Goal: Information Seeking & Learning: Find specific fact

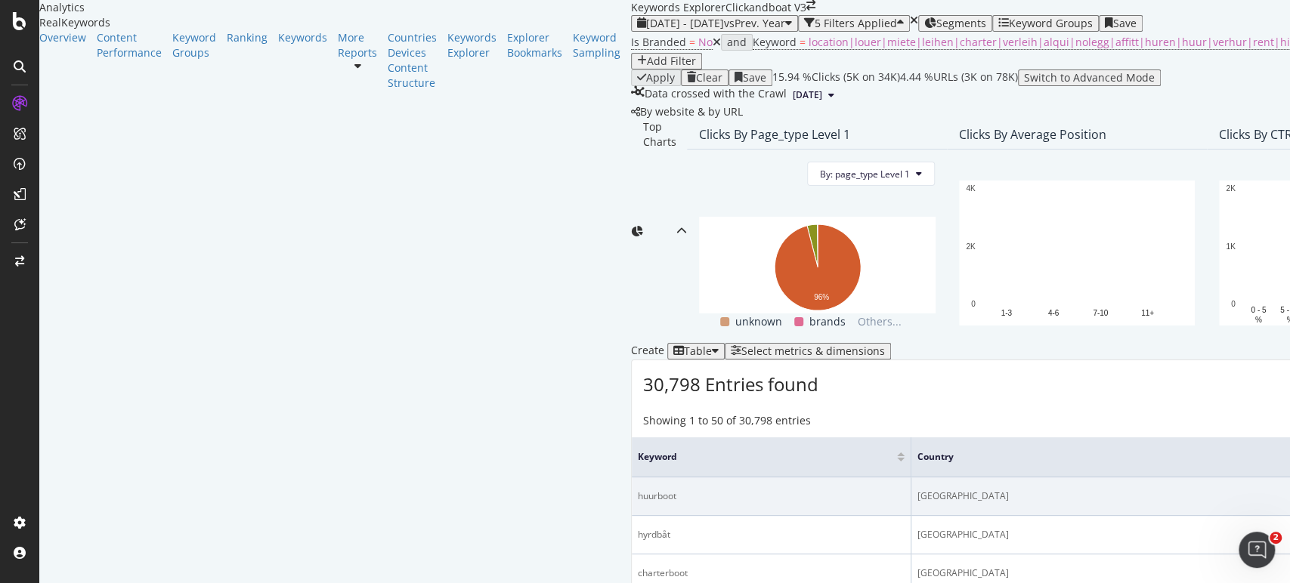
scroll to position [336, 0]
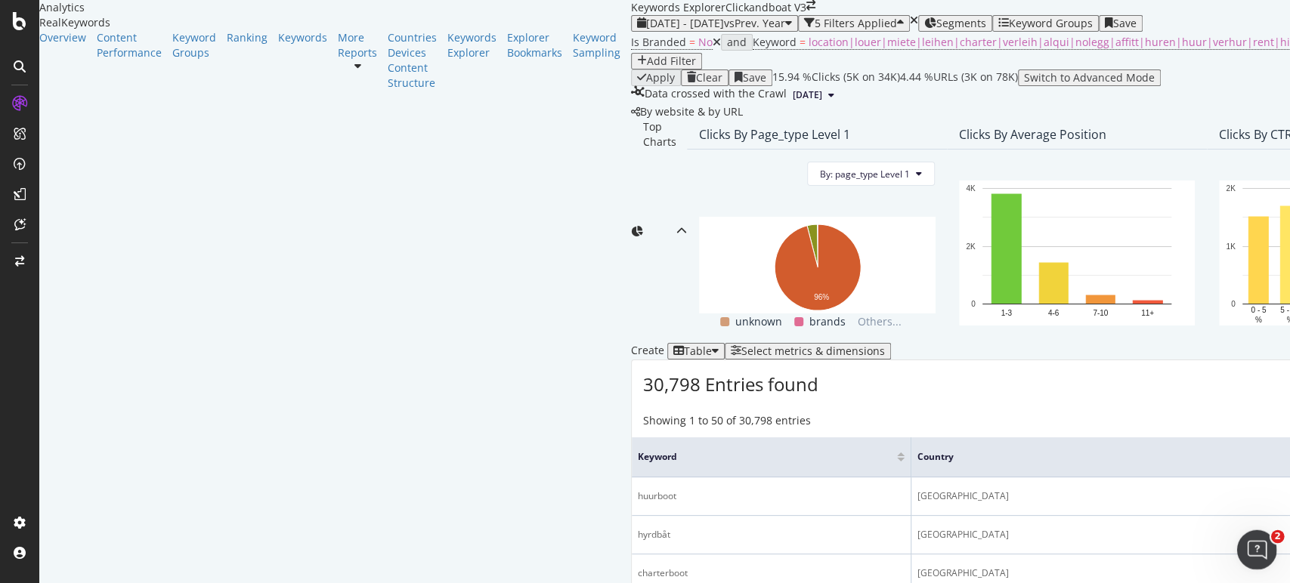
click at [1264, 537] on div "Open Intercom Messenger" at bounding box center [1254, 548] width 50 height 50
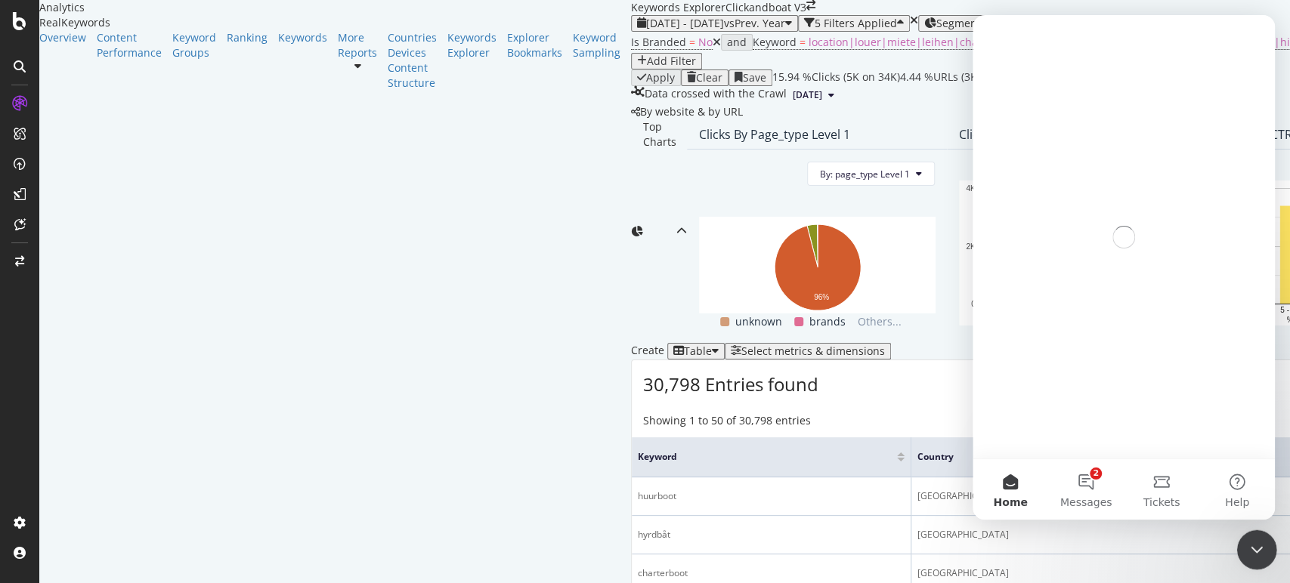
scroll to position [0, 0]
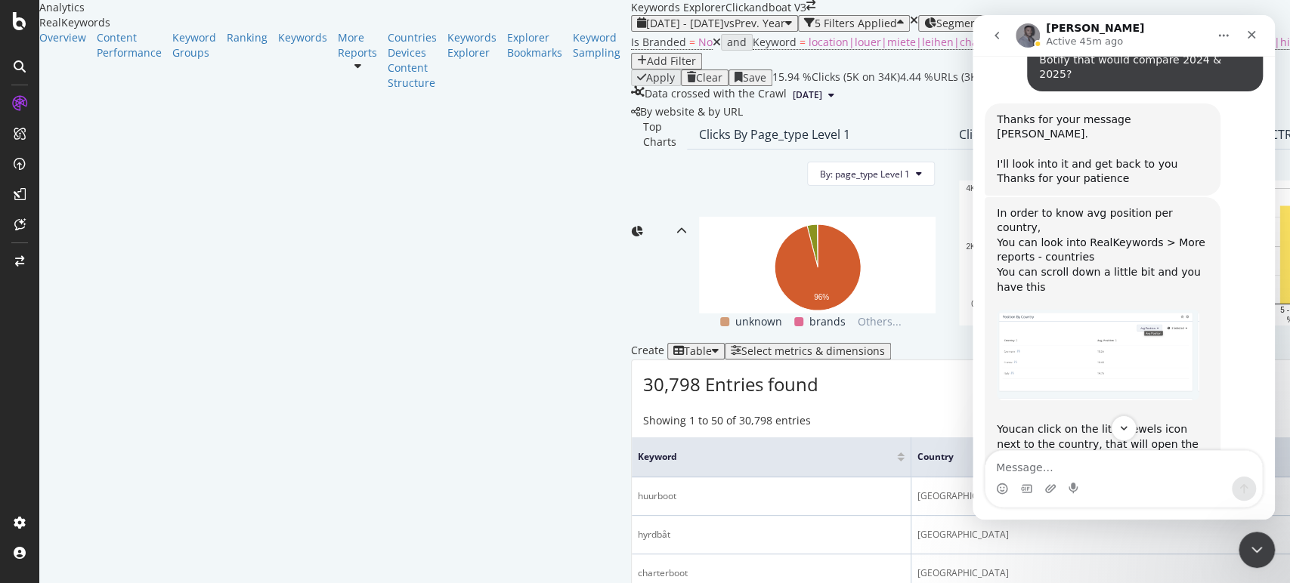
scroll to position [1735, 0]
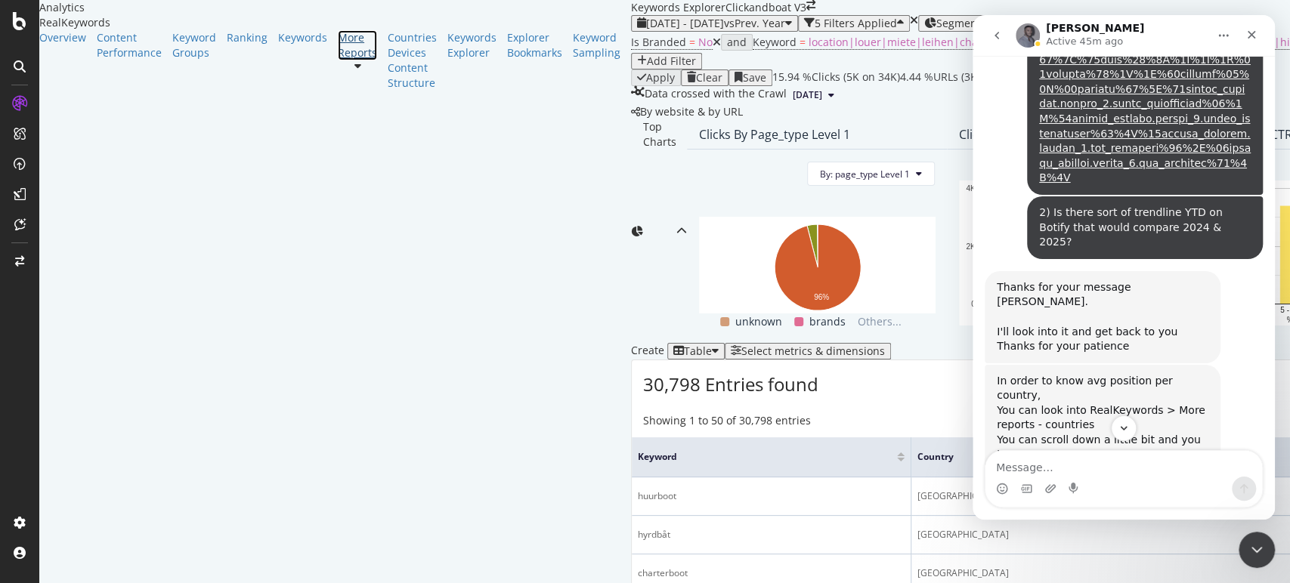
click at [338, 60] on div at bounding box center [357, 60] width 39 height 0
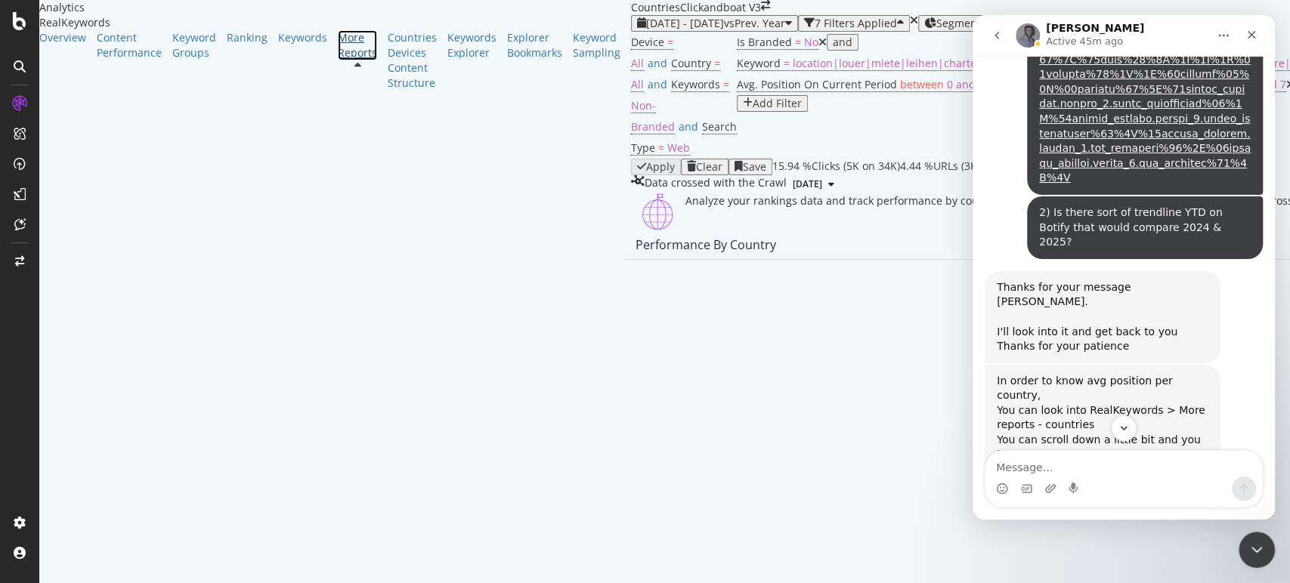
scroll to position [1705, 0]
click at [1142, 478] on img "Renaud says…" at bounding box center [1098, 523] width 203 height 91
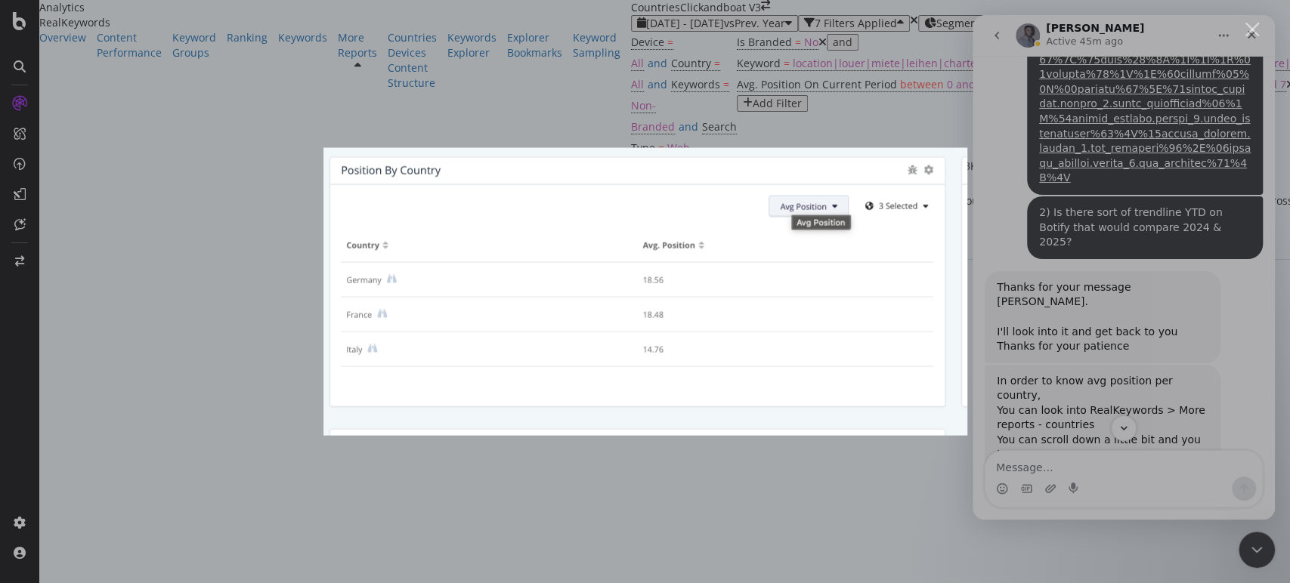
scroll to position [0, 0]
click at [735, 507] on div "Intercom messenger" at bounding box center [645, 291] width 1290 height 583
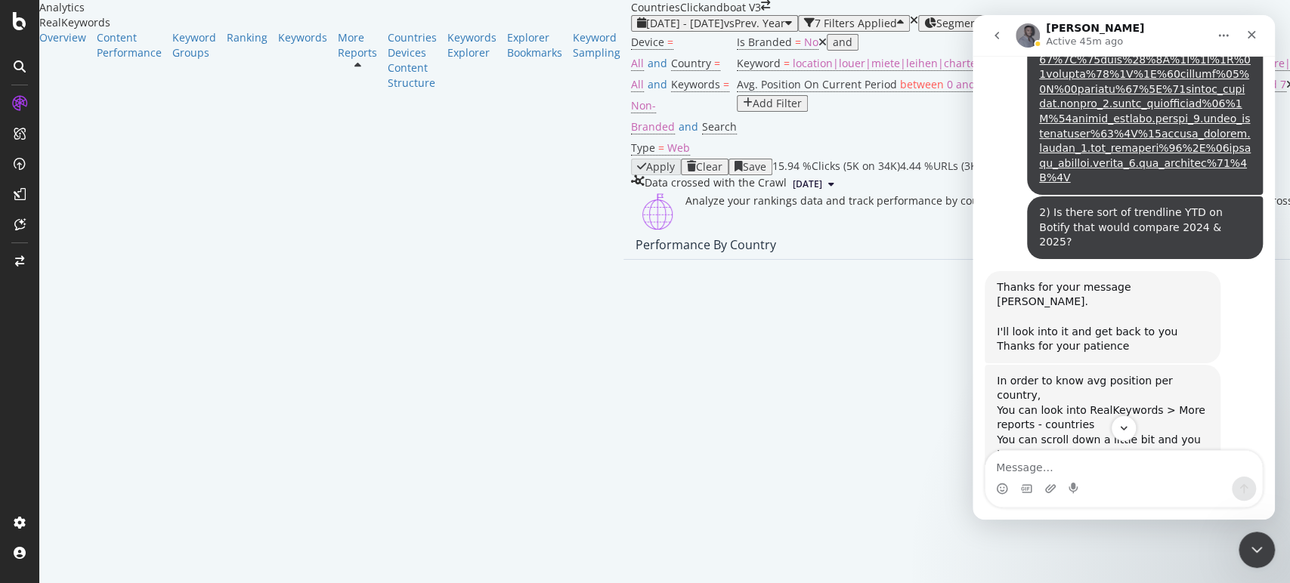
scroll to position [949, 0]
click at [1114, 478] on img "Renaud says…" at bounding box center [1098, 523] width 203 height 91
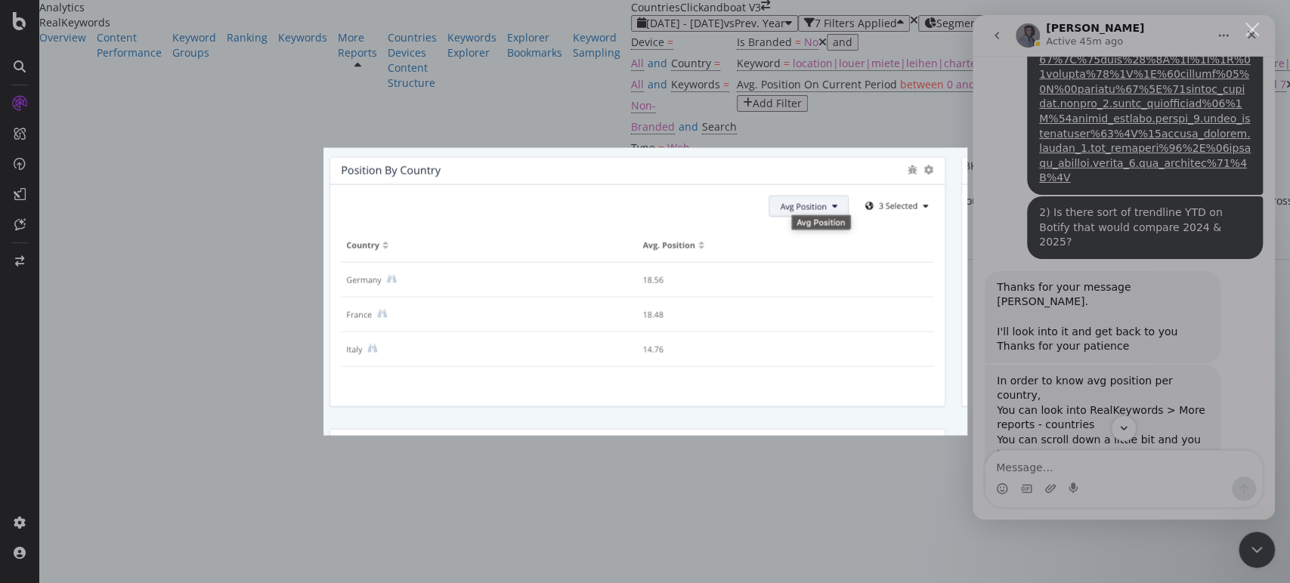
click at [728, 510] on div "Intercom messenger" at bounding box center [645, 291] width 1290 height 583
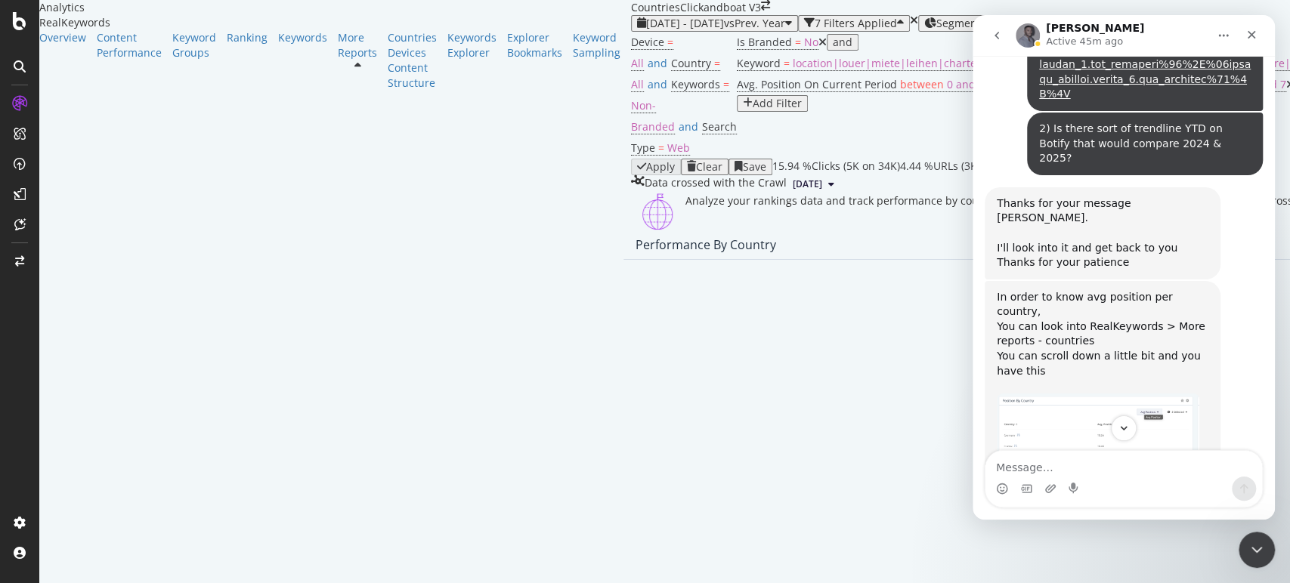
scroll to position [1986, 0]
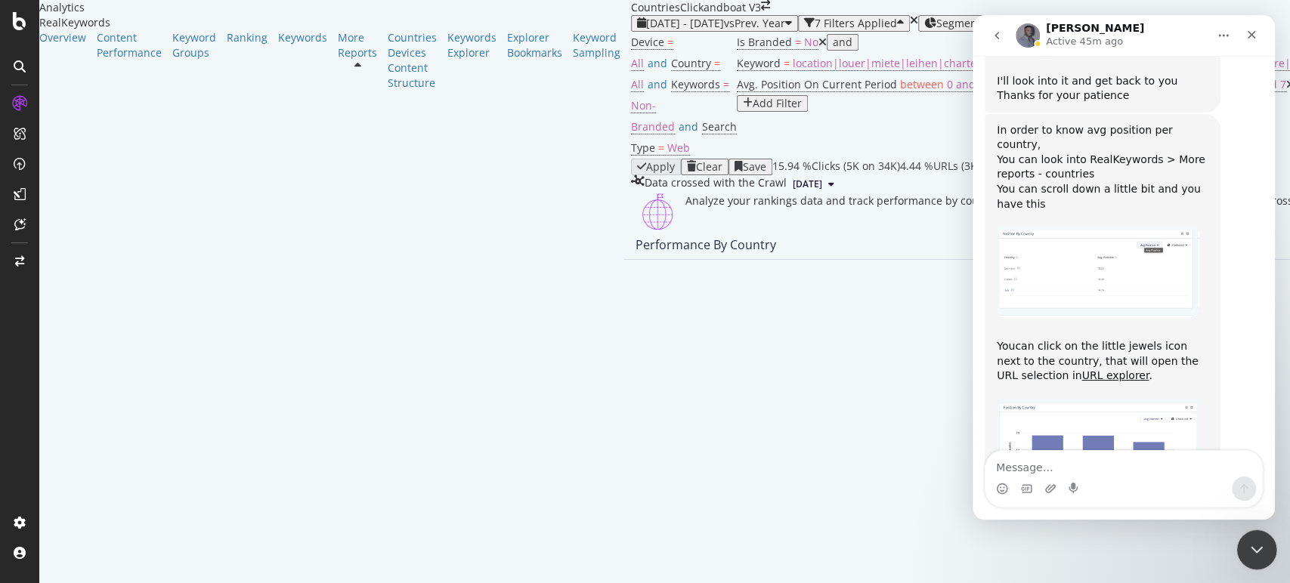
drag, startPoint x: 1257, startPoint y: 546, endPoint x: 2510, endPoint y: 1052, distance: 1351.3
click at [1257, 546] on icon "Close Intercom Messenger" at bounding box center [1254, 548] width 18 height 18
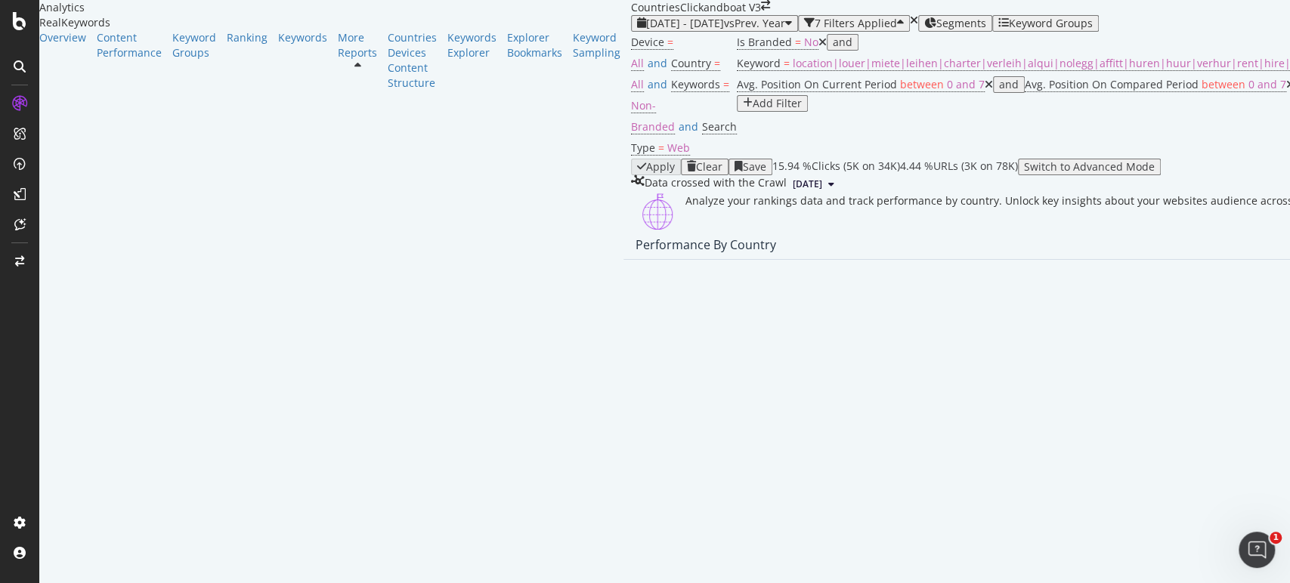
scroll to position [671, 0]
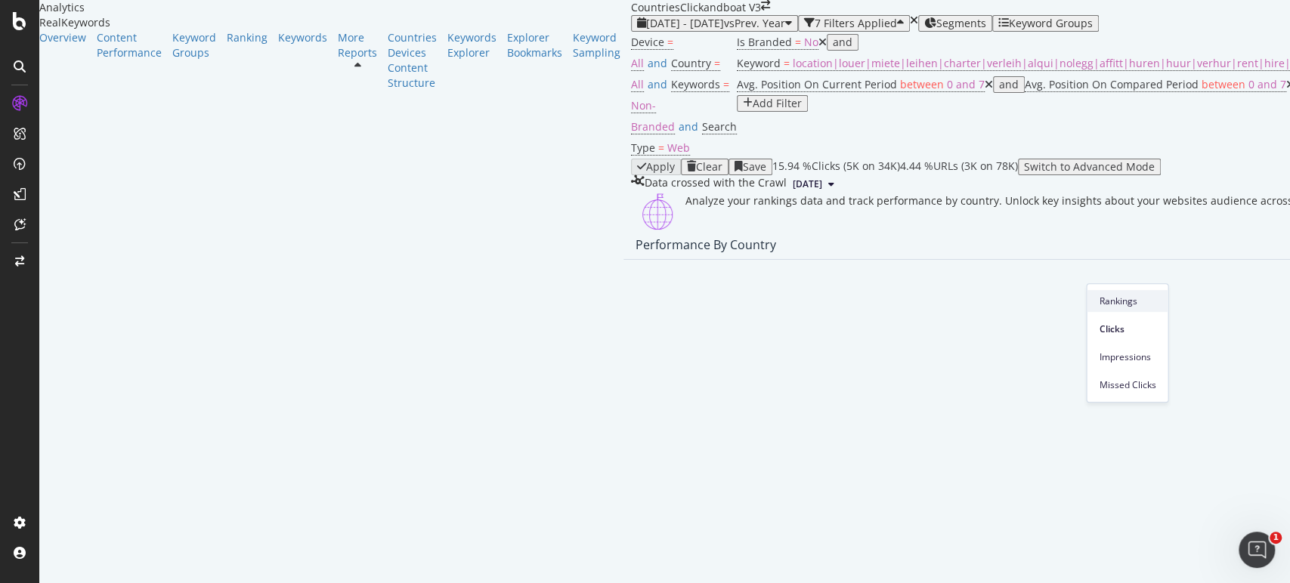
click at [1131, 305] on span "Rankings" at bounding box center [1127, 302] width 57 height 14
click at [1112, 295] on span "Rankings" at bounding box center [1113, 302] width 57 height 14
click at [1257, 545] on icon "Open Intercom Messenger" at bounding box center [1254, 548] width 25 height 25
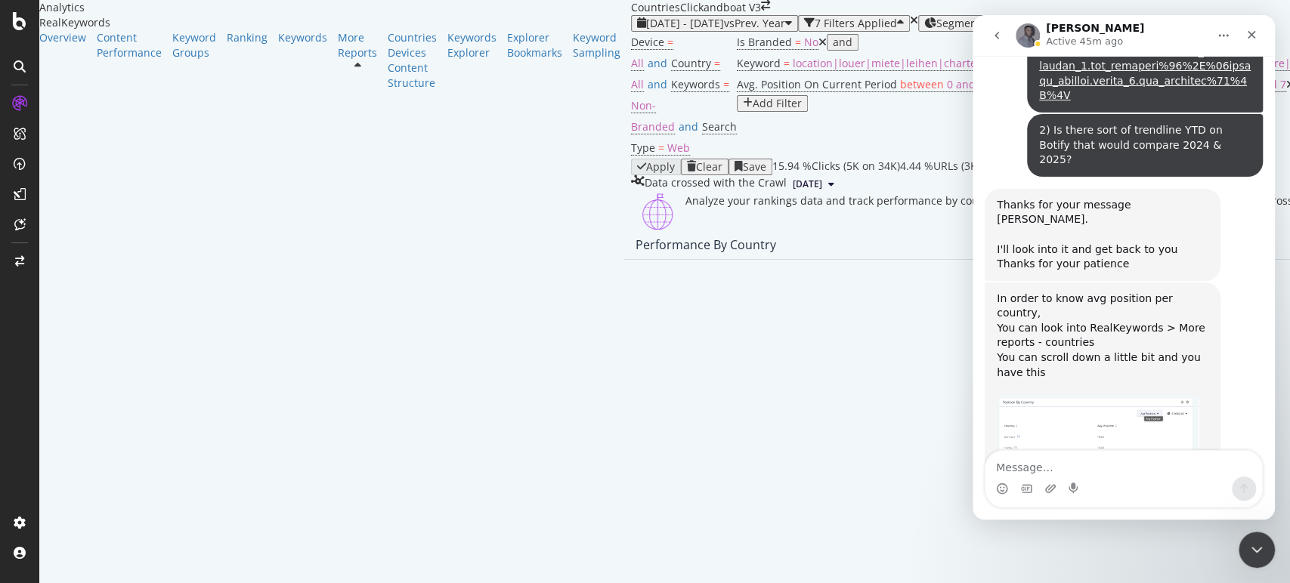
scroll to position [1818, 0]
click at [1056, 396] on img "Renaud says…" at bounding box center [1098, 441] width 203 height 91
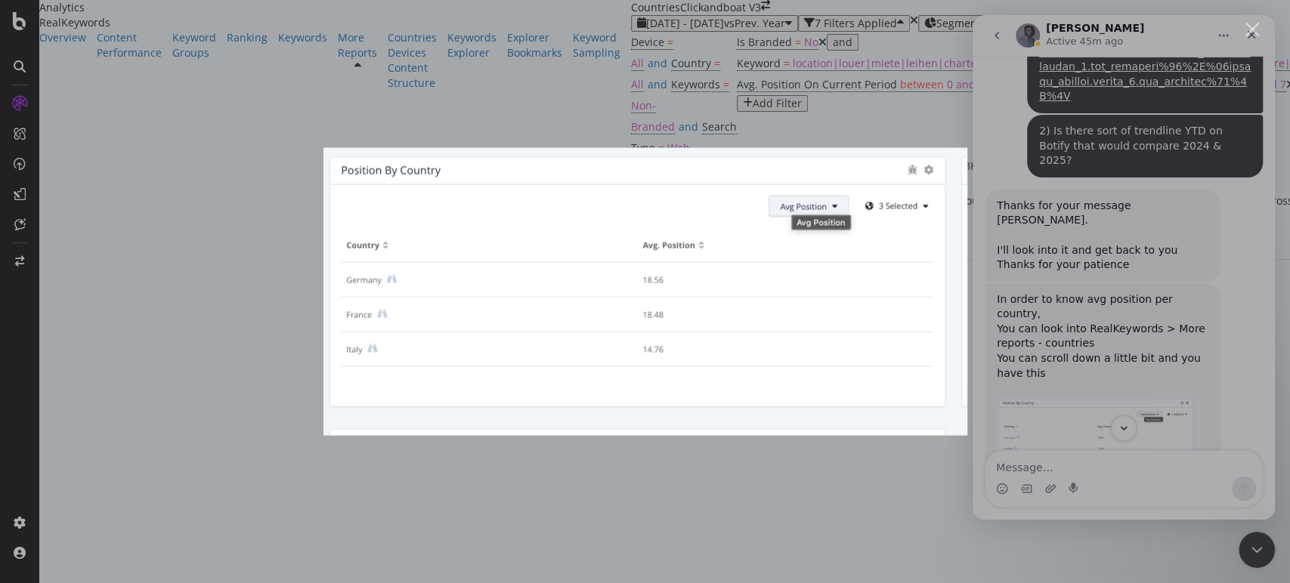
click at [752, 42] on div "Intercom messenger" at bounding box center [645, 291] width 1290 height 583
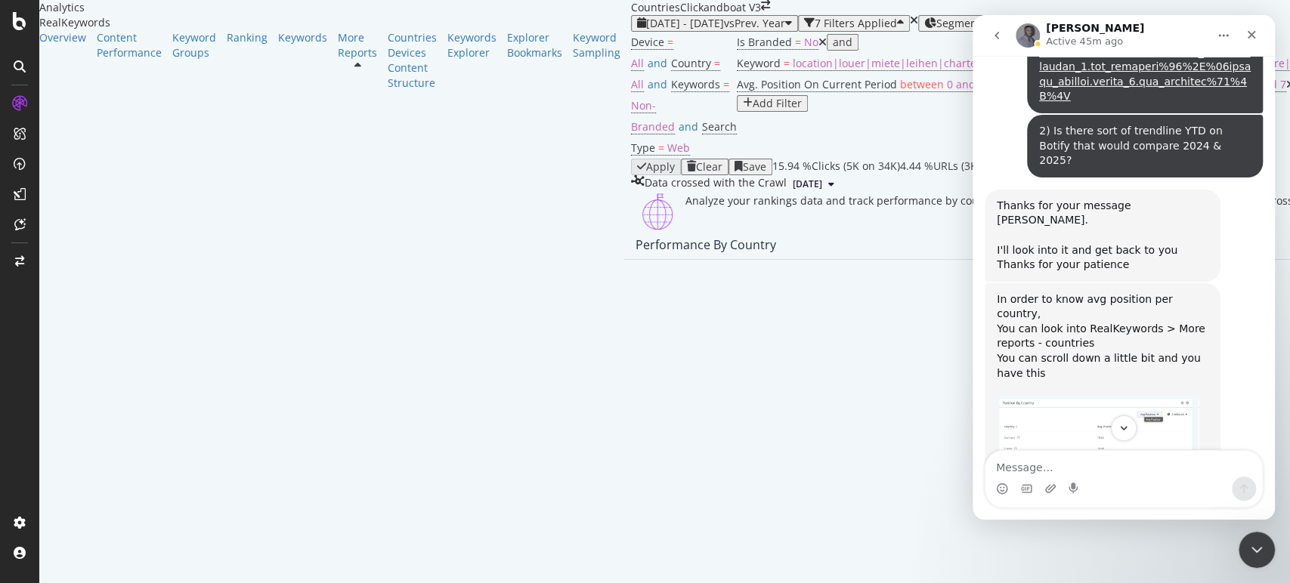
scroll to position [1343, 0]
click at [1156, 396] on img "Renaud says…" at bounding box center [1098, 441] width 203 height 91
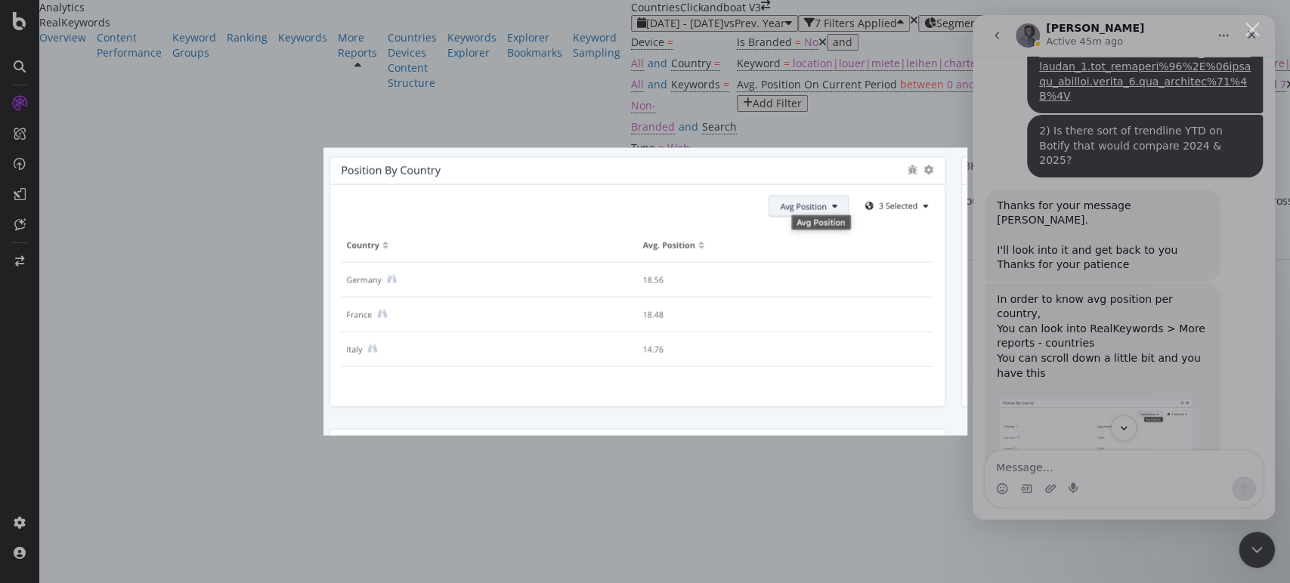
scroll to position [0, 0]
click at [804, 122] on div "Intercom messenger" at bounding box center [645, 291] width 1290 height 583
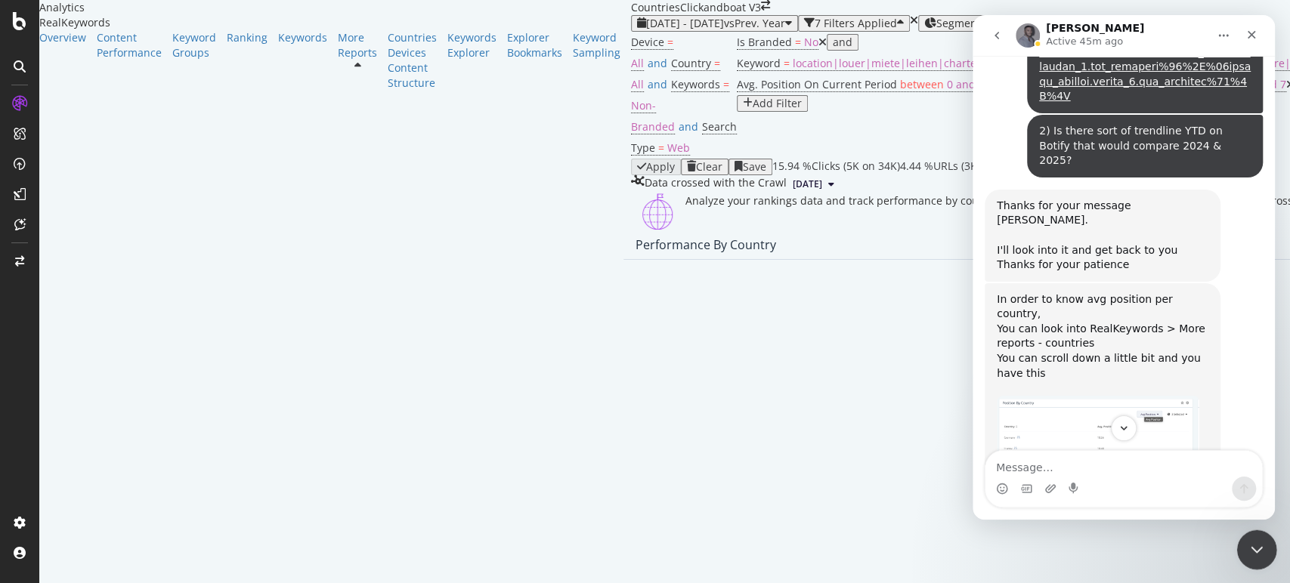
click at [1268, 558] on div "Close Intercom Messenger" at bounding box center [1254, 548] width 36 height 36
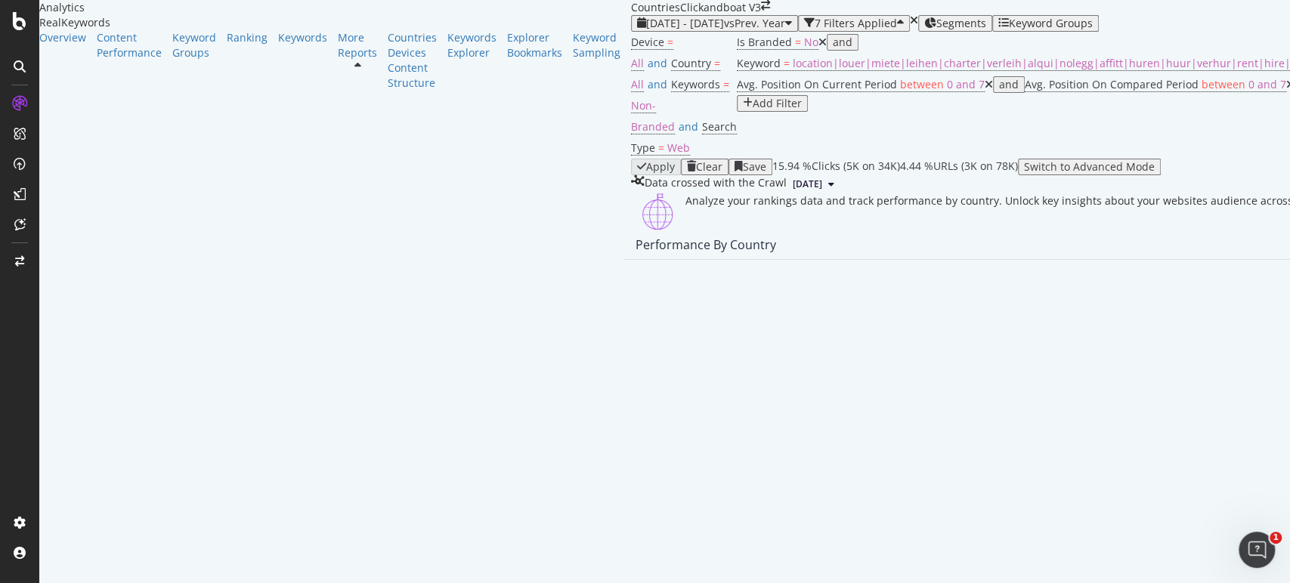
scroll to position [1427, 0]
click at [594, 300] on span "Rankings" at bounding box center [586, 302] width 57 height 14
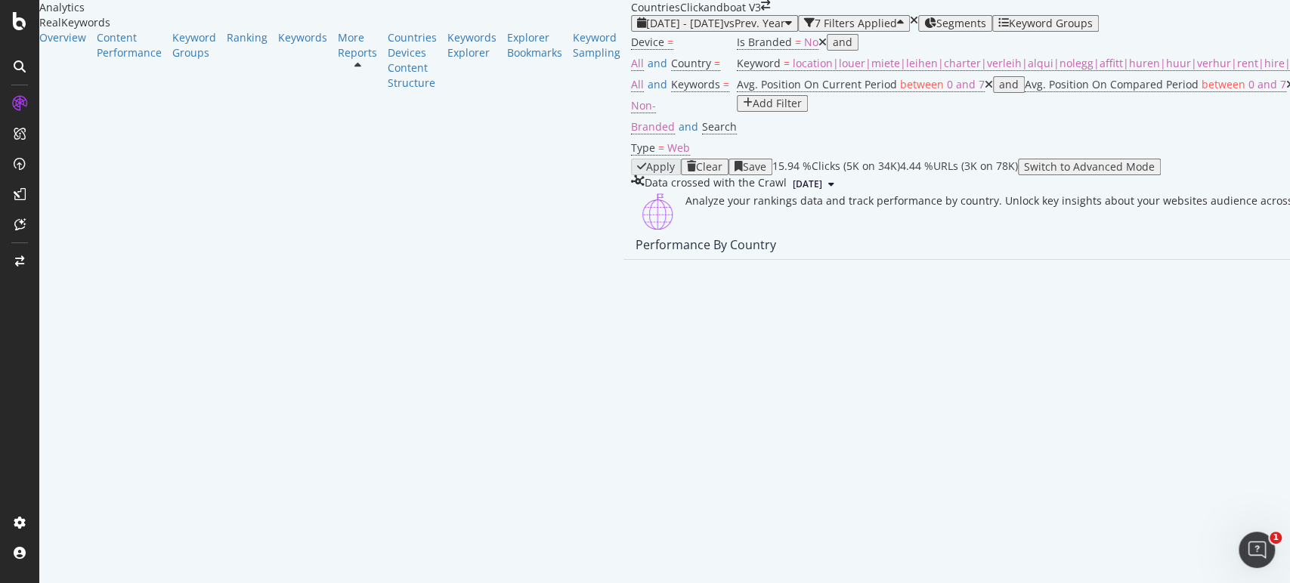
scroll to position [0, 0]
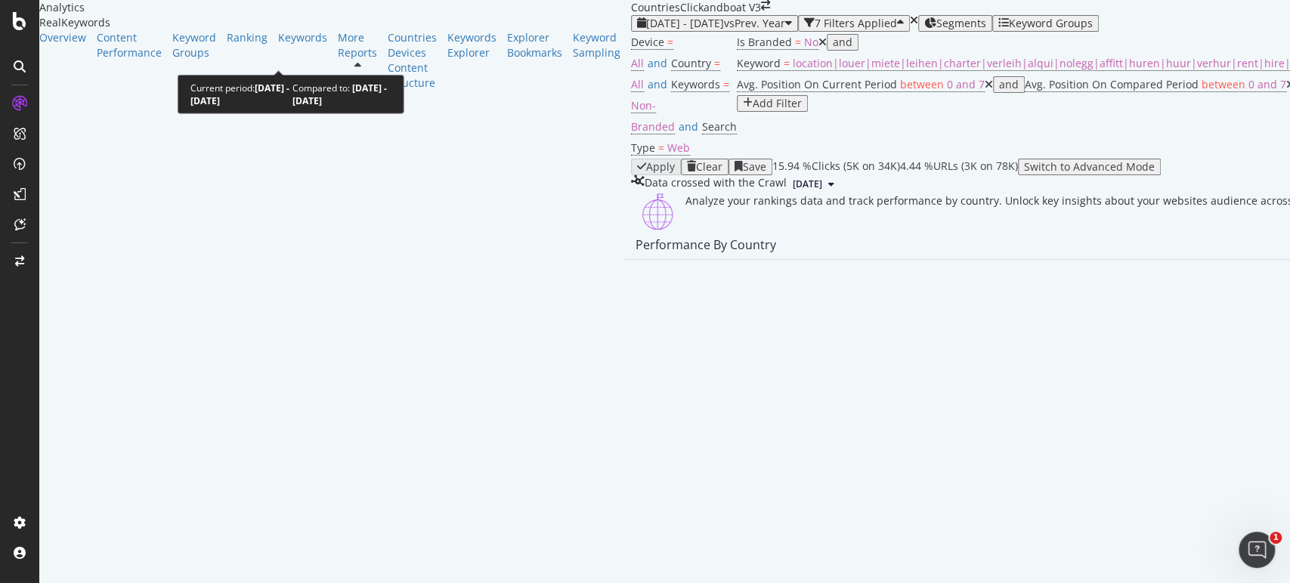
click at [724, 30] on span "vs Prev. Year" at bounding box center [754, 23] width 61 height 14
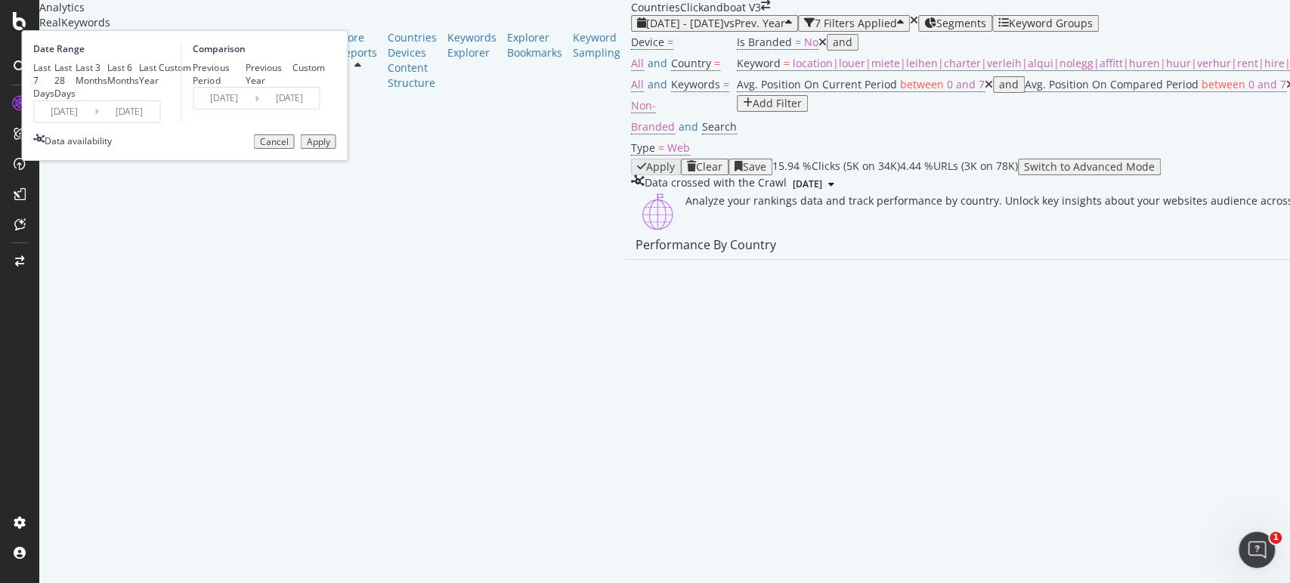
click at [159, 122] on input "[DATE]" at bounding box center [129, 111] width 60 height 21
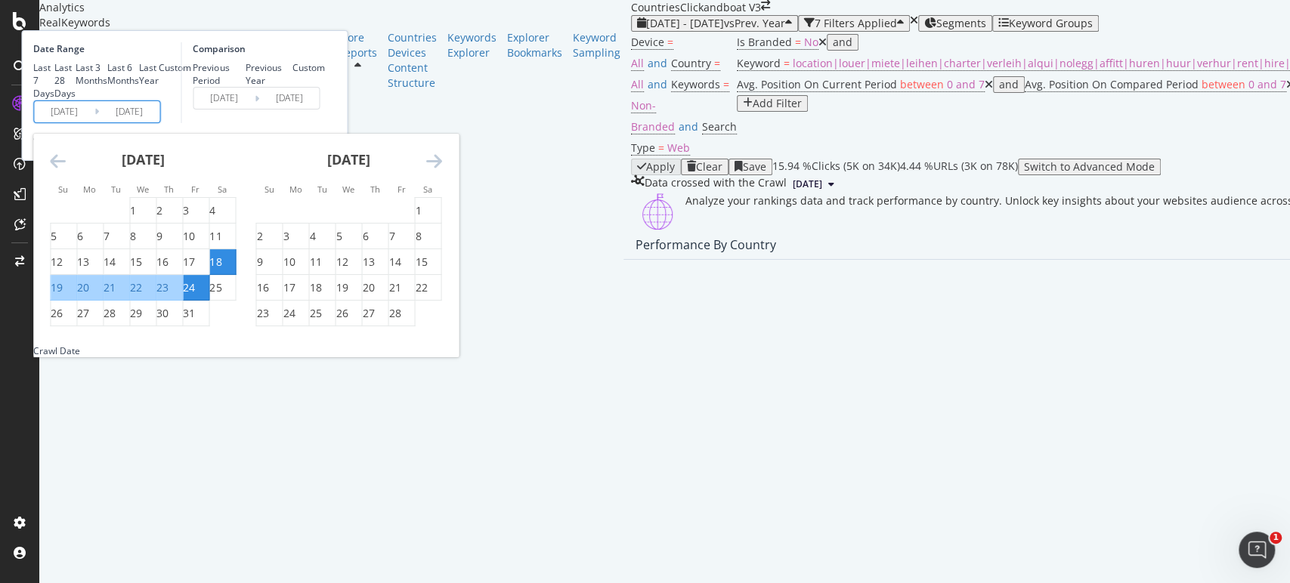
click at [66, 170] on icon "Move backward to switch to the previous month." at bounding box center [58, 161] width 16 height 18
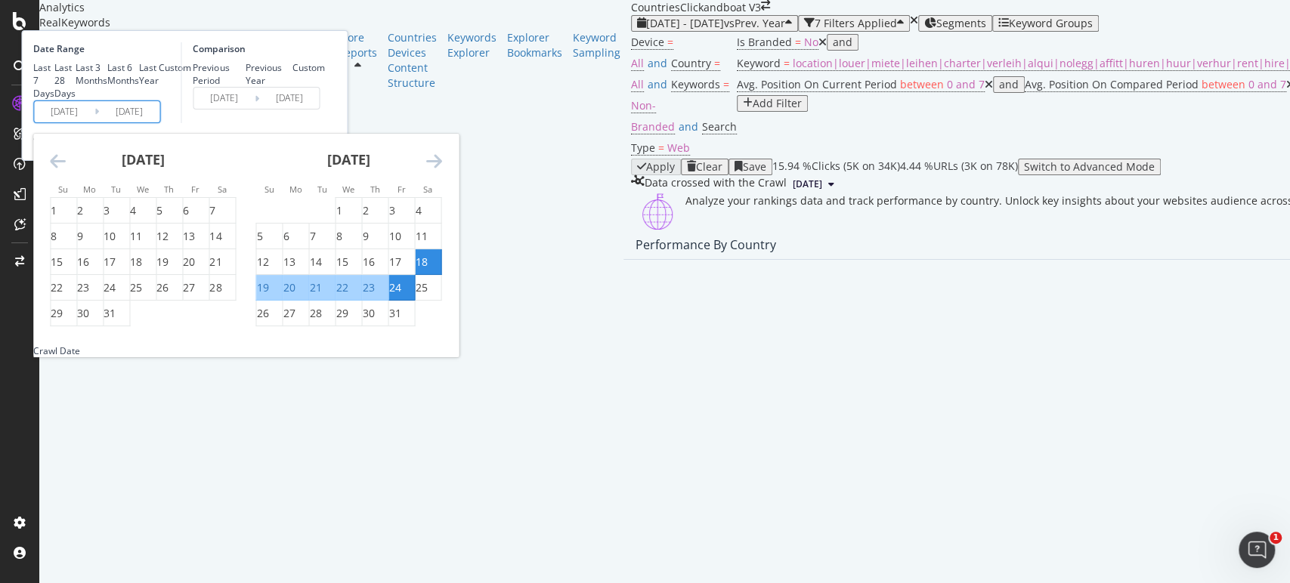
click at [66, 170] on icon "Move backward to switch to the previous month." at bounding box center [58, 161] width 16 height 18
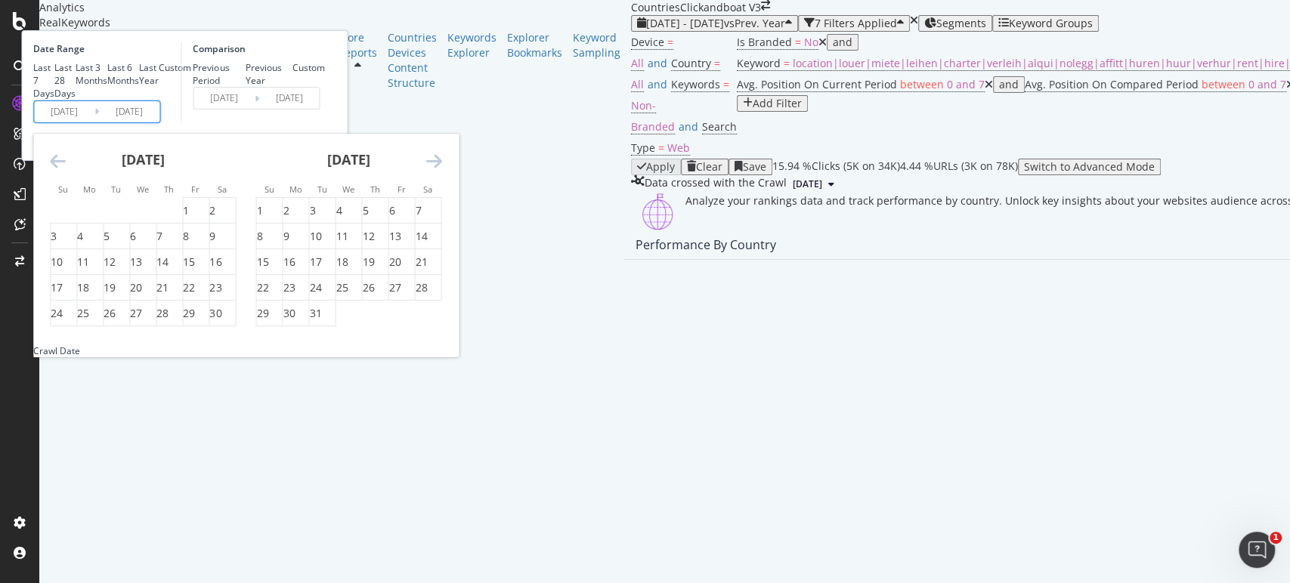
click at [66, 170] on icon "Move backward to switch to the previous month." at bounding box center [58, 161] width 16 height 18
drag, startPoint x: 264, startPoint y: 328, endPoint x: 305, endPoint y: 426, distance: 106.4
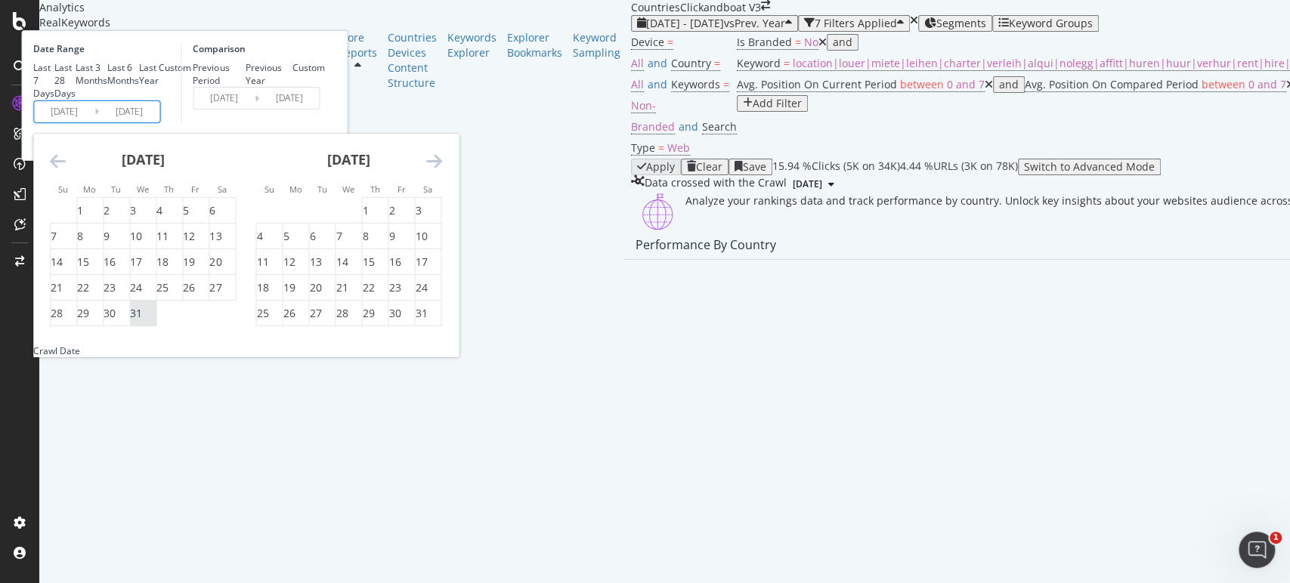
click at [83, 218] on div "1" at bounding box center [80, 210] width 6 height 15
type input "[DATE]"
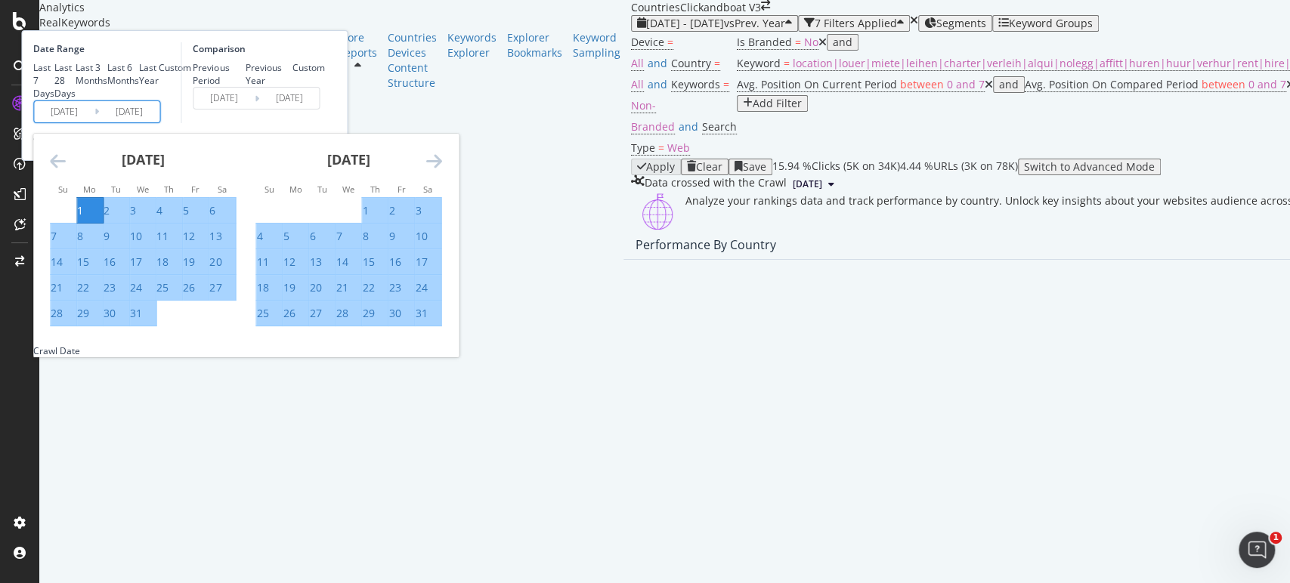
click at [142, 321] on div "31" at bounding box center [136, 313] width 12 height 15
type input "[DATE]"
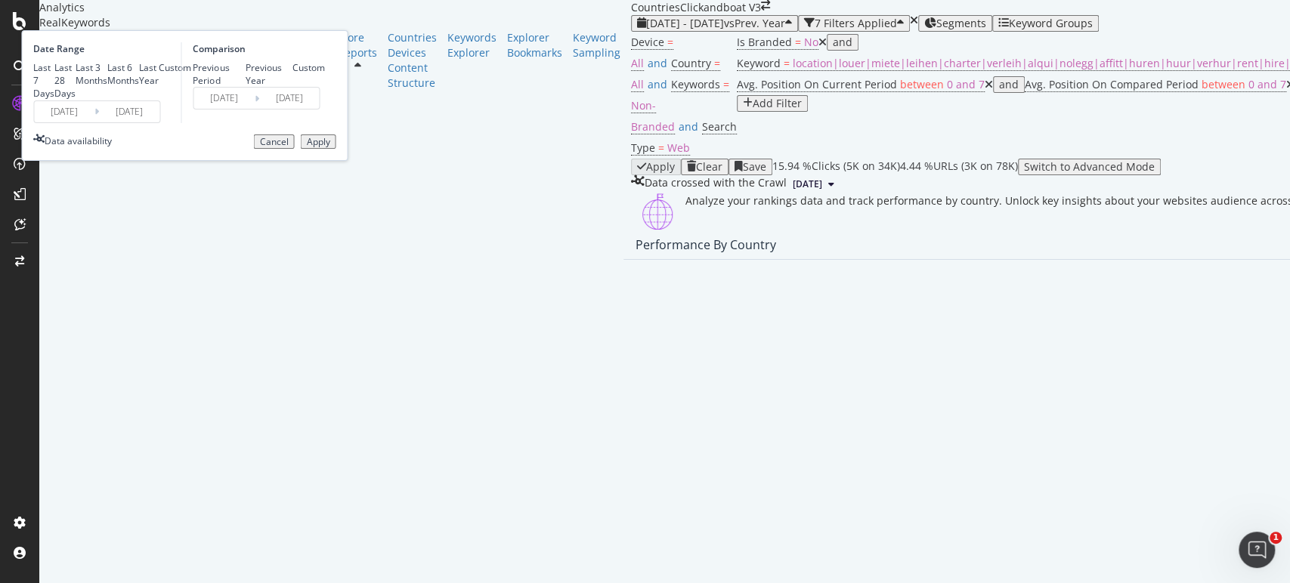
click at [159, 122] on input "[DATE]" at bounding box center [129, 111] width 60 height 21
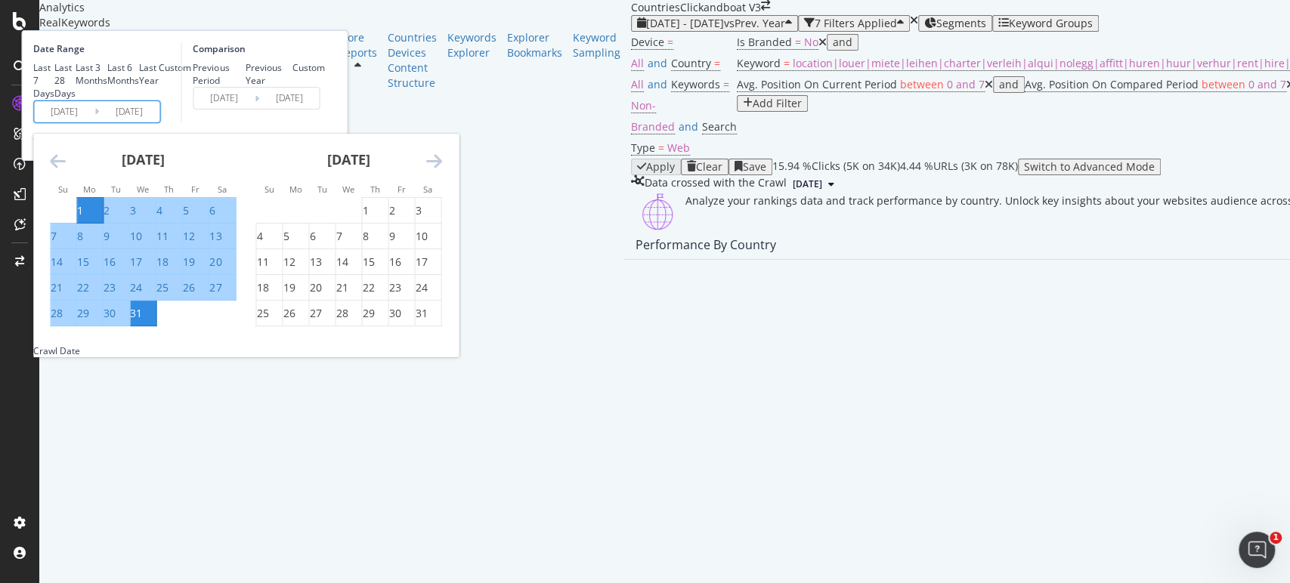
click at [324, 123] on div "Comparison Previous Period Previous Year Custom [DATE] Navigate forward to inte…" at bounding box center [253, 82] width 144 height 81
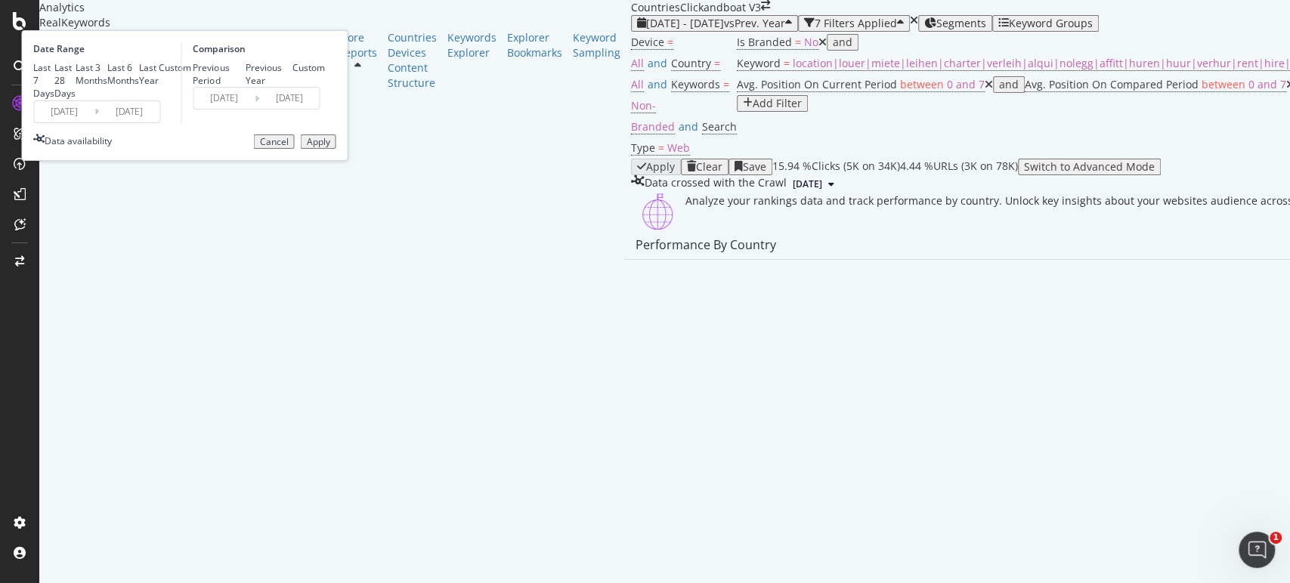
click at [329, 147] on div "Apply" at bounding box center [317, 142] width 23 height 11
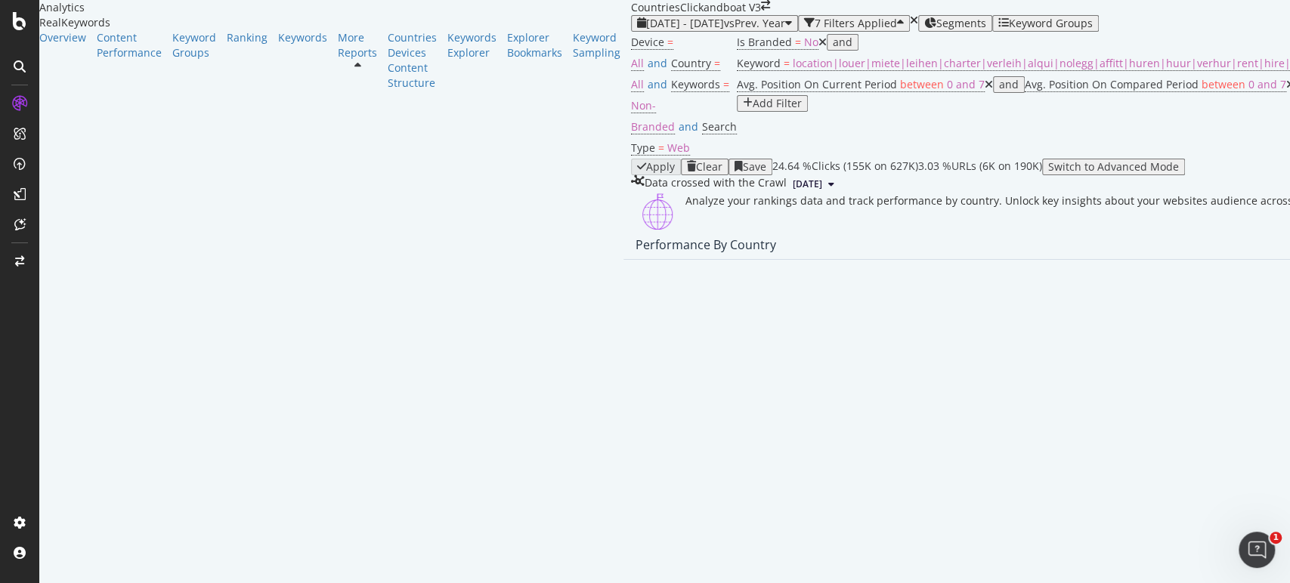
scroll to position [1369, 0]
click at [459, 391] on span "Avg Position" at bounding box center [452, 387] width 89 height 14
click at [1251, 544] on icon "Open Intercom Messenger" at bounding box center [1254, 548] width 25 height 25
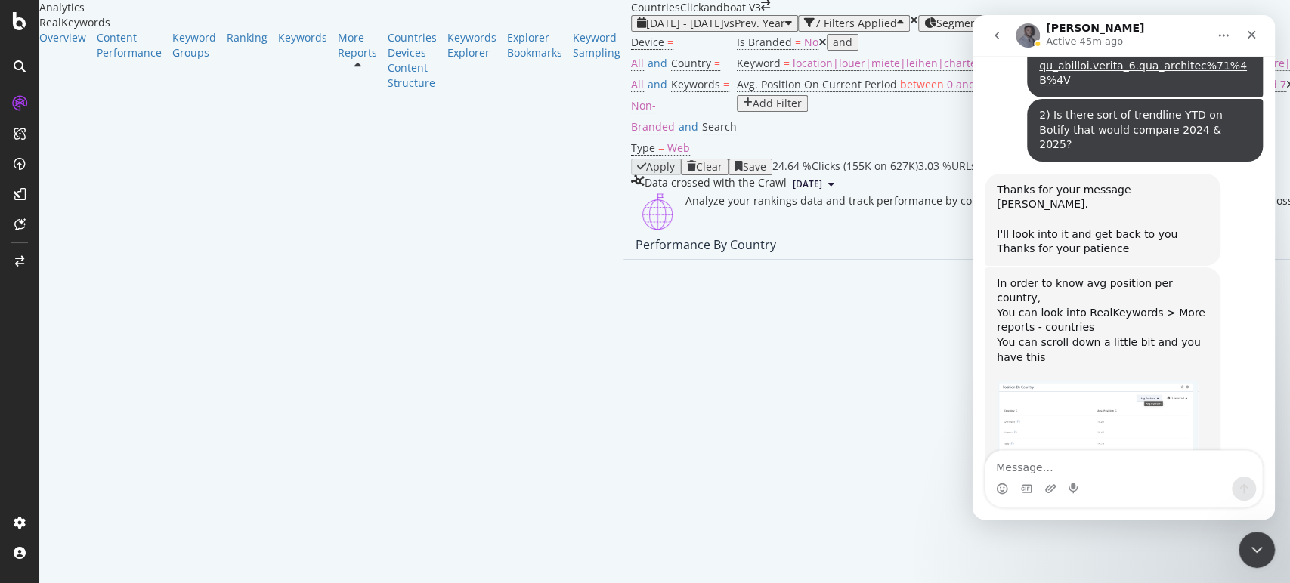
scroll to position [1734, 0]
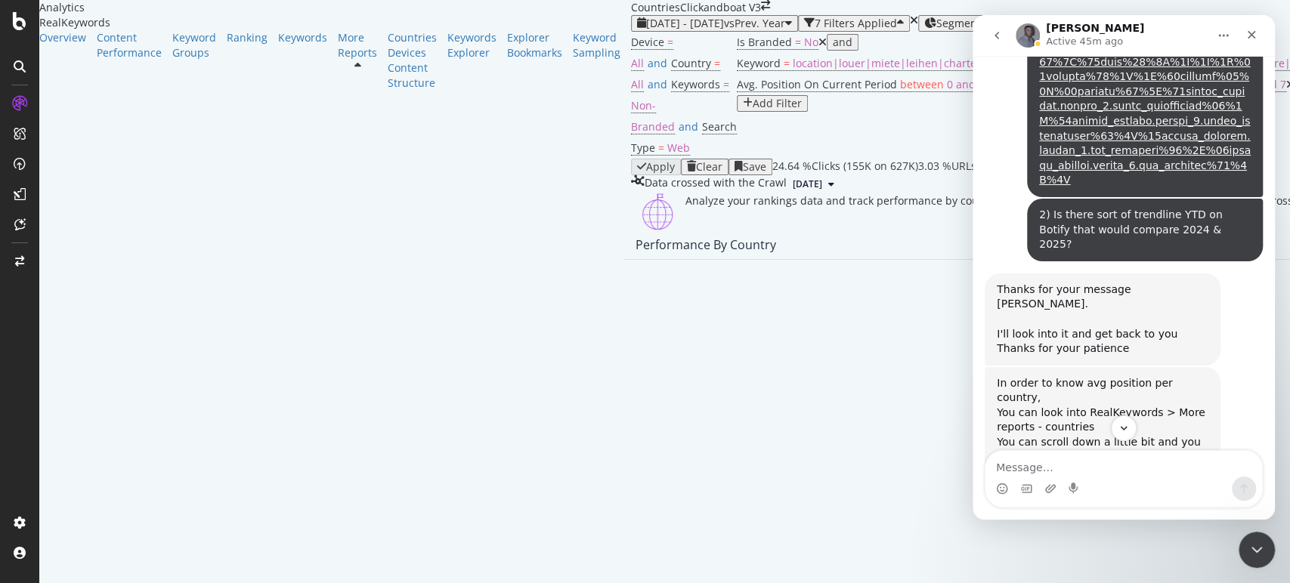
click at [1057, 480] on img "Renaud says…" at bounding box center [1098, 525] width 203 height 91
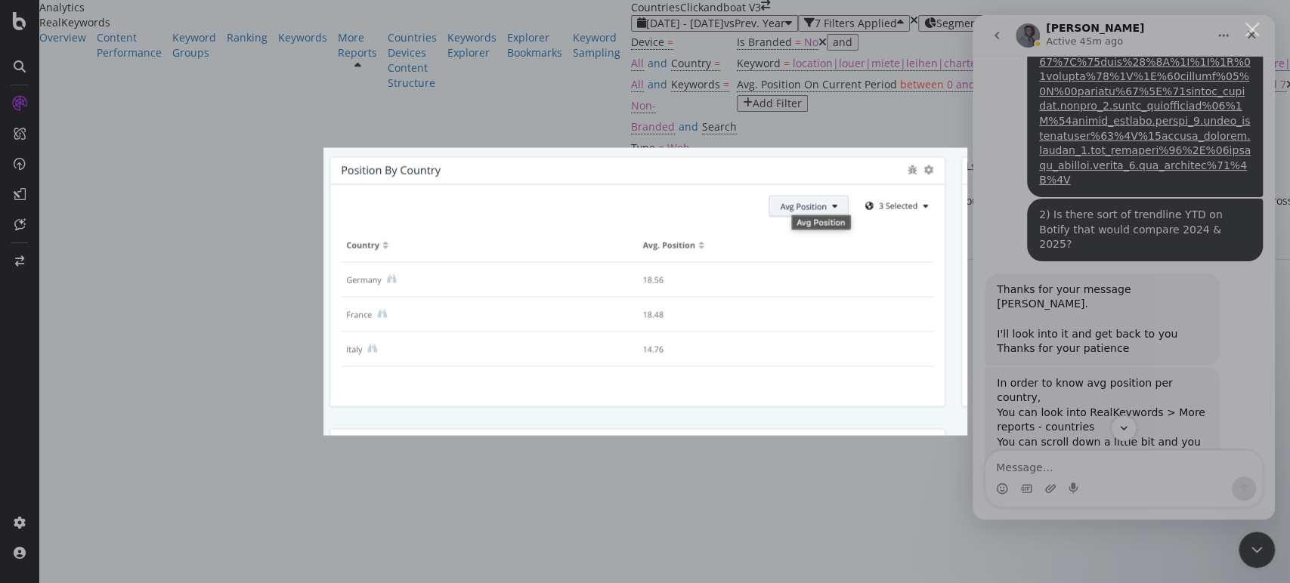
click at [764, 124] on div "Intercom messenger" at bounding box center [645, 291] width 1290 height 583
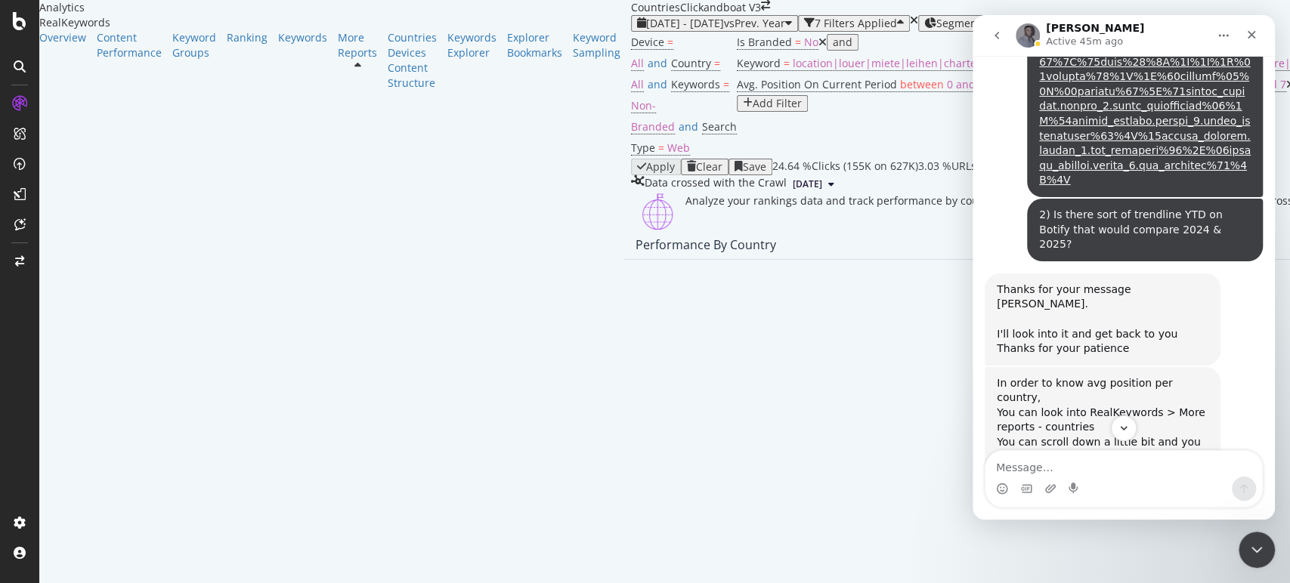
scroll to position [1369, 0]
click at [741, 368] on span "Table" at bounding box center [769, 369] width 84 height 14
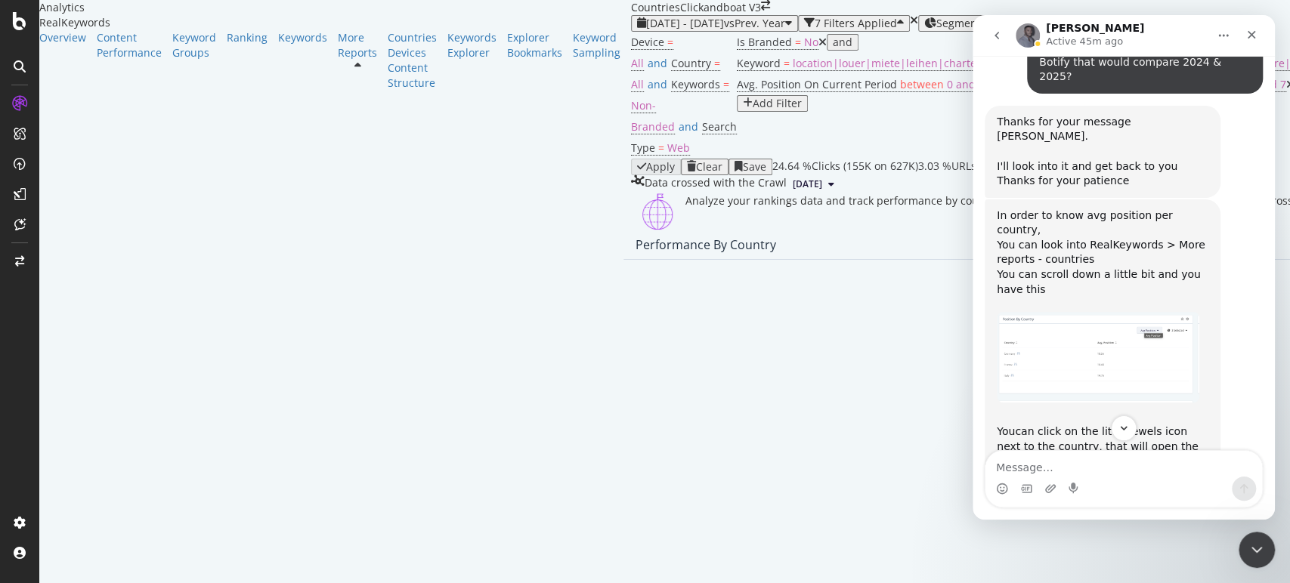
scroll to position [1986, 0]
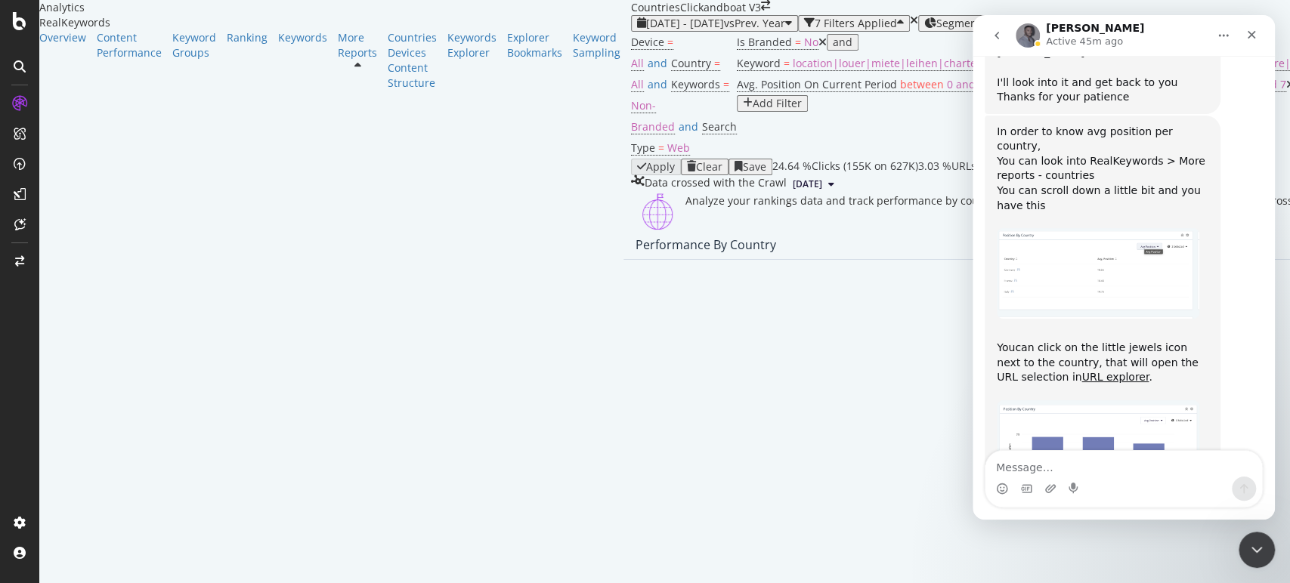
click at [1096, 401] on img "Renaud says…" at bounding box center [1098, 446] width 203 height 91
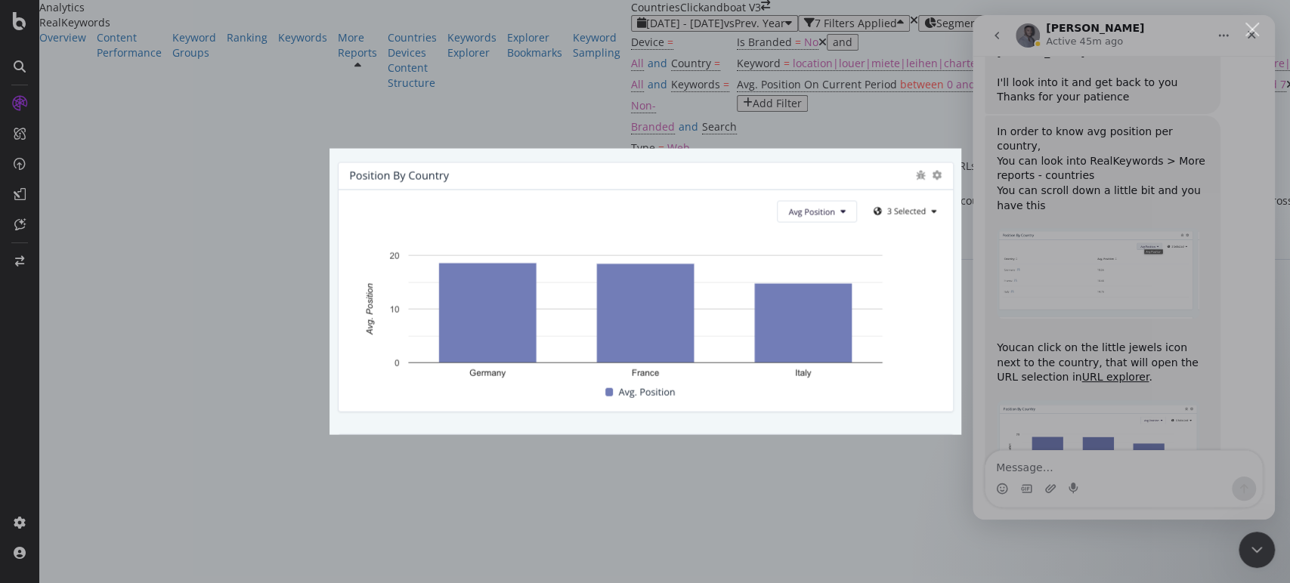
click at [917, 104] on div "Intercom messenger" at bounding box center [645, 291] width 1290 height 583
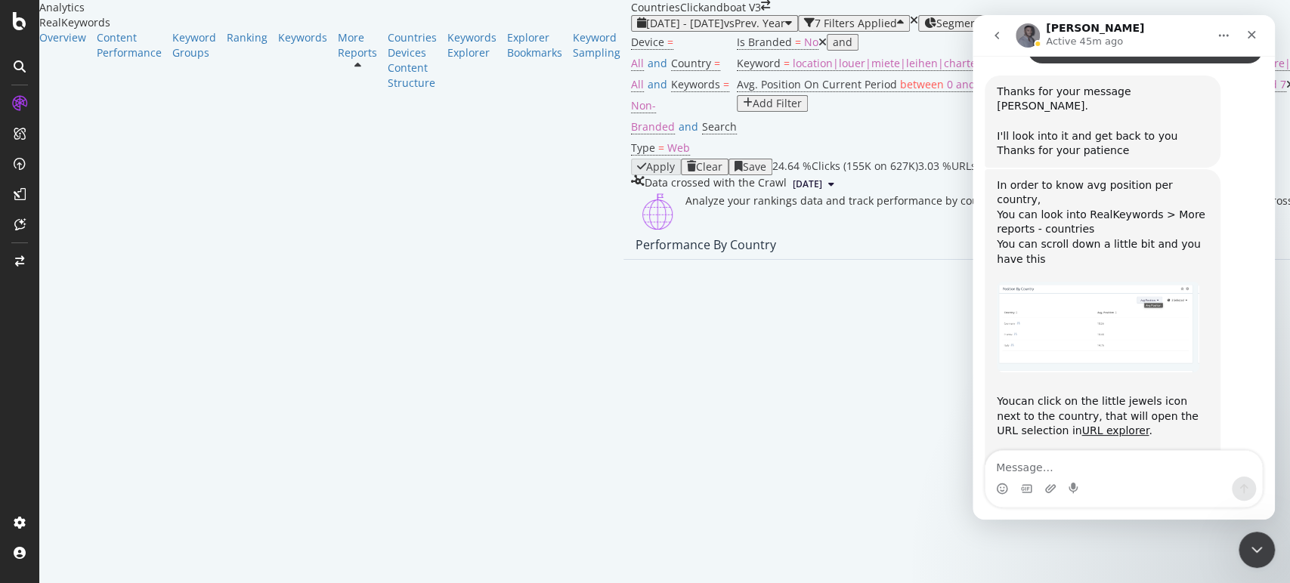
scroll to position [1903, 0]
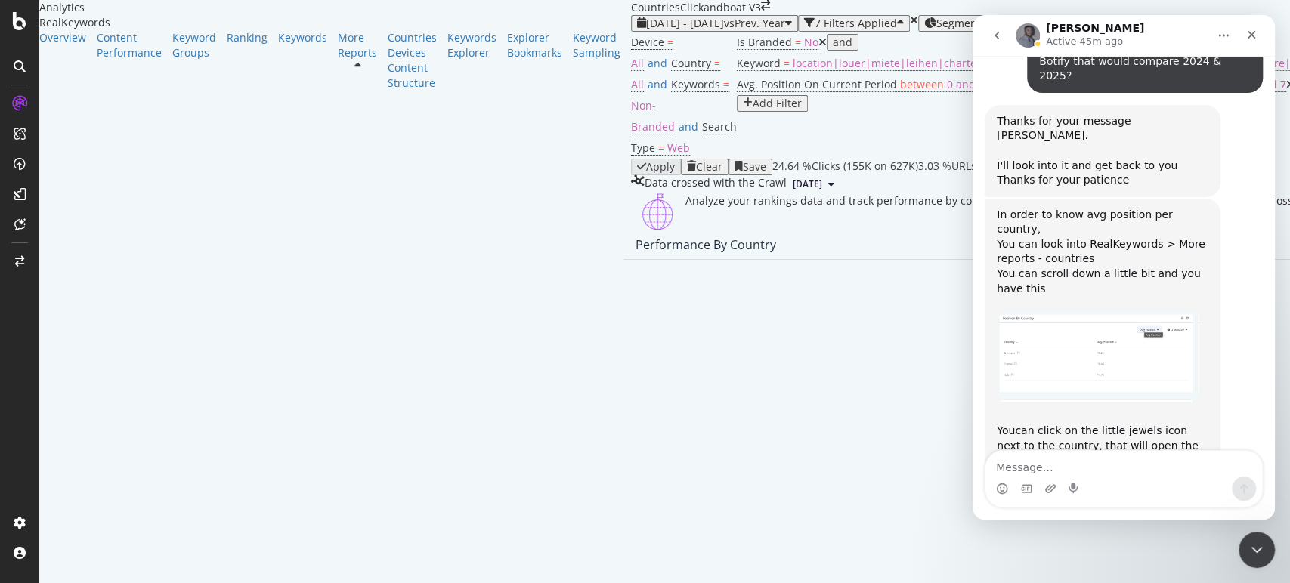
click at [1081, 454] on link "URL explorer" at bounding box center [1114, 460] width 67 height 12
click at [1246, 543] on icon "Close Intercom Messenger" at bounding box center [1254, 548] width 18 height 18
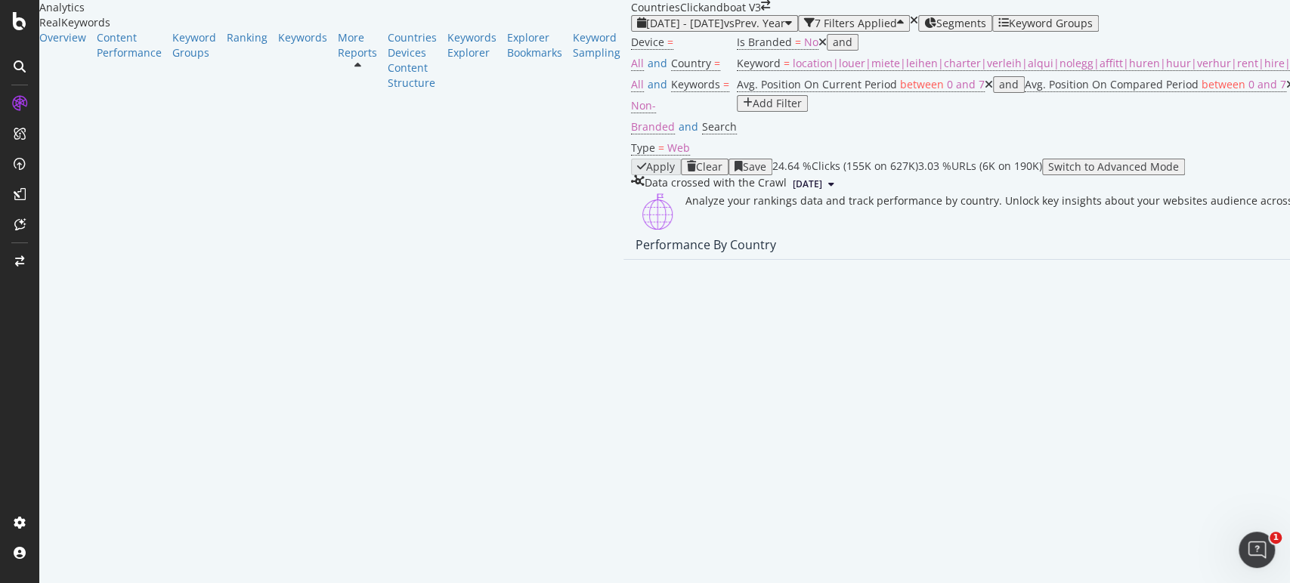
scroll to position [1427, 0]
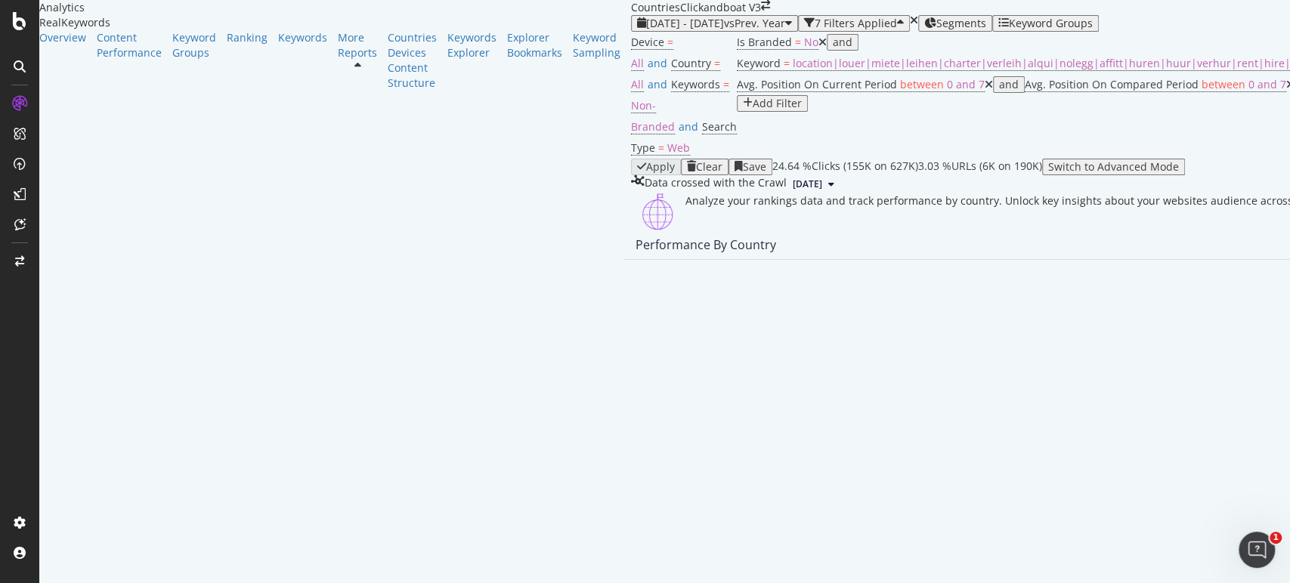
type input "e"
type input "E"
type input "Unite"
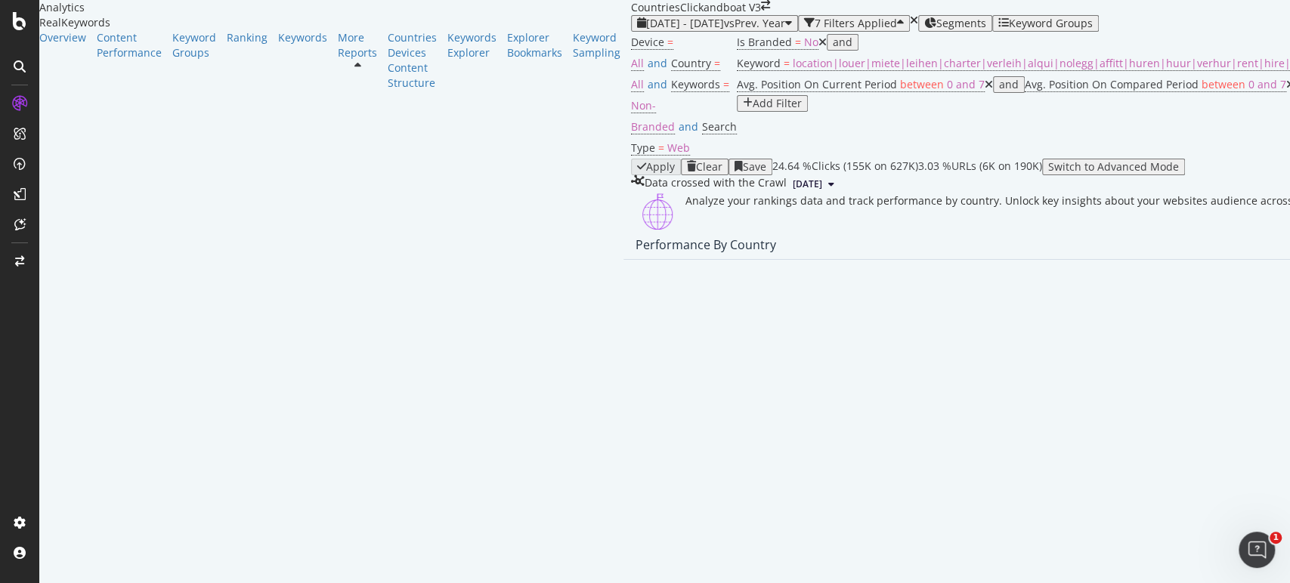
scroll to position [1405, 0]
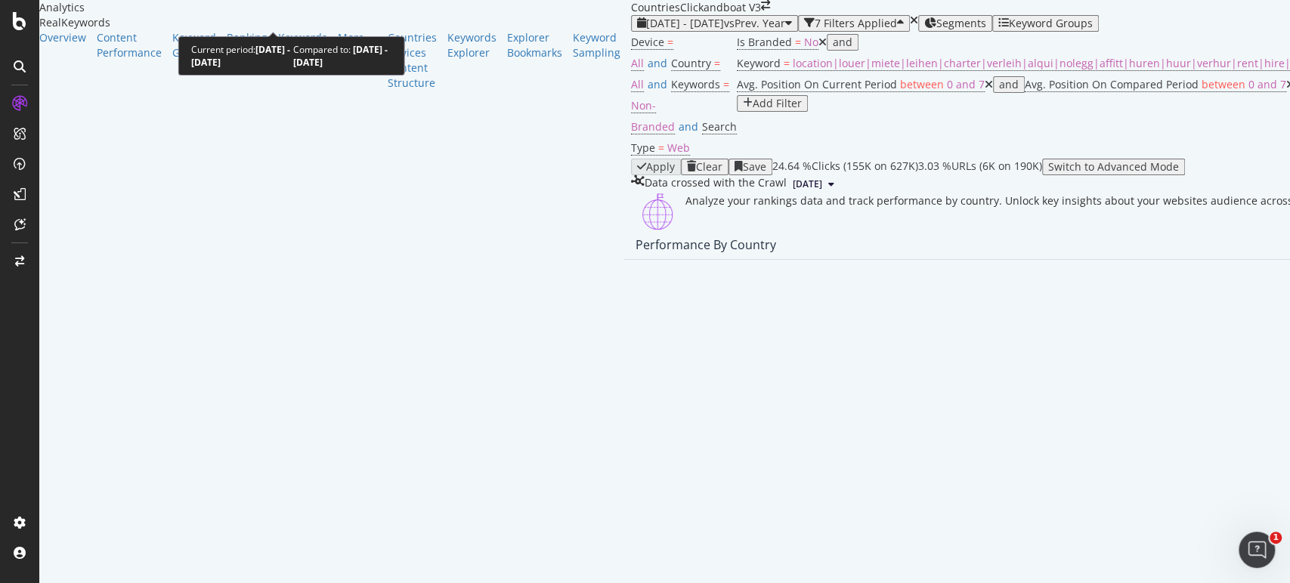
click at [637, 17] on div "[DATE] - [DATE] vs Prev. Year" at bounding box center [714, 23] width 155 height 12
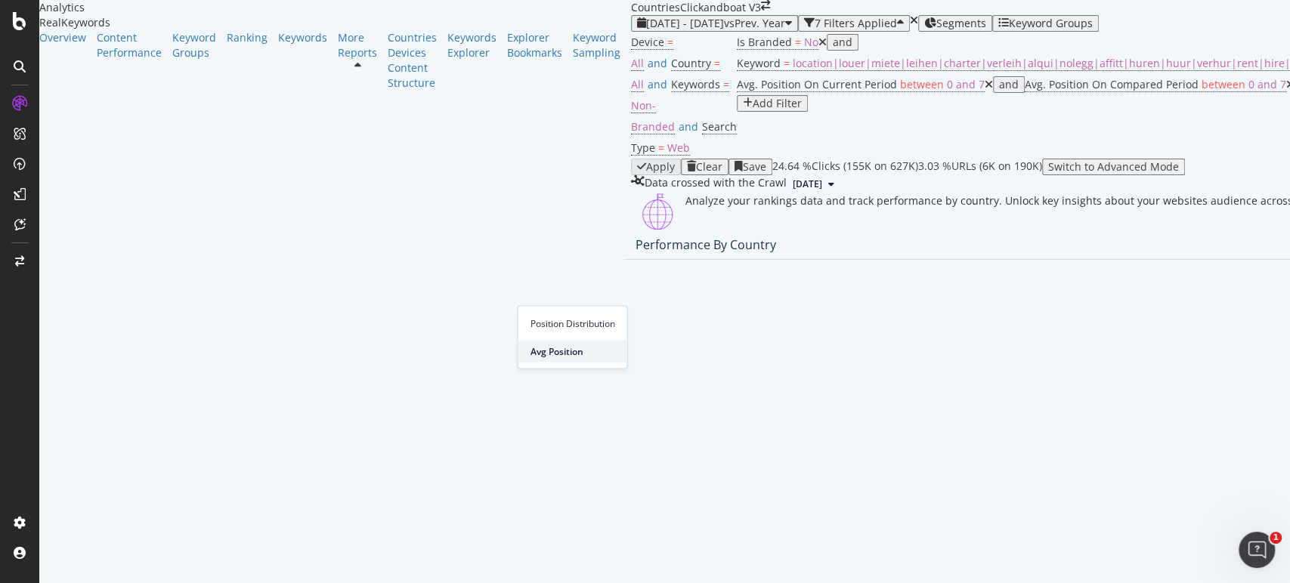
click at [598, 355] on span "Avg Position" at bounding box center [572, 352] width 85 height 14
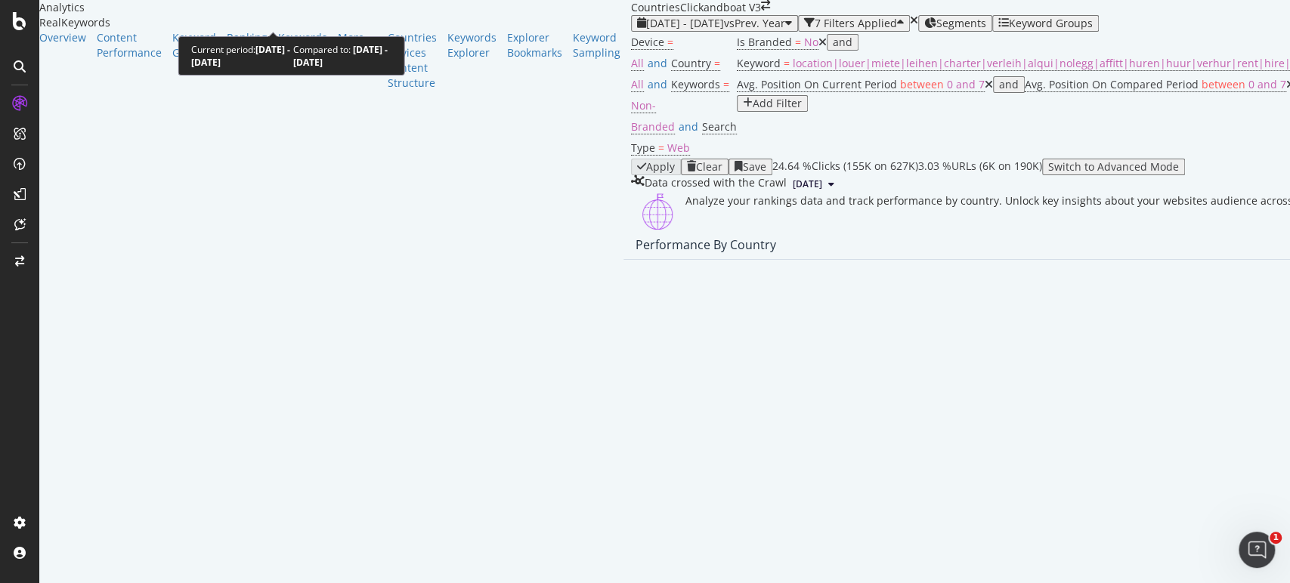
click at [724, 16] on span "vs Prev. Year" at bounding box center [754, 23] width 61 height 14
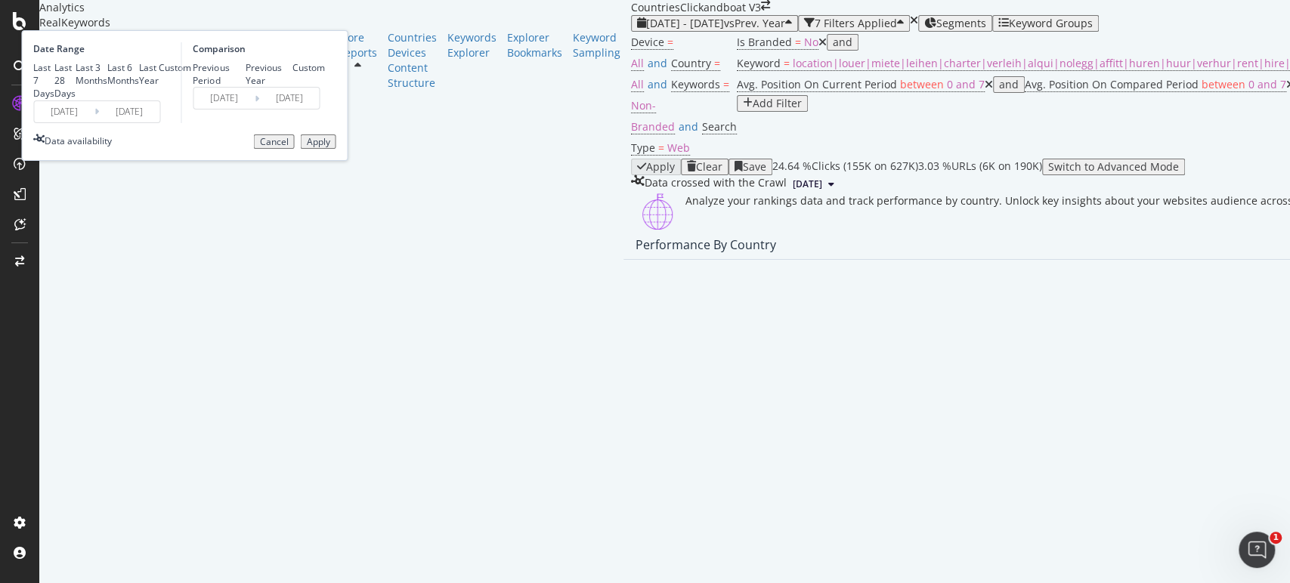
click at [99, 119] on icon at bounding box center [96, 111] width 5 height 14
click at [159, 122] on input "[DATE]" at bounding box center [129, 111] width 60 height 21
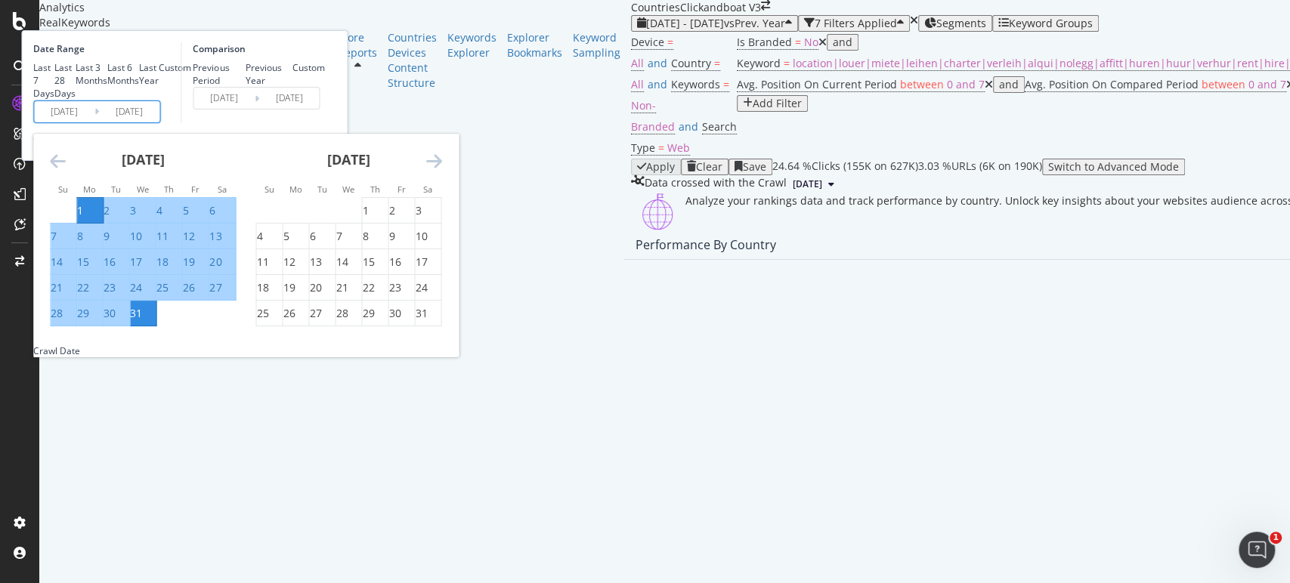
click at [451, 233] on div "[DATE] 1 2 3 4 5 6 7 8 9 10 11 12 13 14 15 16 17 18 19 20 21 22 23 24 25 26 27 …" at bounding box center [349, 230] width 206 height 193
click at [441, 170] on icon "Move forward to switch to the next month." at bounding box center [433, 161] width 16 height 18
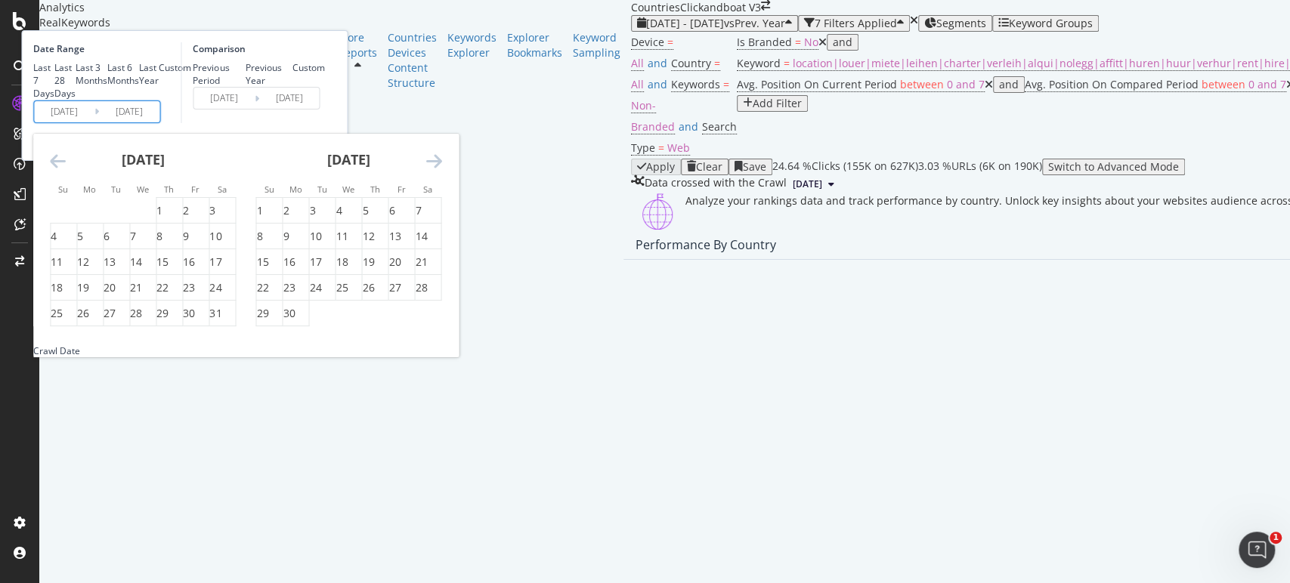
click at [441, 170] on icon "Move forward to switch to the next month." at bounding box center [433, 161] width 16 height 18
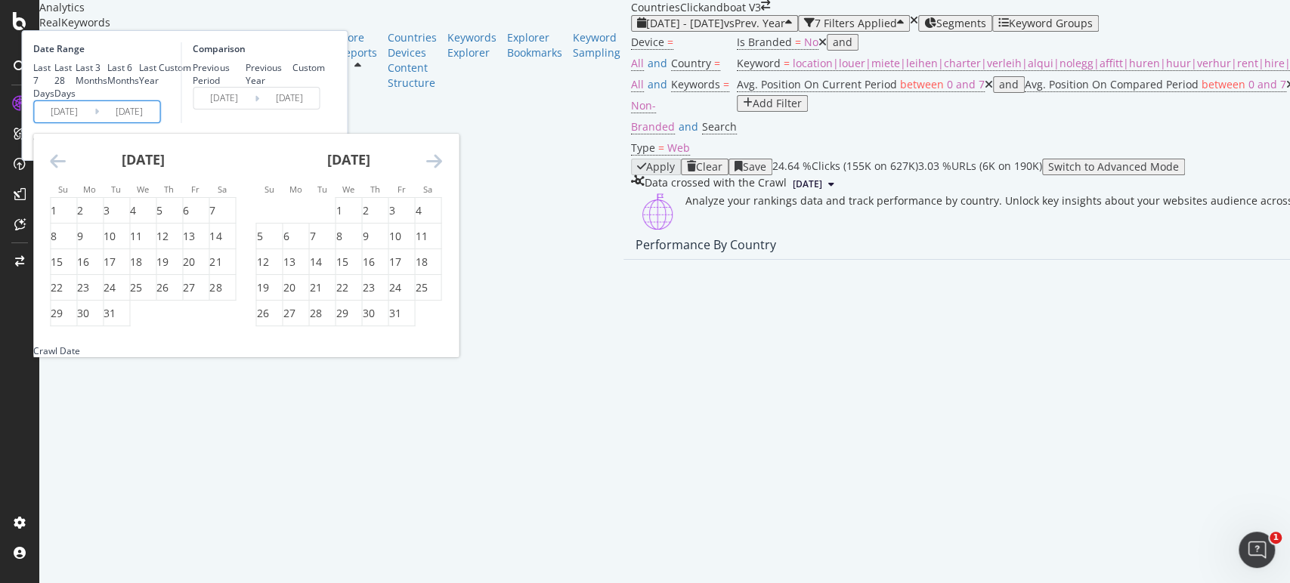
click at [441, 170] on icon "Move forward to switch to the next month." at bounding box center [433, 161] width 16 height 18
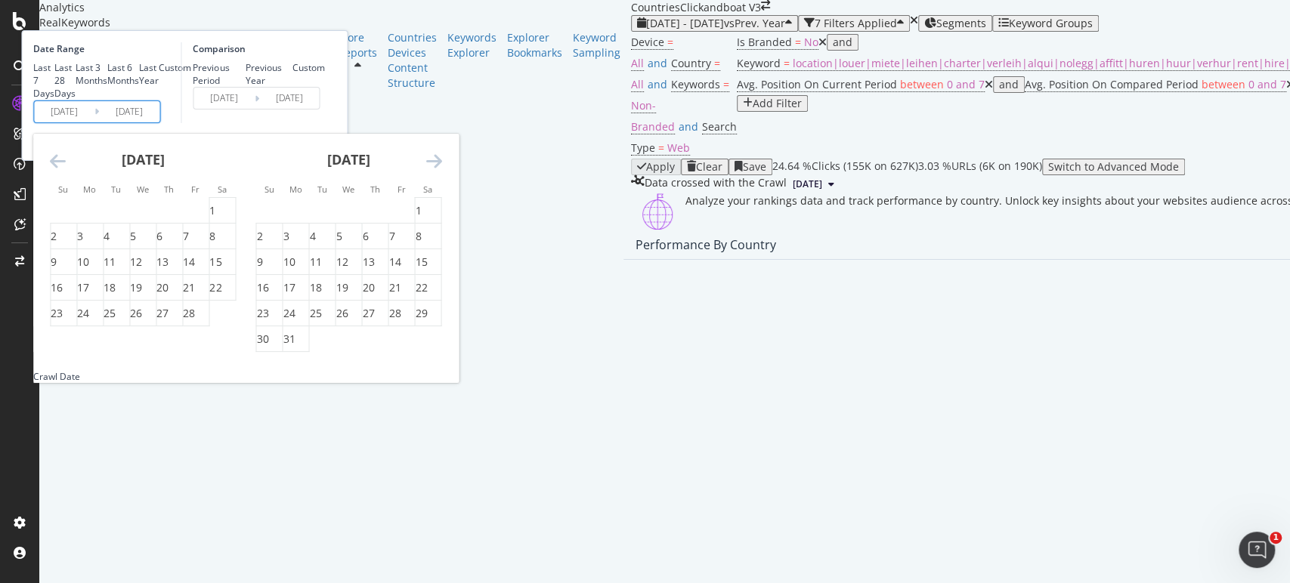
click at [441, 170] on icon "Move forward to switch to the next month." at bounding box center [433, 161] width 16 height 18
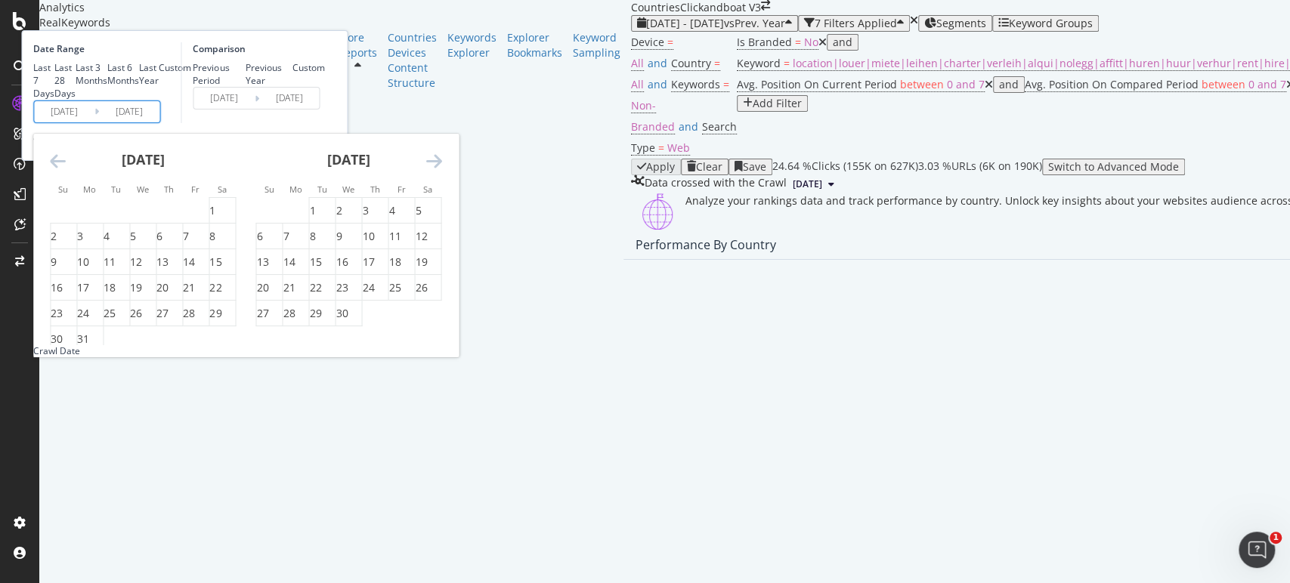
click at [441, 170] on icon "Move forward to switch to the next month." at bounding box center [433, 161] width 16 height 18
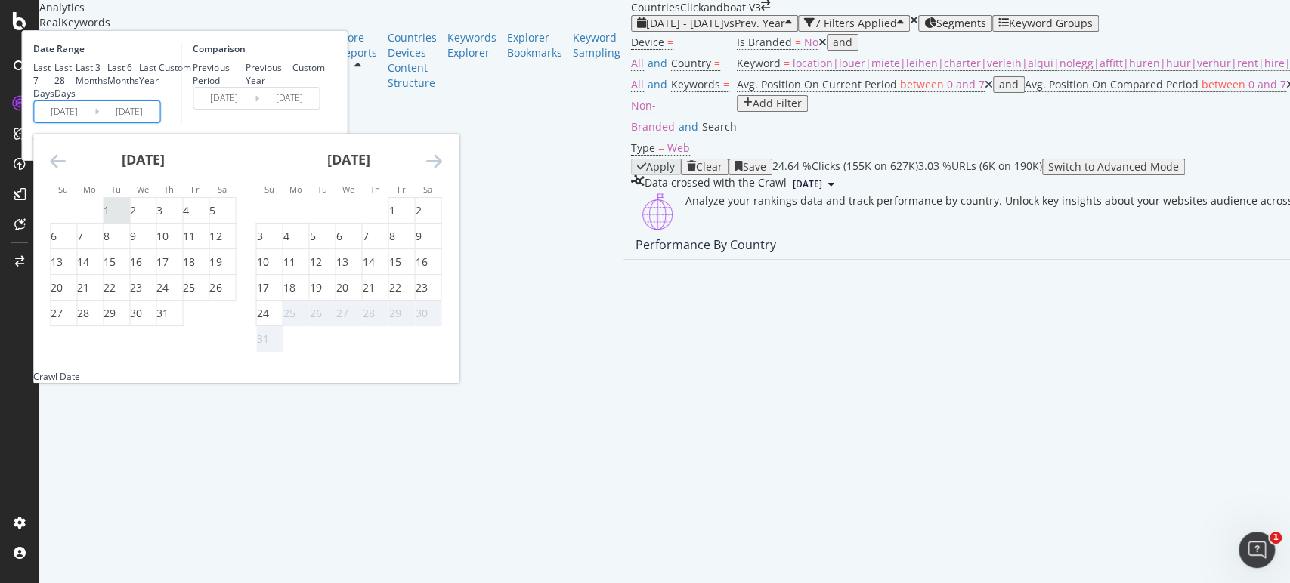
click at [110, 218] on div "1" at bounding box center [107, 210] width 6 height 15
type input "[DATE]"
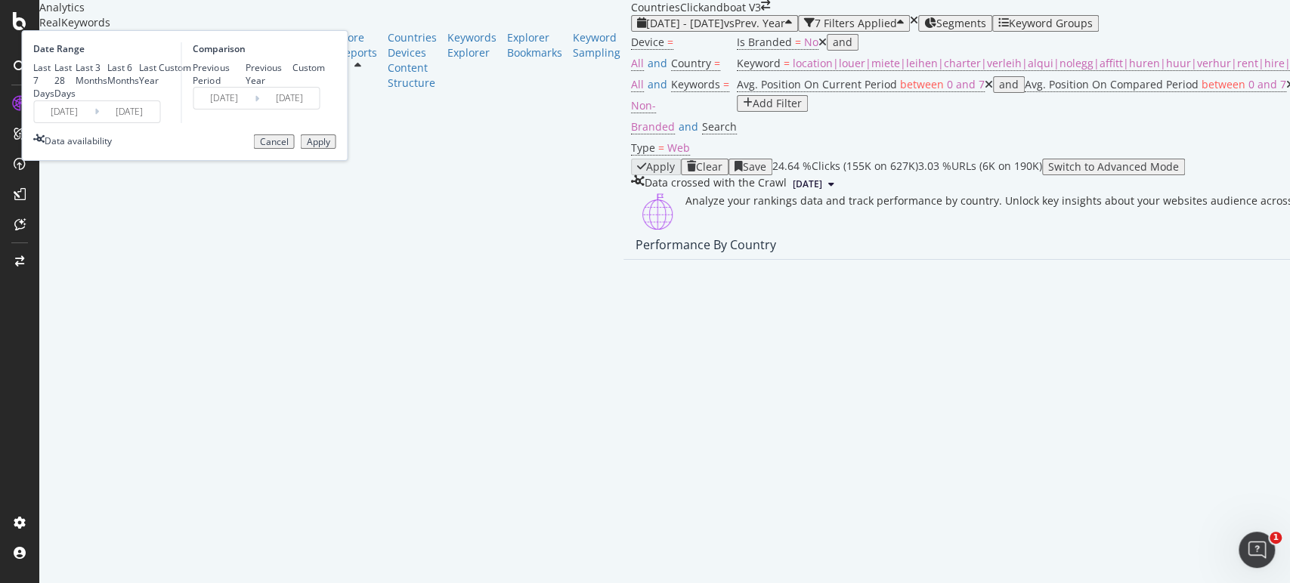
click at [159, 122] on input "[DATE]" at bounding box center [129, 111] width 60 height 21
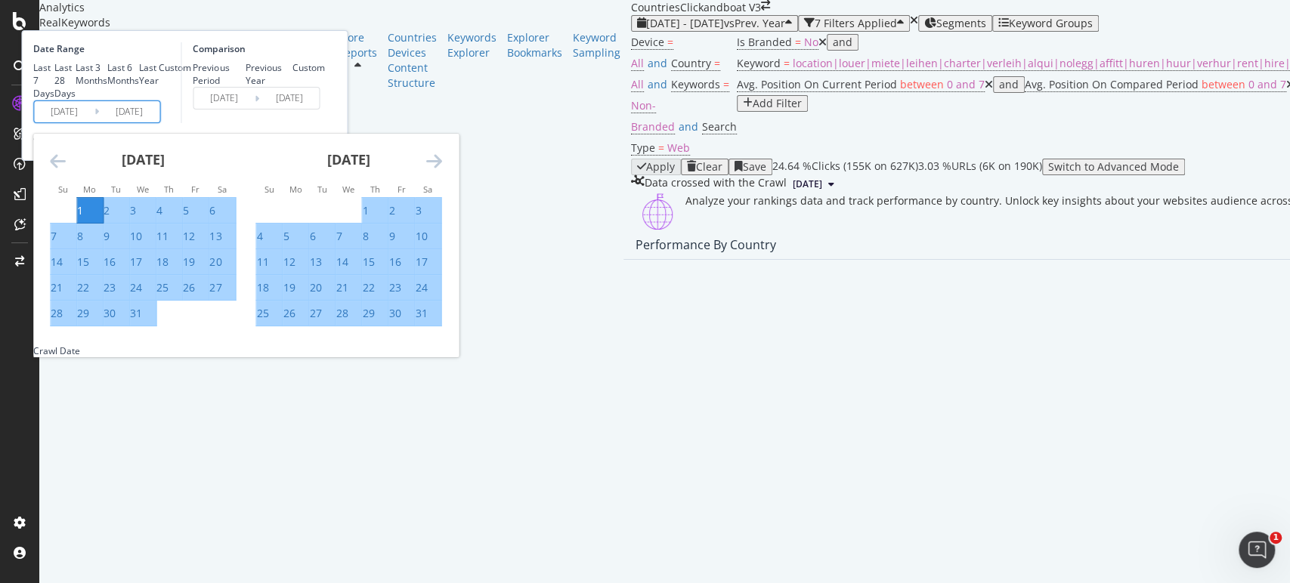
click at [142, 321] on div "31" at bounding box center [136, 313] width 12 height 15
type input "[DATE]"
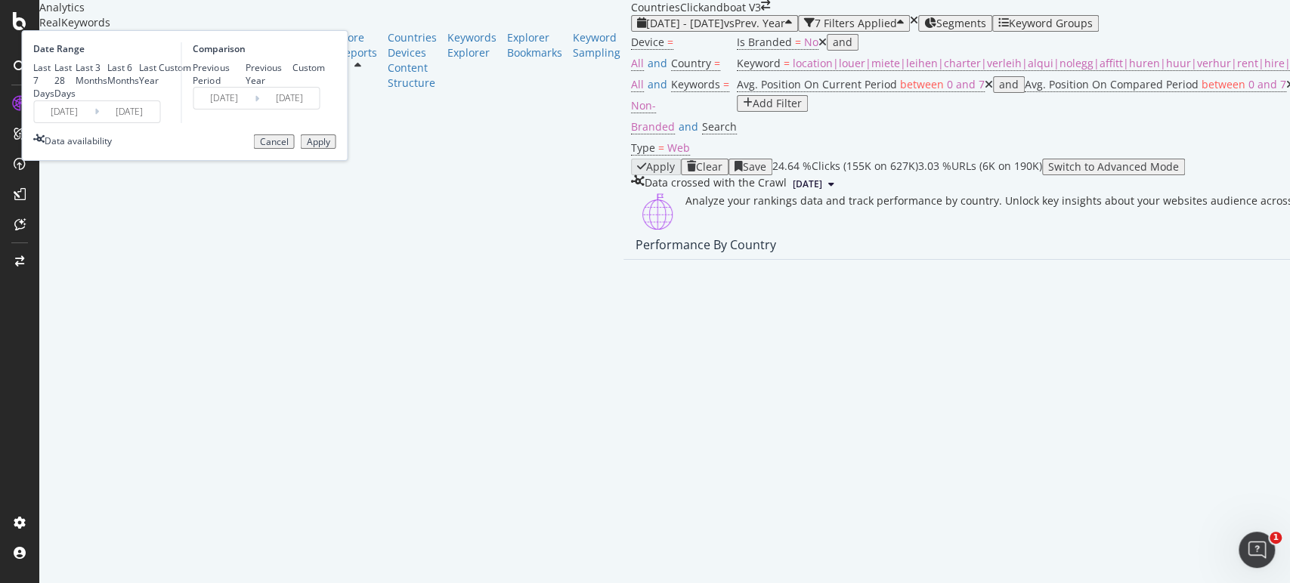
click at [94, 122] on input "[DATE]" at bounding box center [64, 111] width 60 height 21
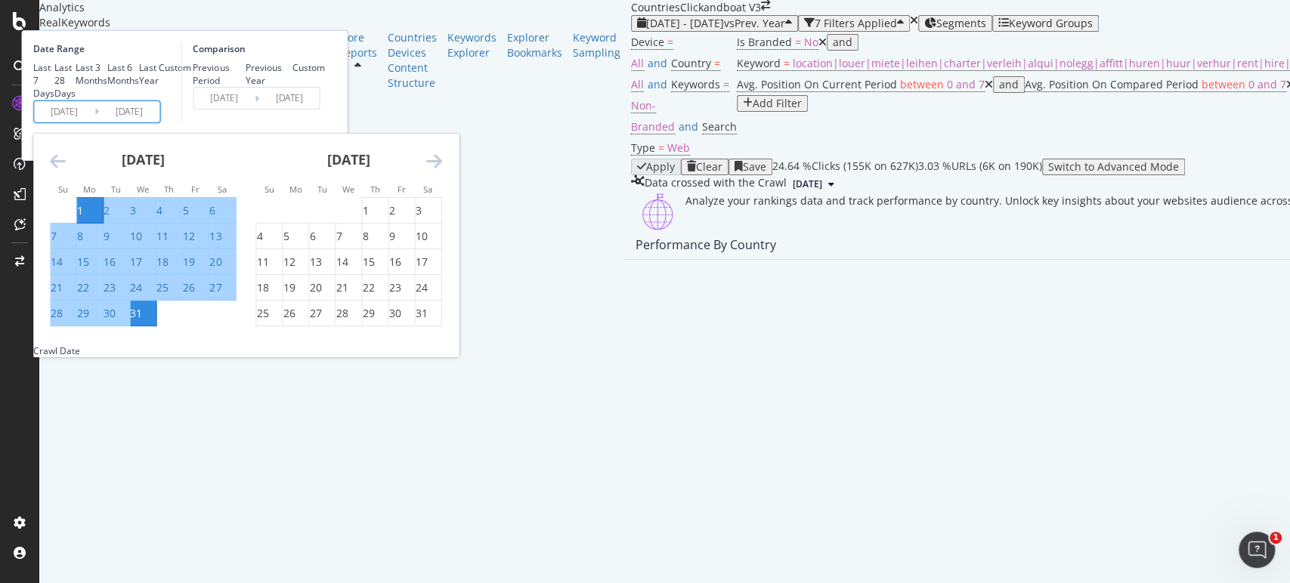
click at [441, 170] on icon "Move forward to switch to the next month." at bounding box center [433, 161] width 16 height 18
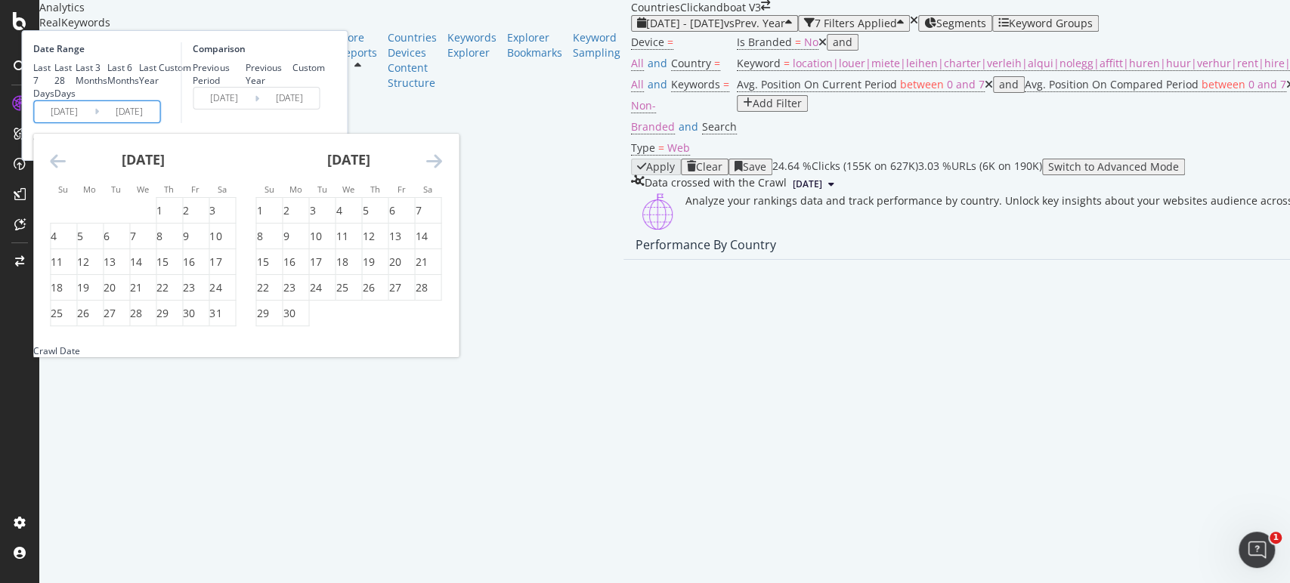
click at [441, 170] on icon "Move forward to switch to the next month." at bounding box center [433, 161] width 16 height 18
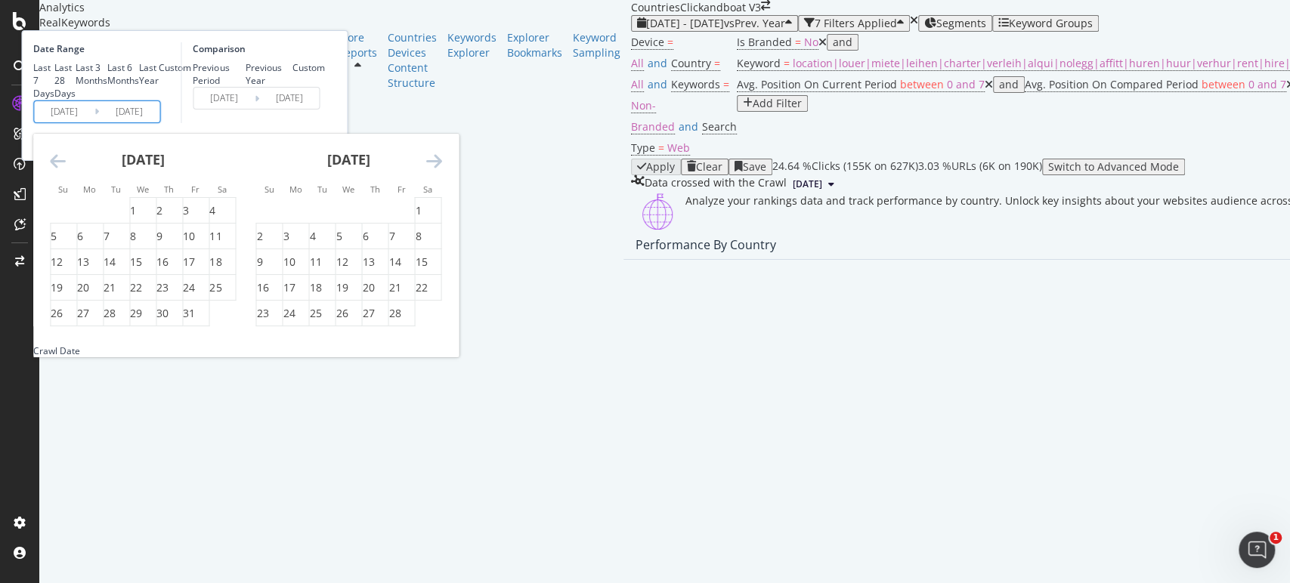
click at [441, 170] on icon "Move forward to switch to the next month." at bounding box center [433, 161] width 16 height 18
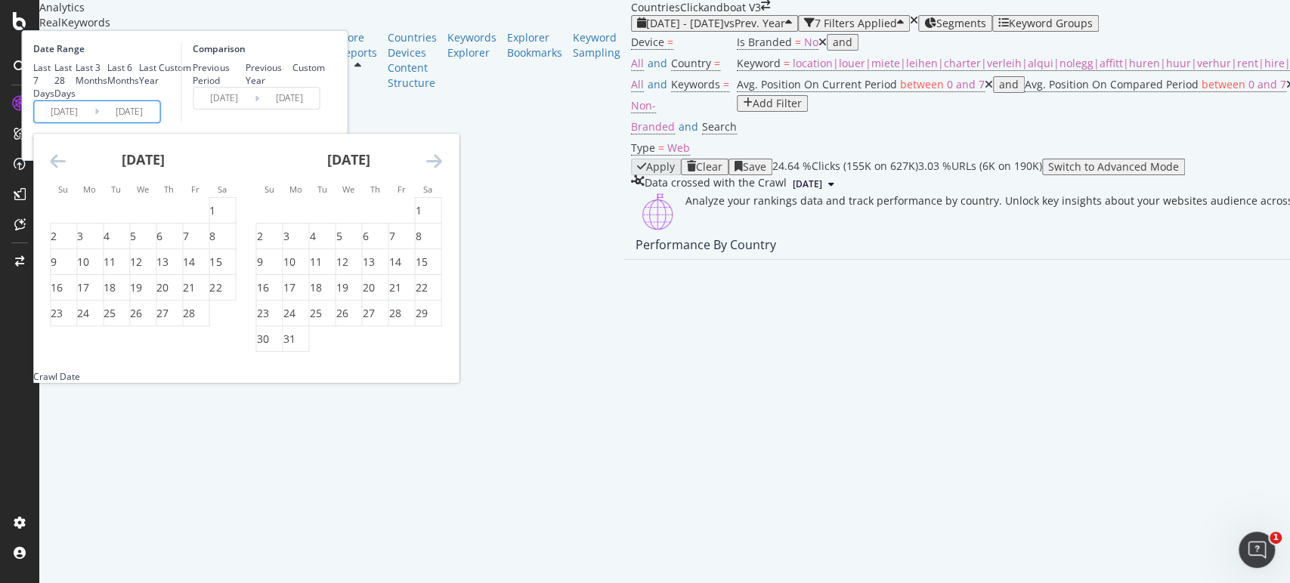
click at [441, 170] on icon "Move forward to switch to the next month." at bounding box center [433, 161] width 16 height 18
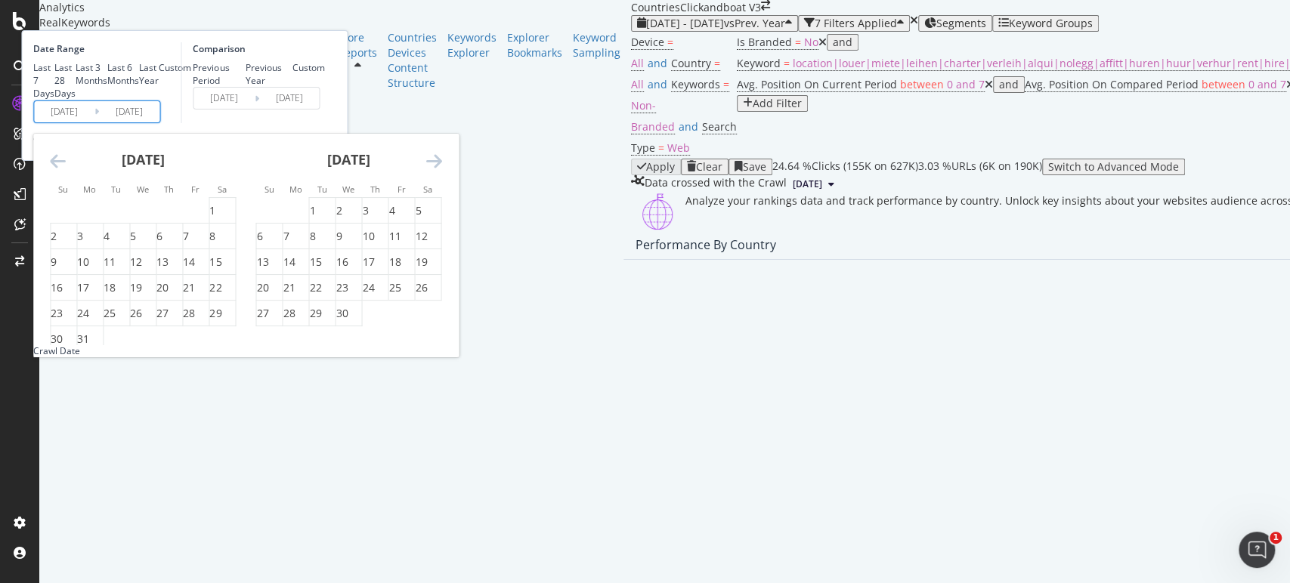
click at [441, 170] on icon "Move forward to switch to the next month." at bounding box center [433, 161] width 16 height 18
click at [315, 218] on div "1" at bounding box center [312, 210] width 6 height 15
type input "[DATE]"
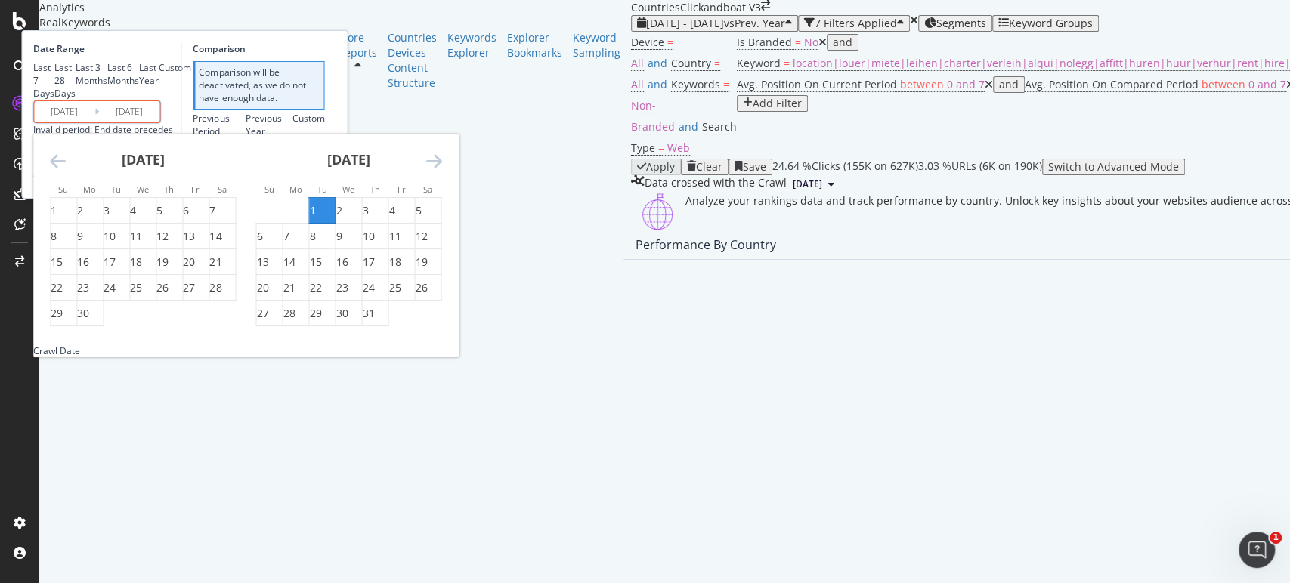
click at [191, 74] on div "Custom" at bounding box center [175, 67] width 32 height 13
type input "[DATE]"
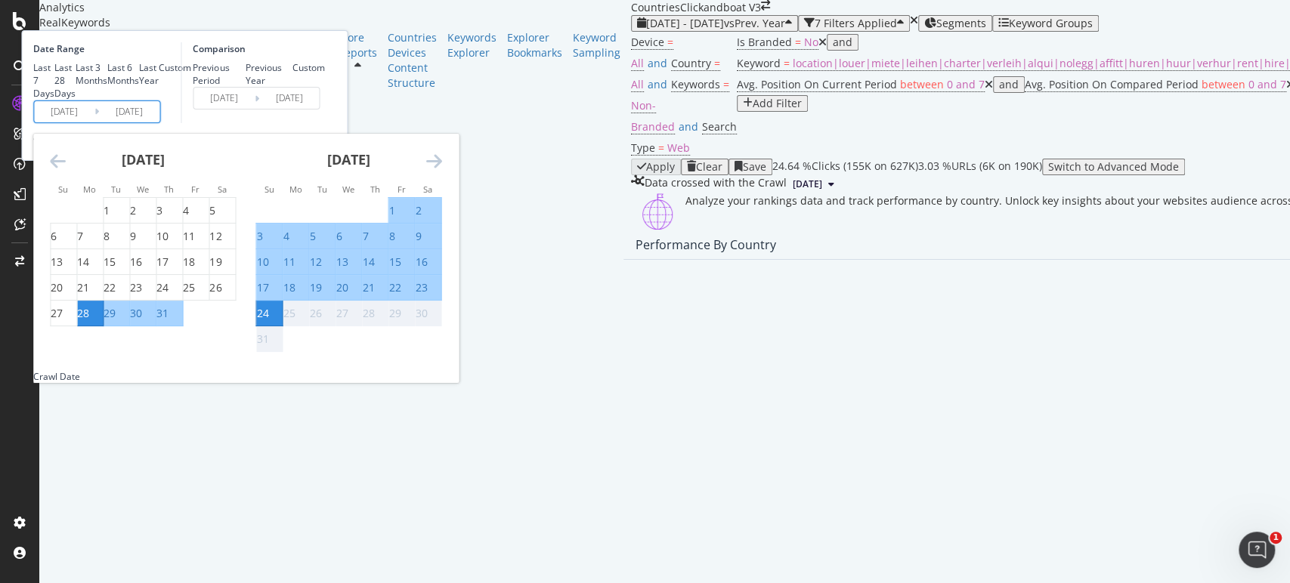
click at [94, 122] on input "[DATE]" at bounding box center [64, 111] width 60 height 21
click at [129, 218] on div "1" at bounding box center [117, 210] width 26 height 15
type input "[DATE]"
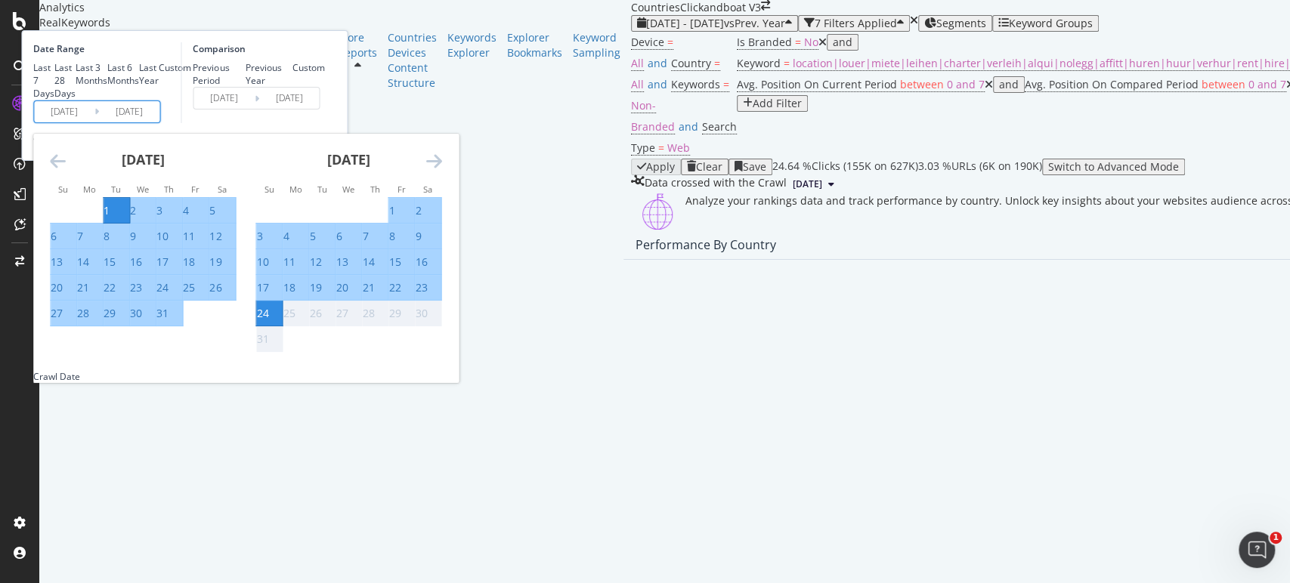
click at [169, 321] on div "31" at bounding box center [162, 313] width 12 height 15
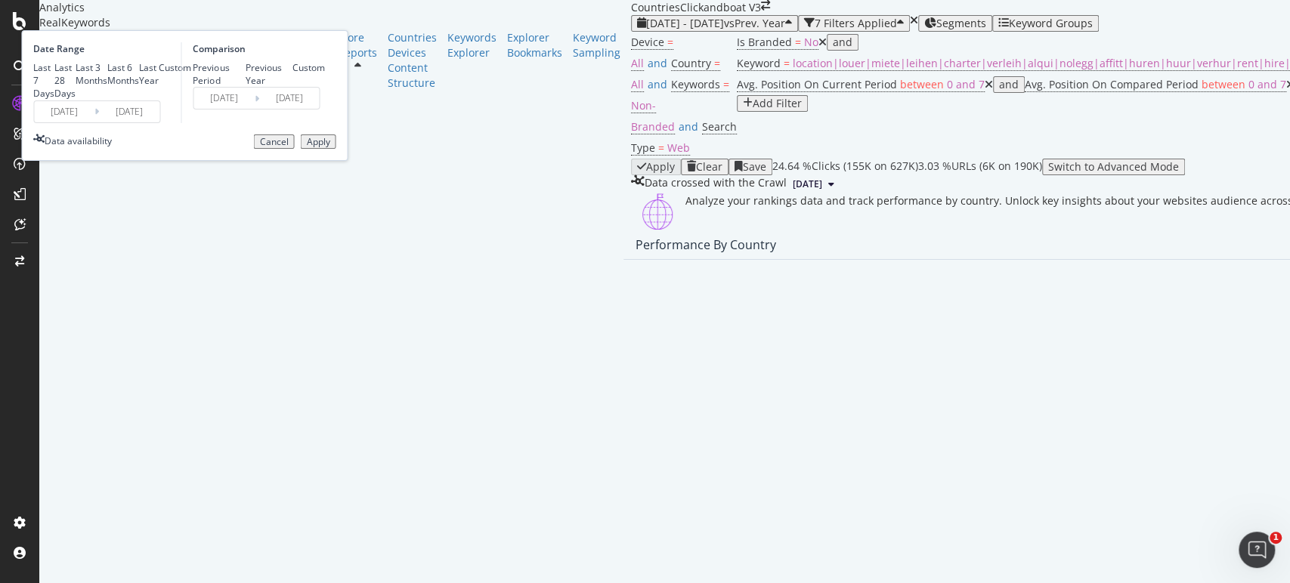
type input "[DATE]"
click at [159, 122] on input "[DATE]" at bounding box center [129, 111] width 60 height 21
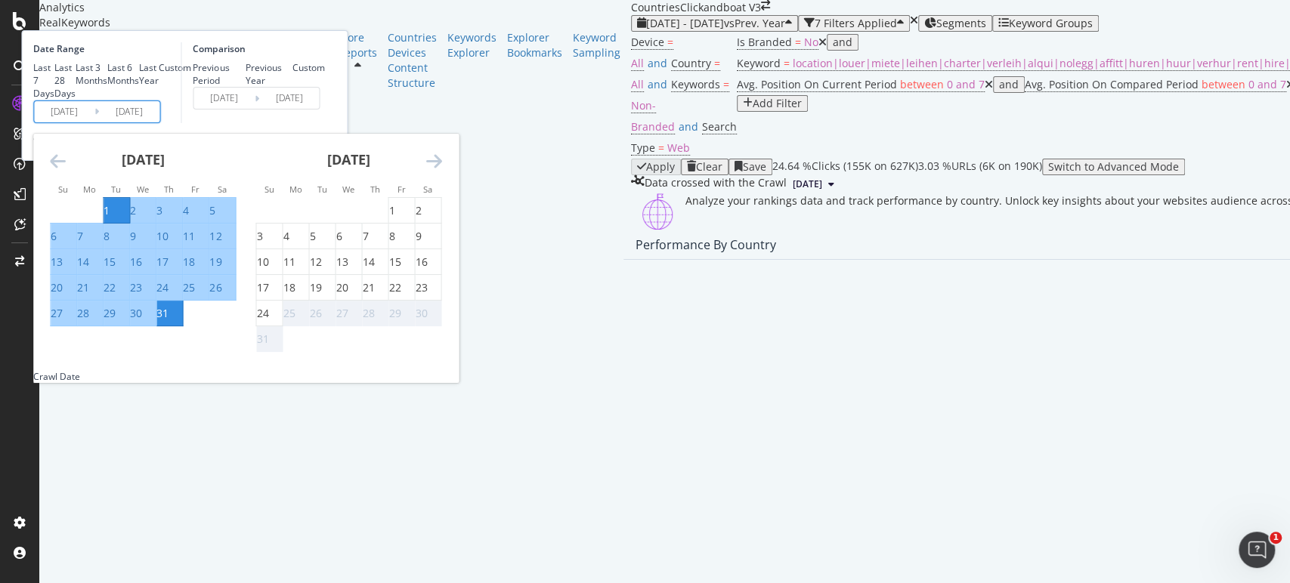
click at [324, 123] on div "Comparison Previous Period Previous Year Custom [DATE] Navigate forward to inte…" at bounding box center [253, 82] width 144 height 81
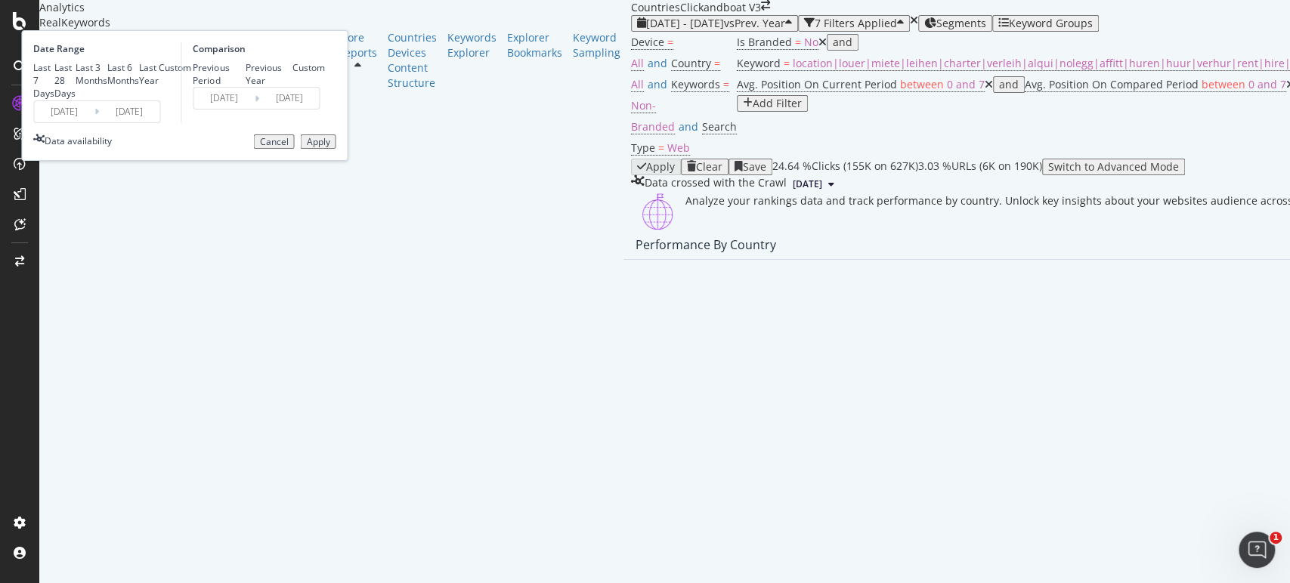
click at [292, 83] on div "Previous Year" at bounding box center [269, 74] width 47 height 26
type input "[DATE]"
click at [329, 147] on div "Apply" at bounding box center [317, 142] width 23 height 11
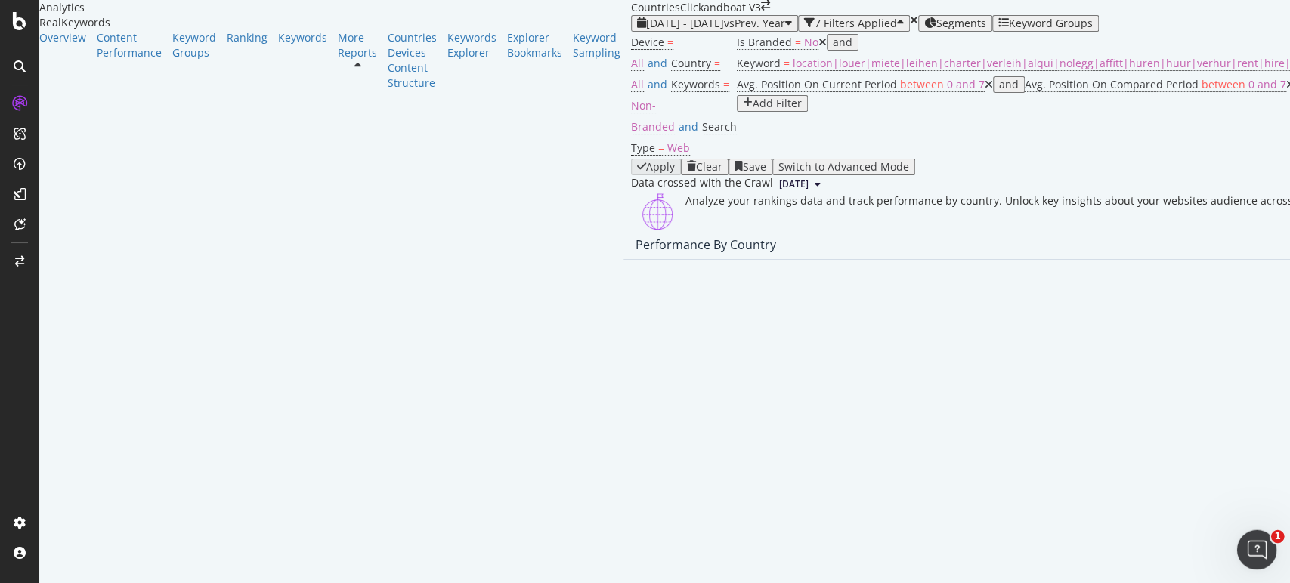
click at [1260, 550] on icon "Open Intercom Messenger" at bounding box center [1254, 548] width 25 height 25
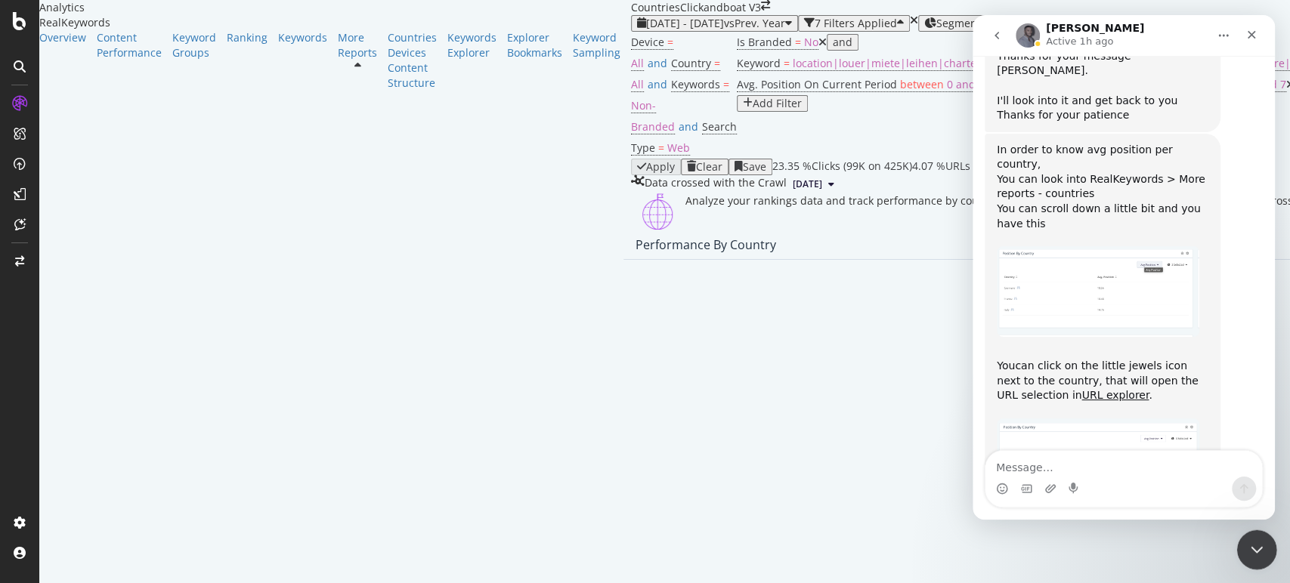
scroll to position [1986, 0]
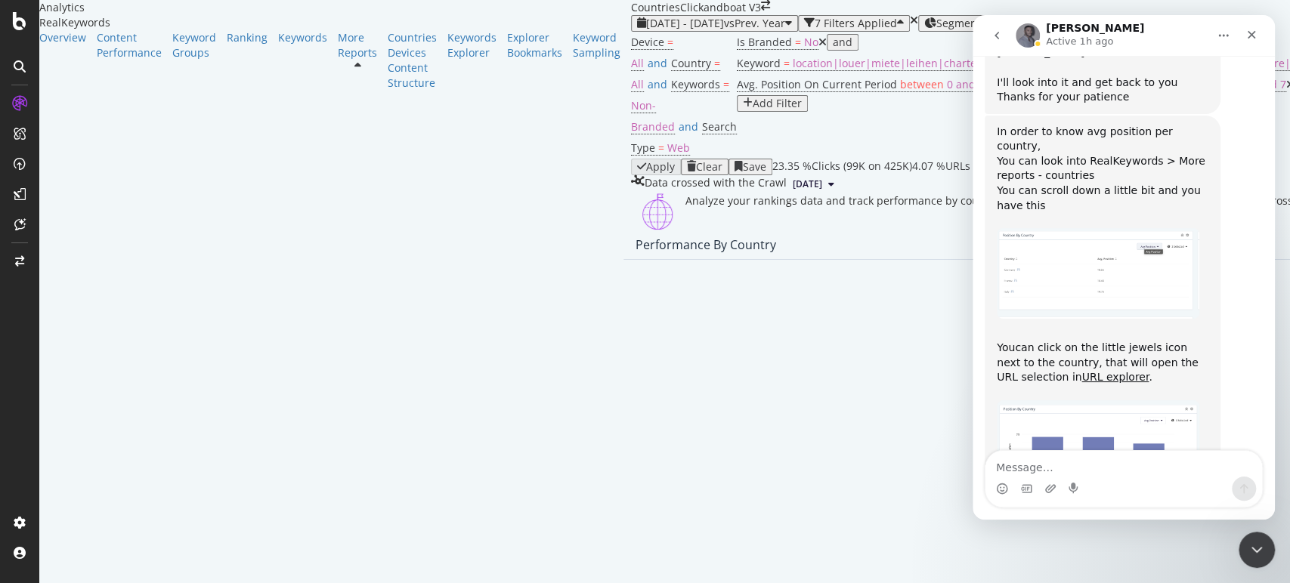
click at [999, 40] on icon "go back" at bounding box center [997, 35] width 12 height 12
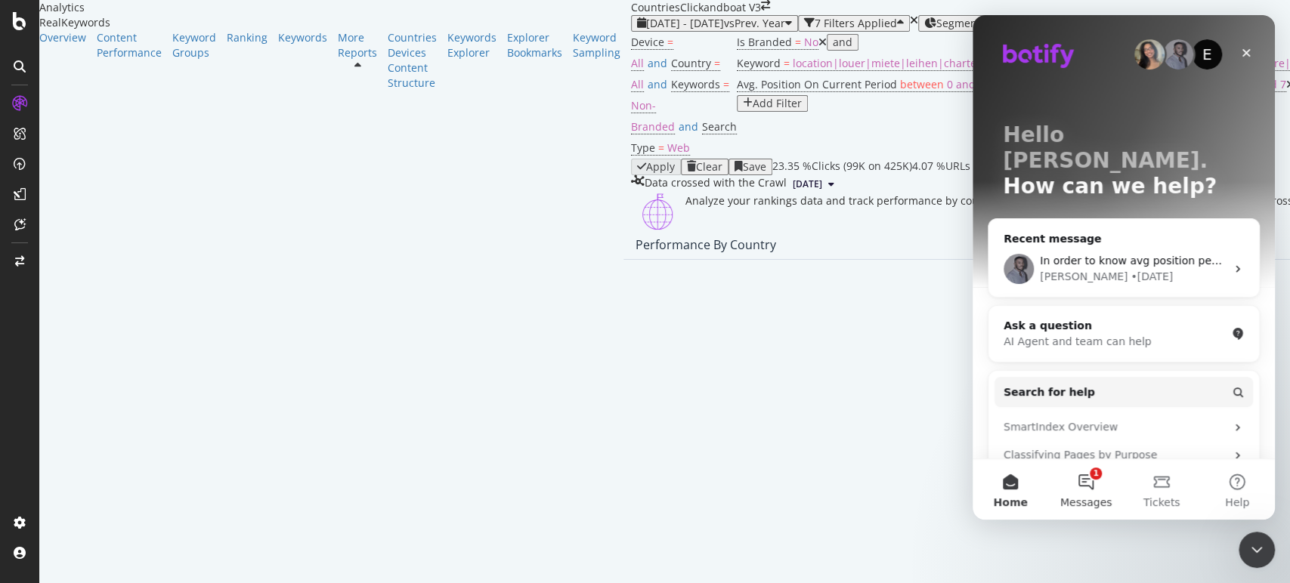
click at [1093, 484] on button "1 Messages" at bounding box center [1086, 489] width 76 height 60
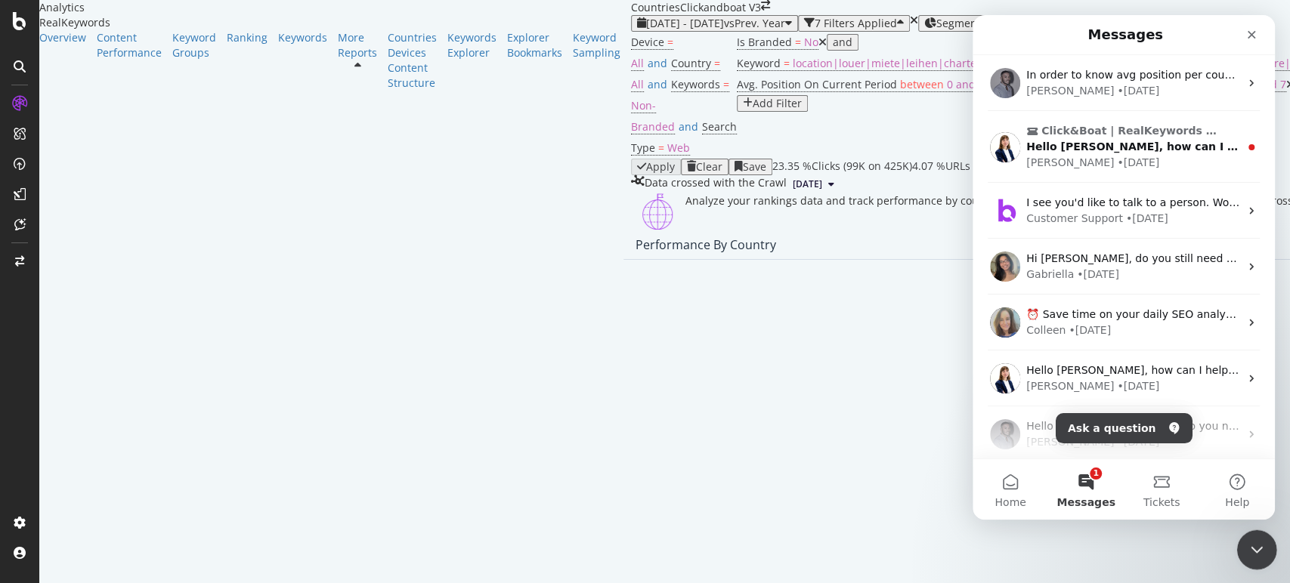
click at [1252, 545] on icon "Close Intercom Messenger" at bounding box center [1254, 548] width 18 height 18
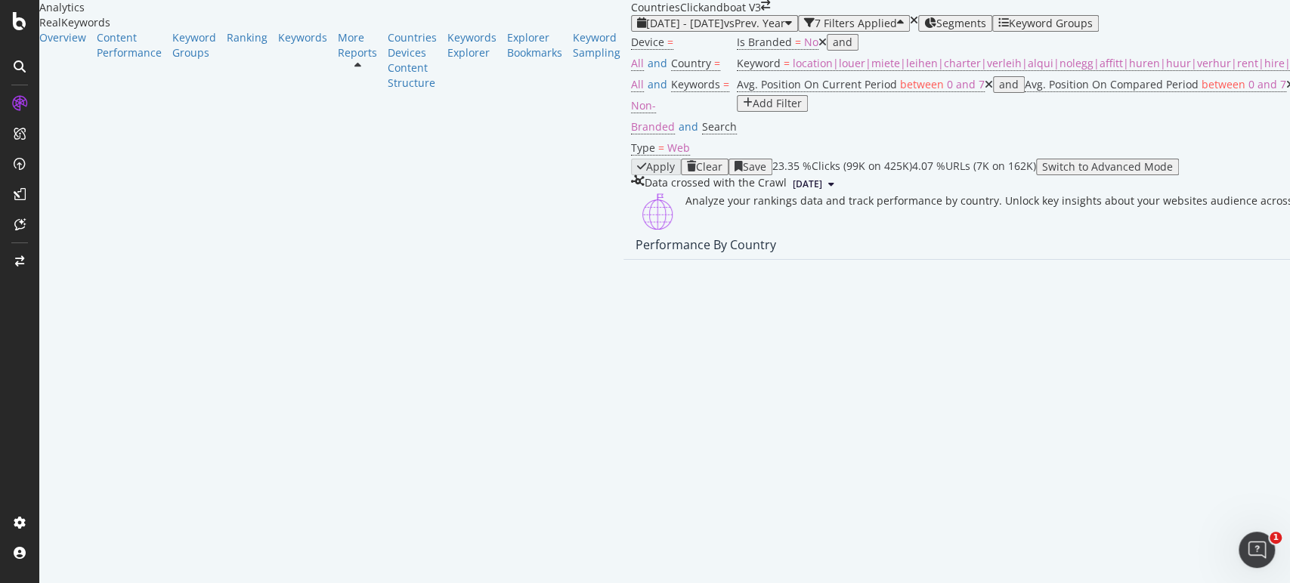
scroll to position [1453, 0]
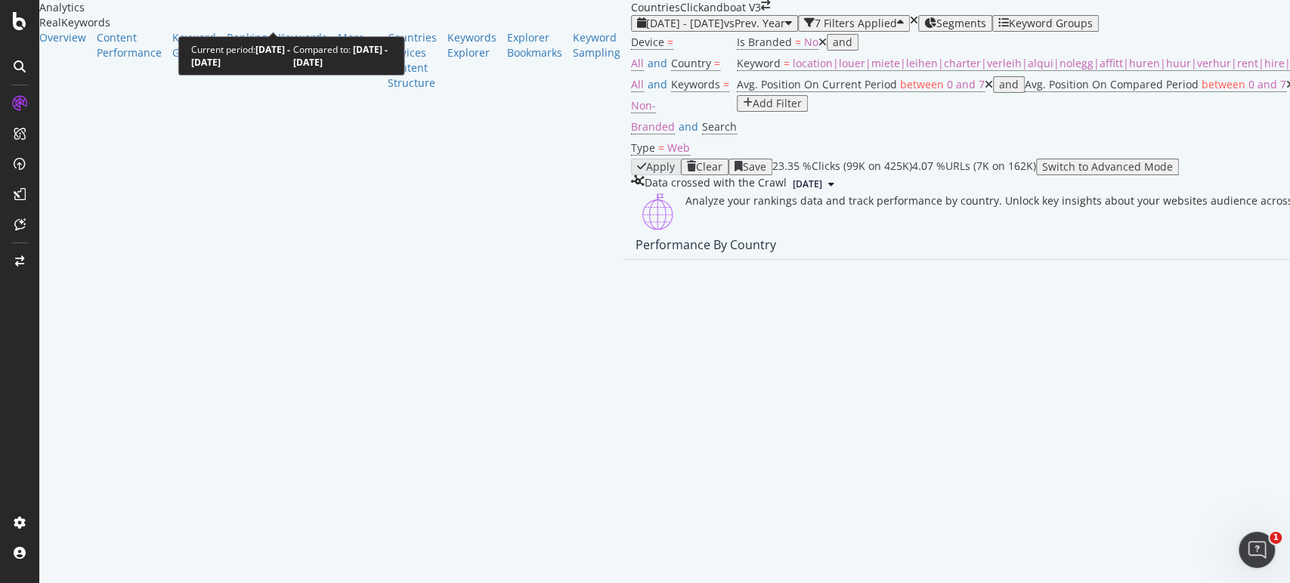
click at [724, 16] on span "vs Prev. Year" at bounding box center [754, 23] width 61 height 14
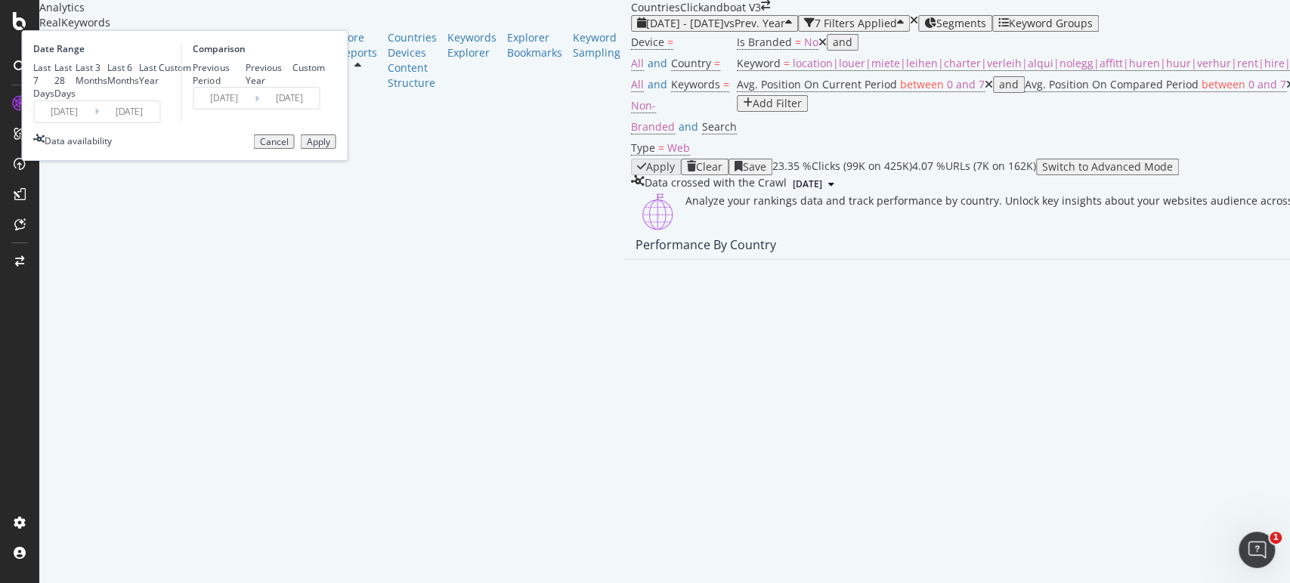
click at [94, 122] on input "[DATE]" at bounding box center [64, 111] width 60 height 21
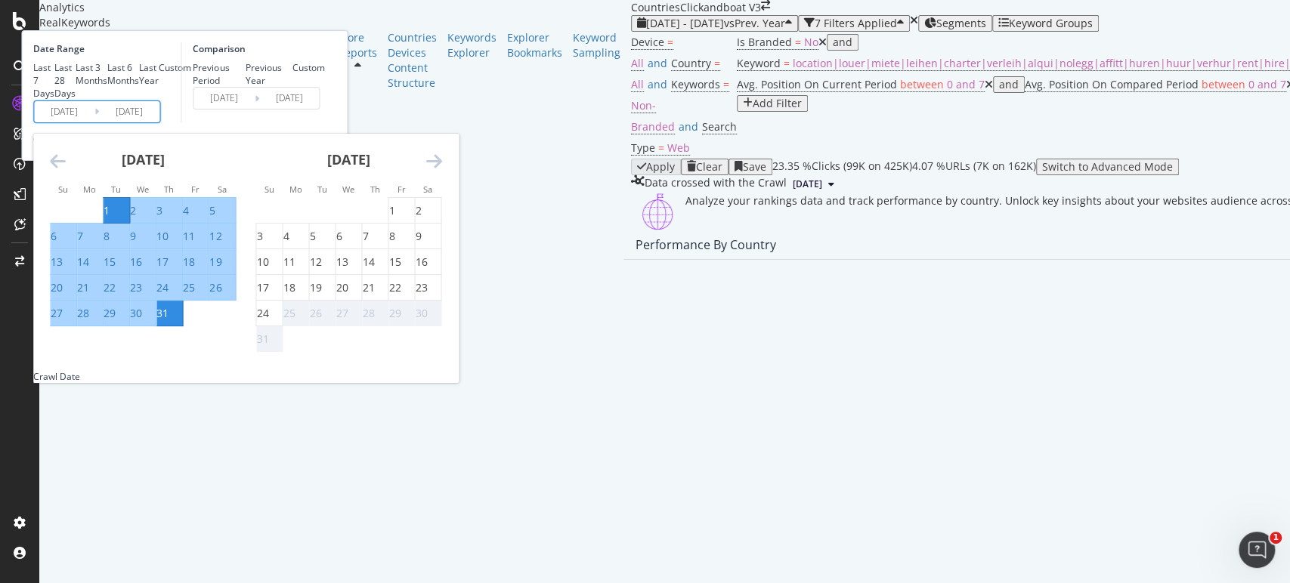
click at [66, 170] on icon "Move backward to switch to the previous month." at bounding box center [58, 161] width 16 height 18
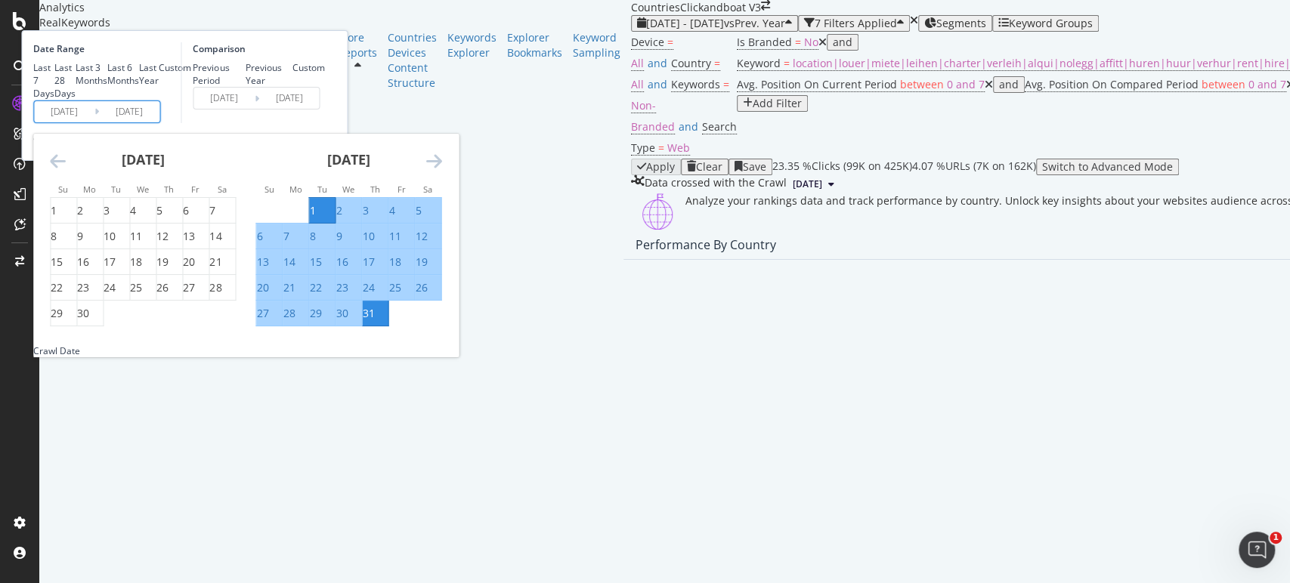
click at [66, 170] on icon "Move backward to switch to the previous month." at bounding box center [58, 161] width 16 height 18
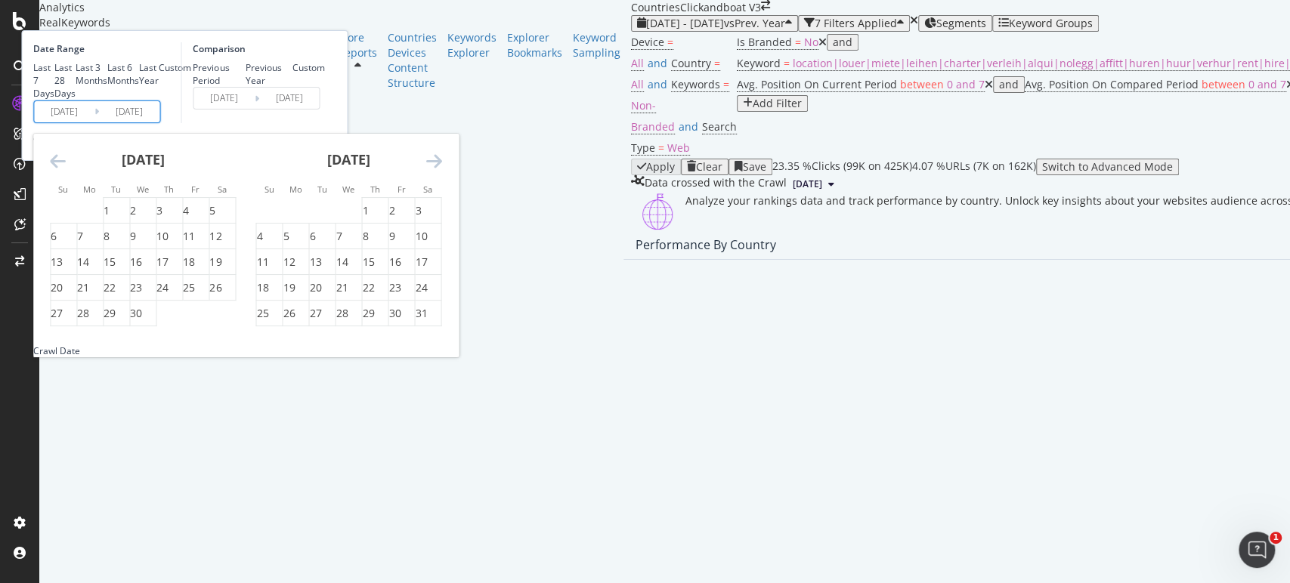
click at [66, 170] on icon "Move backward to switch to the previous month." at bounding box center [58, 161] width 16 height 18
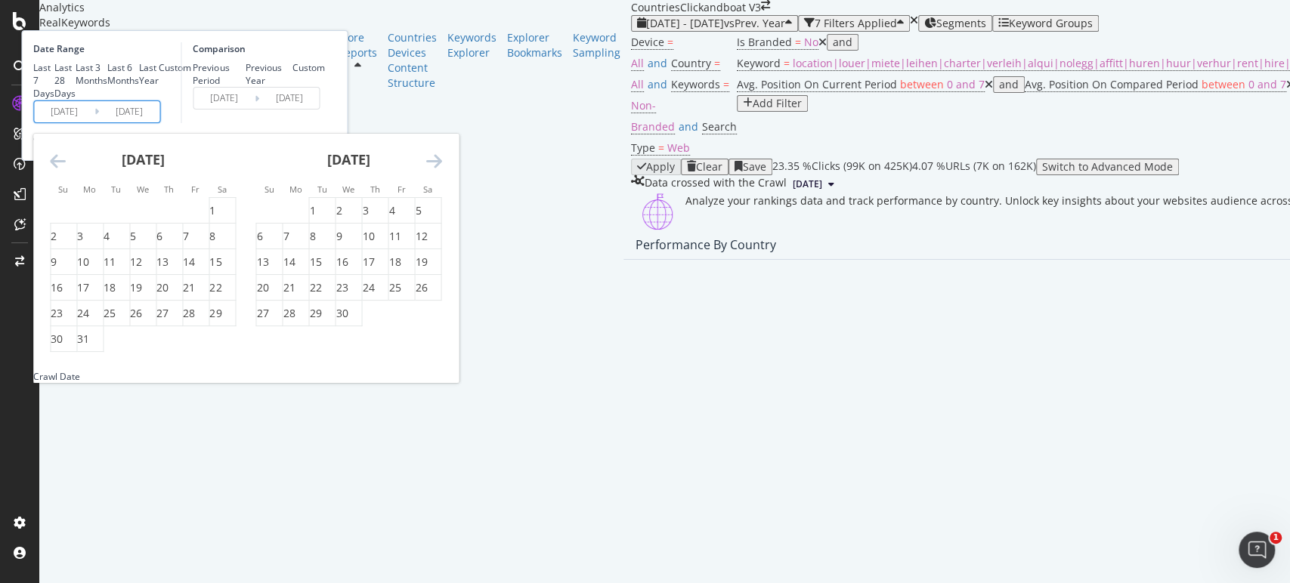
click at [66, 170] on icon "Move backward to switch to the previous month." at bounding box center [58, 161] width 16 height 18
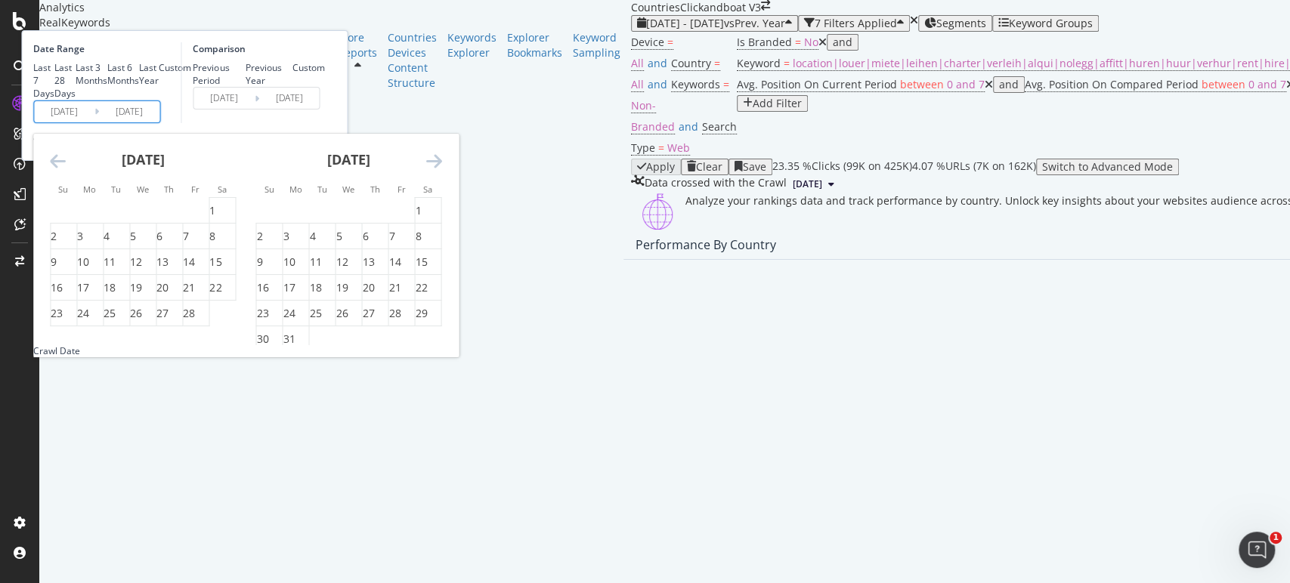
click at [66, 170] on icon "Move backward to switch to the previous month." at bounding box center [58, 161] width 16 height 18
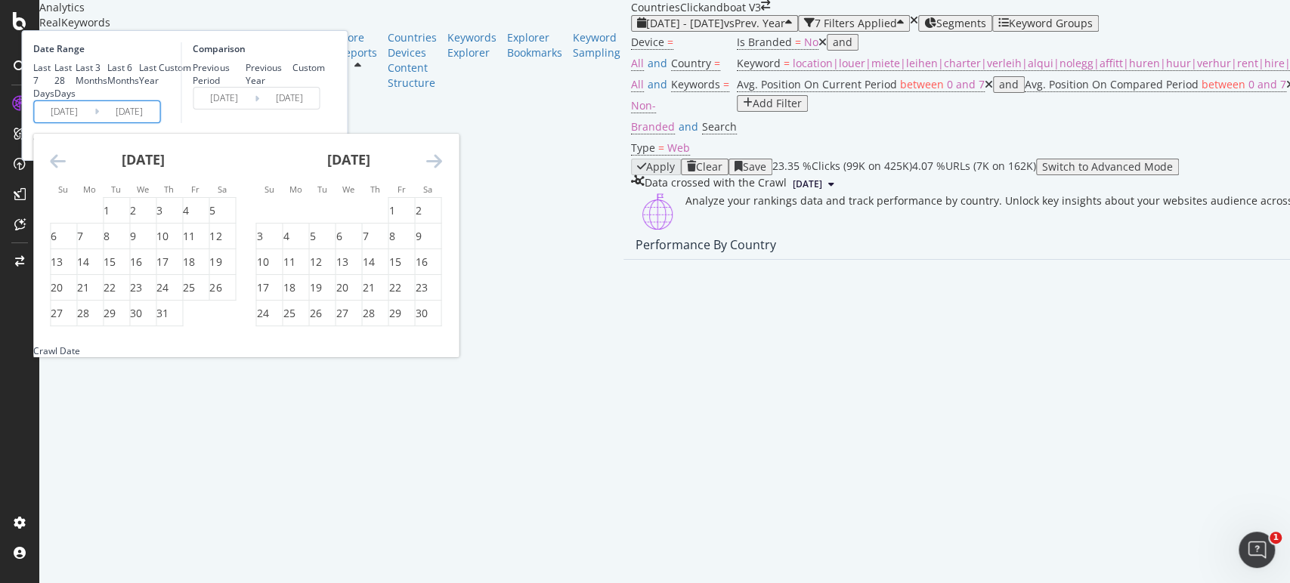
click at [66, 170] on icon "Move backward to switch to the previous month." at bounding box center [58, 161] width 16 height 18
click at [83, 218] on div "1" at bounding box center [80, 210] width 6 height 15
type input "[DATE]"
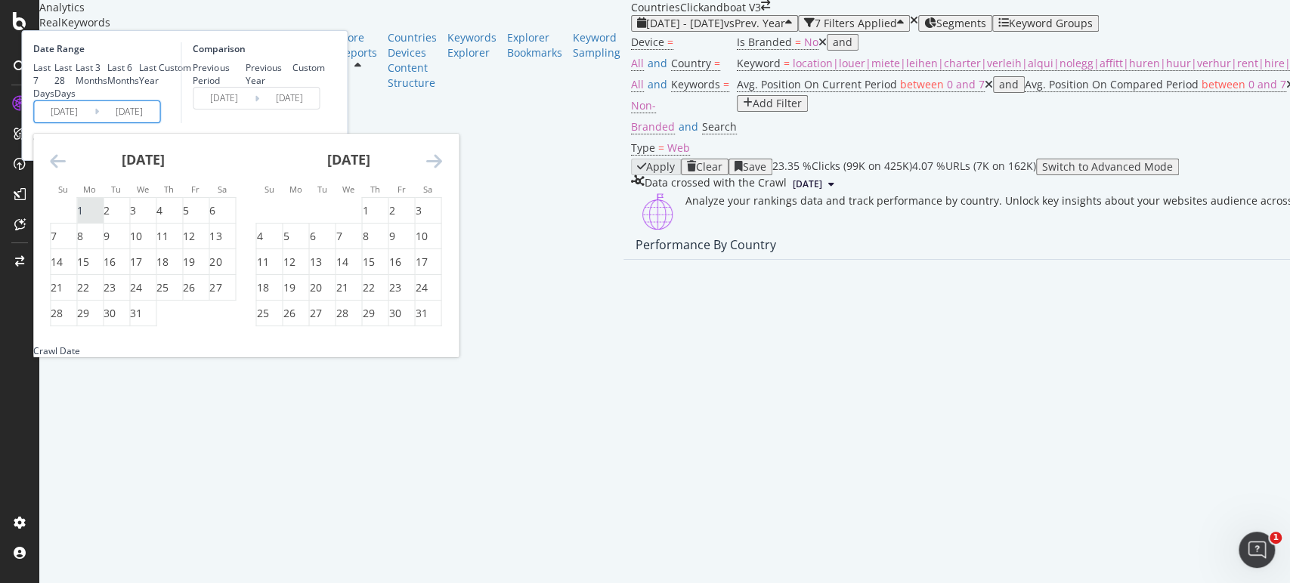
type input "[DATE]"
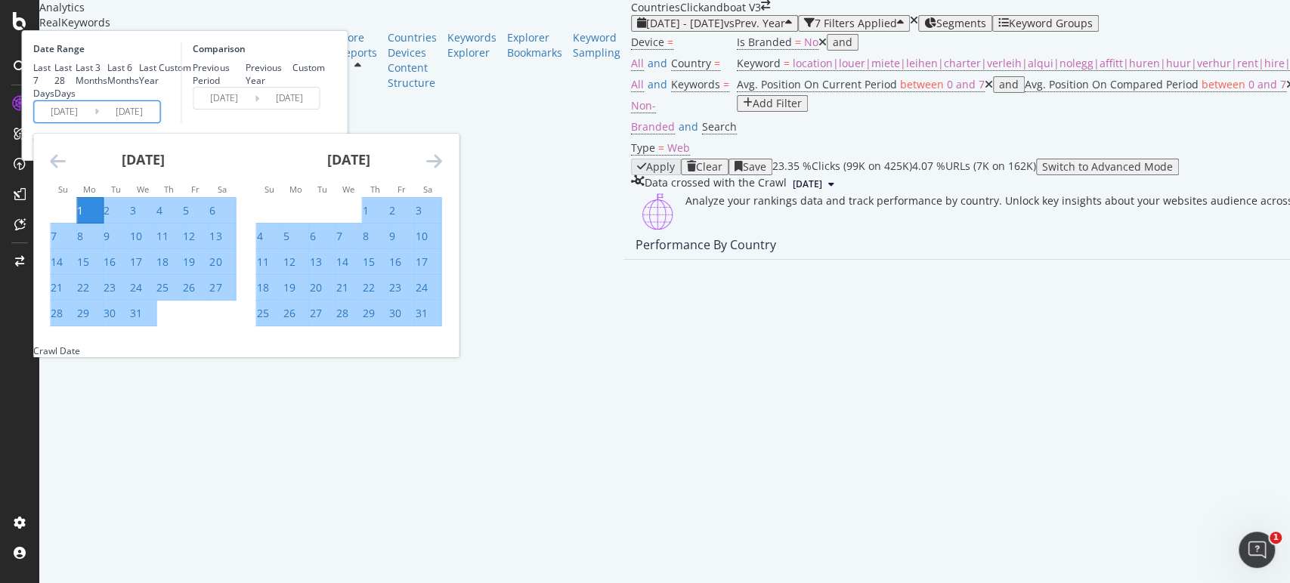
click at [156, 321] on div "31" at bounding box center [143, 313] width 26 height 15
type input "[DATE]"
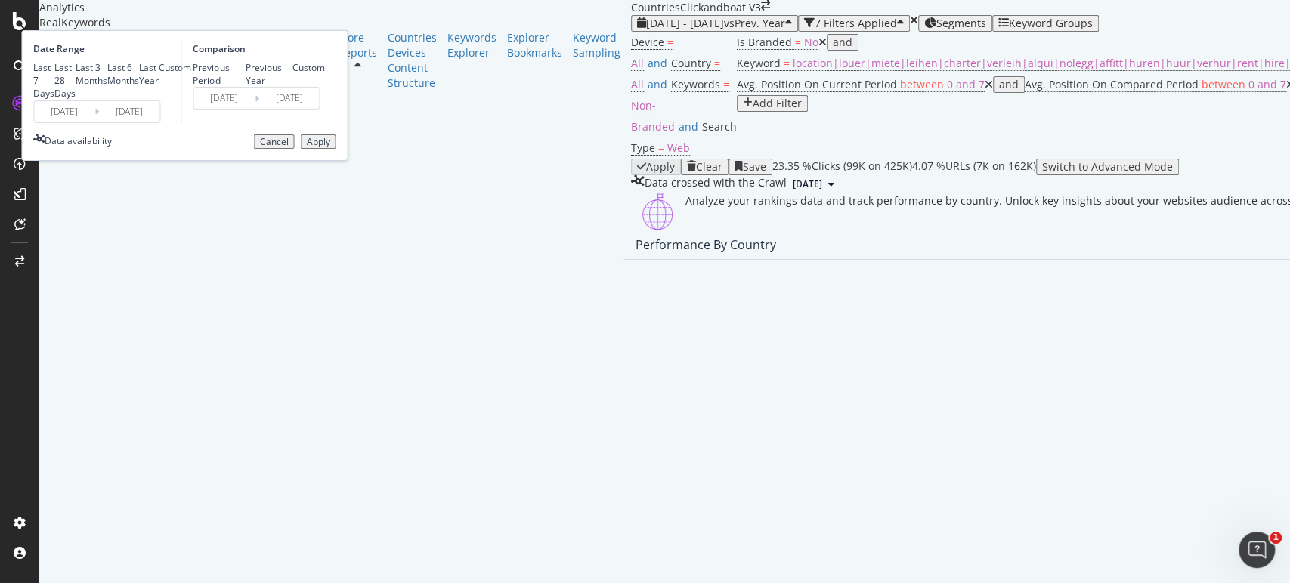
click at [159, 122] on input "[DATE]" at bounding box center [129, 111] width 60 height 21
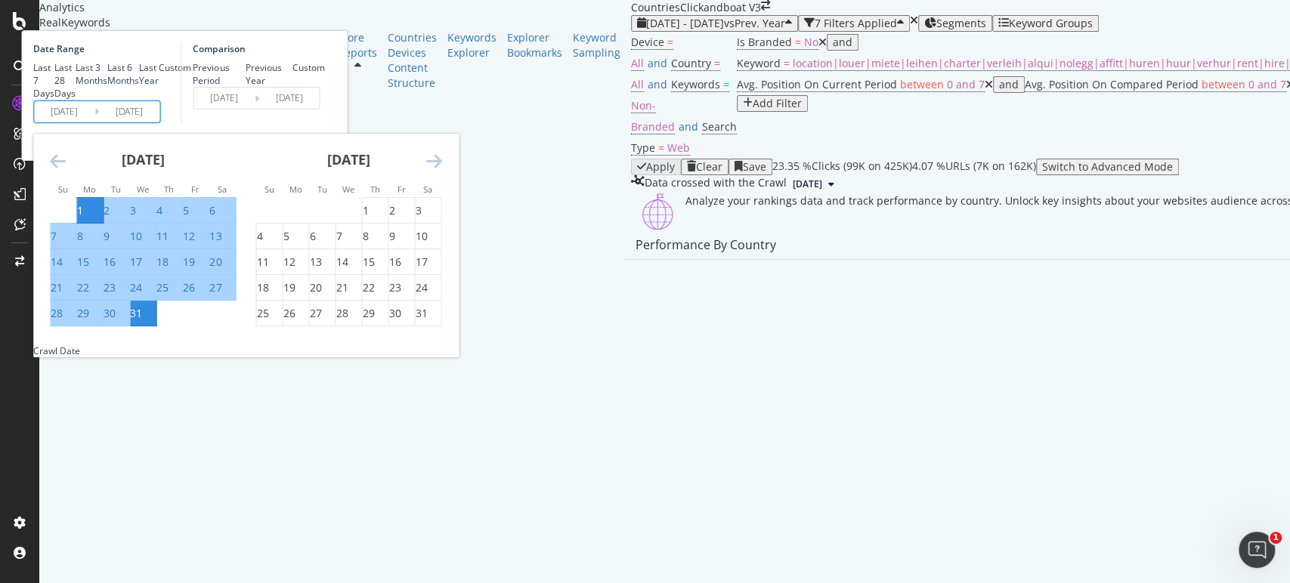
click at [324, 123] on div "Comparison Previous Period Previous Year Custom [DATE] Navigate forward to inte…" at bounding box center [253, 82] width 144 height 81
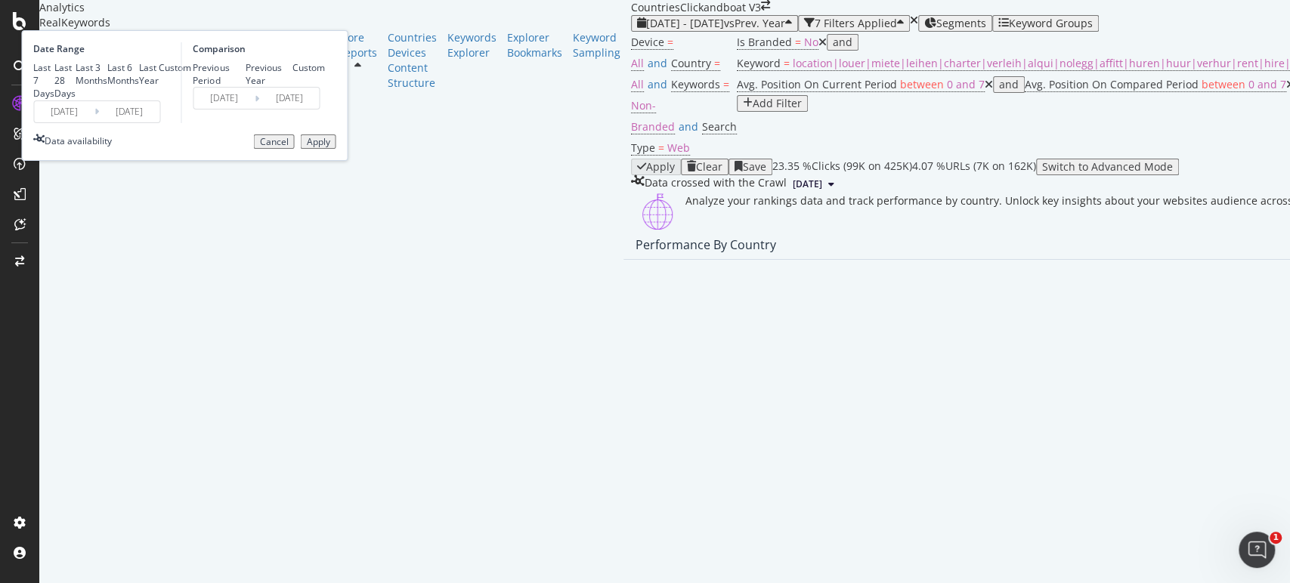
click at [329, 147] on div "Apply" at bounding box center [317, 142] width 23 height 11
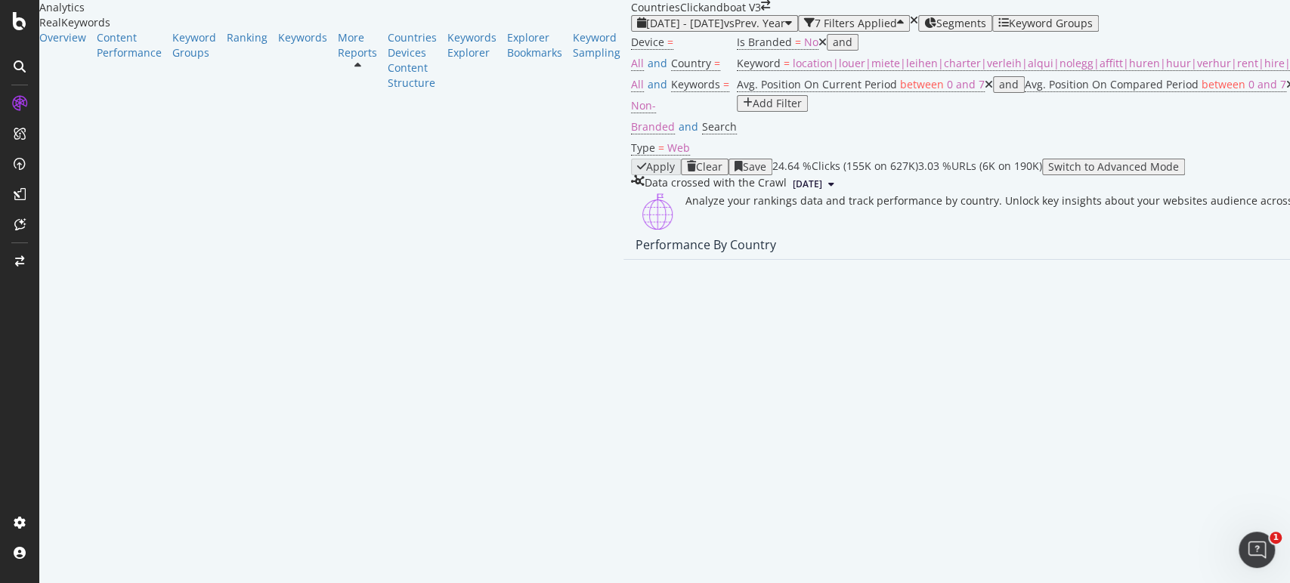
scroll to position [1705, 0]
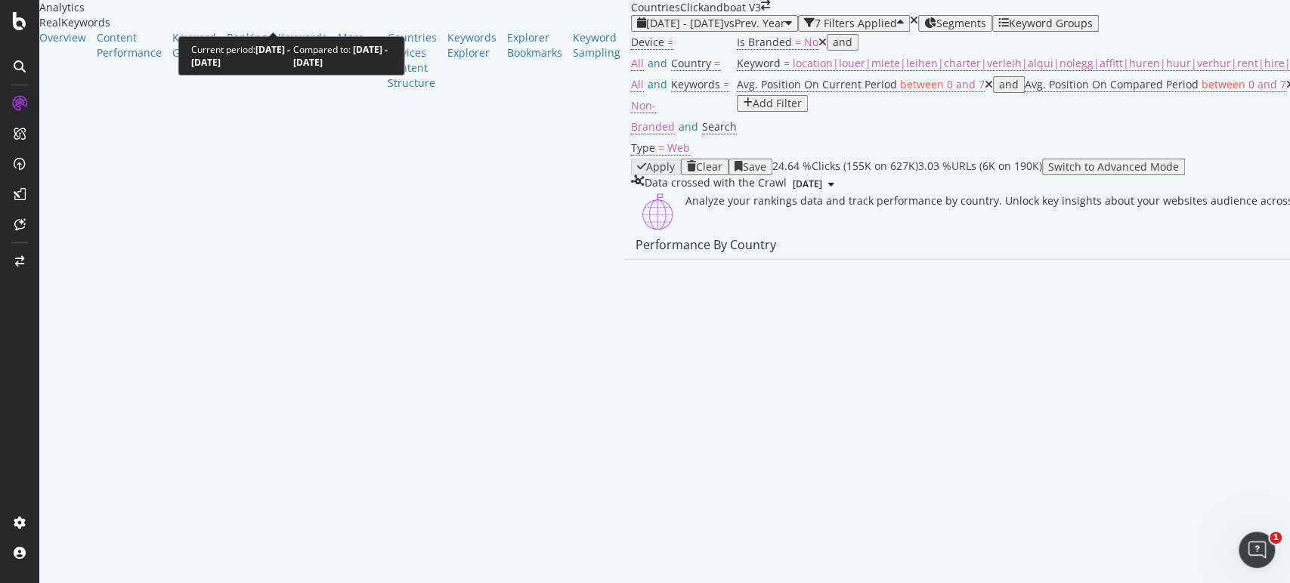
click at [637, 27] on div "[DATE] - [DATE] vs Prev. Year" at bounding box center [714, 23] width 155 height 12
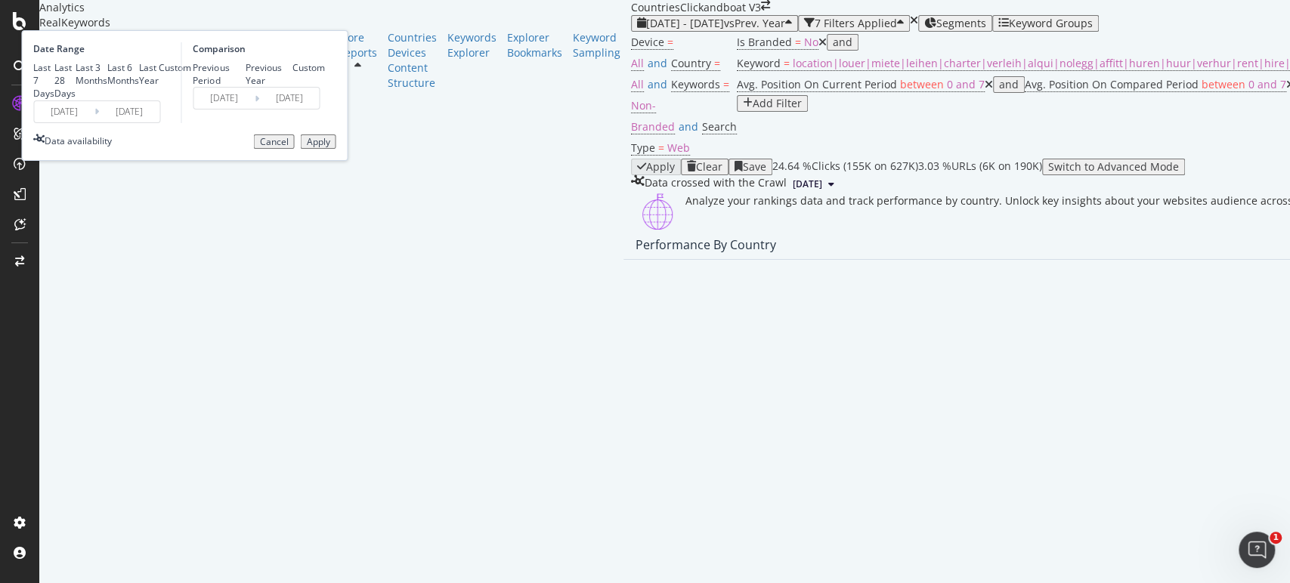
click at [159, 122] on input "[DATE]" at bounding box center [129, 111] width 60 height 21
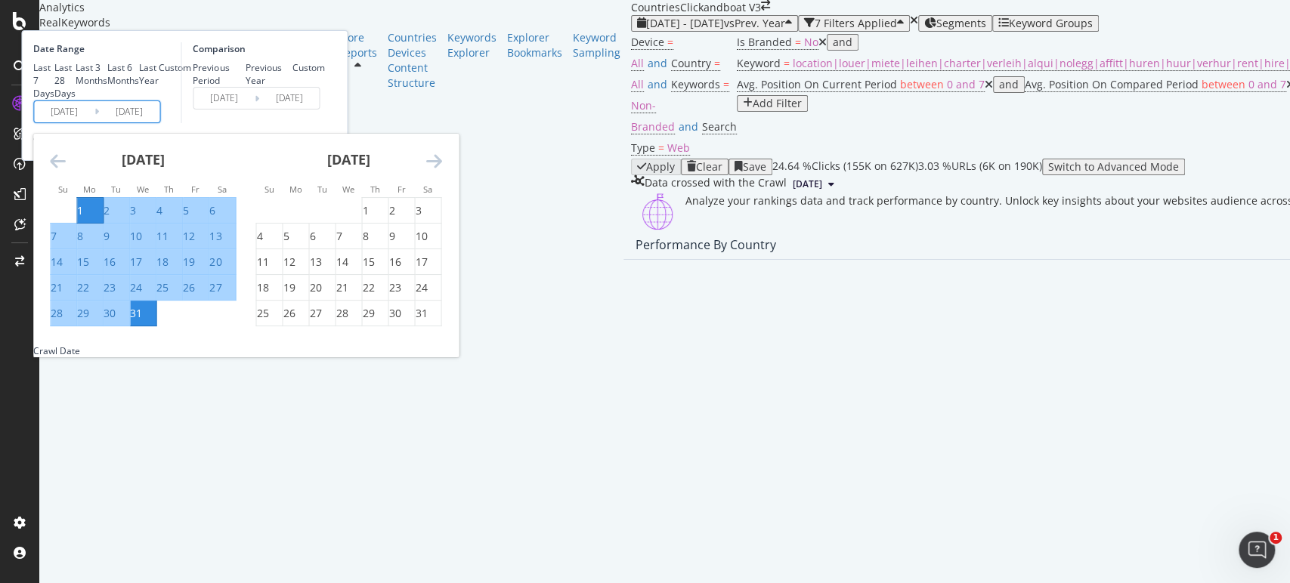
click at [159, 122] on input "[DATE]" at bounding box center [129, 111] width 60 height 21
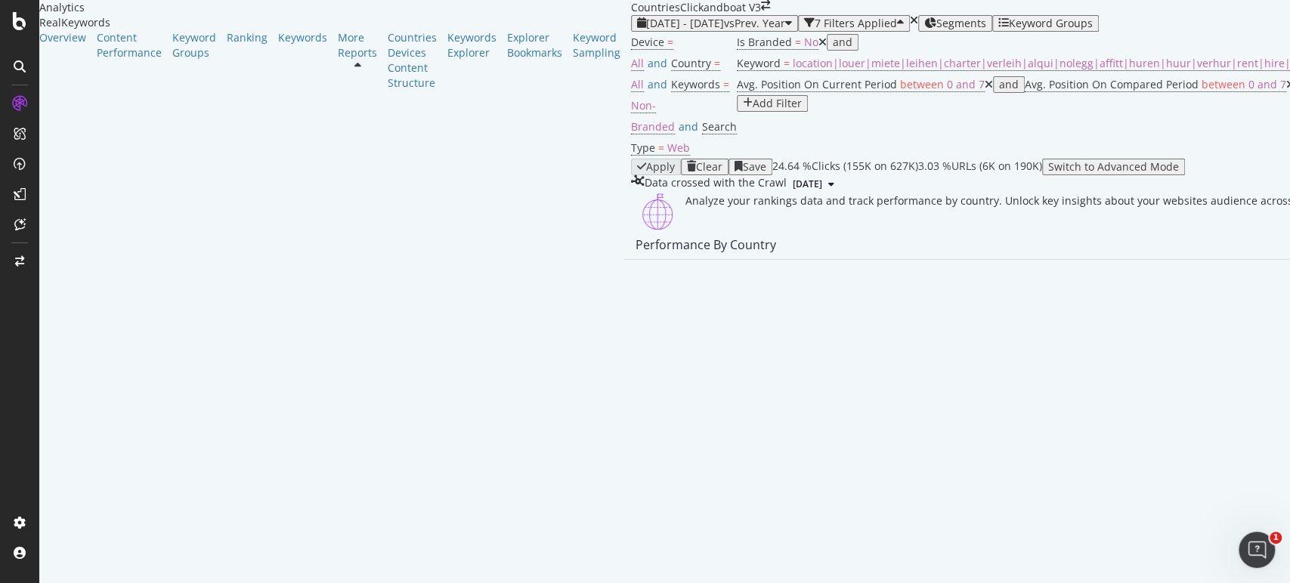
scroll to position [1453, 0]
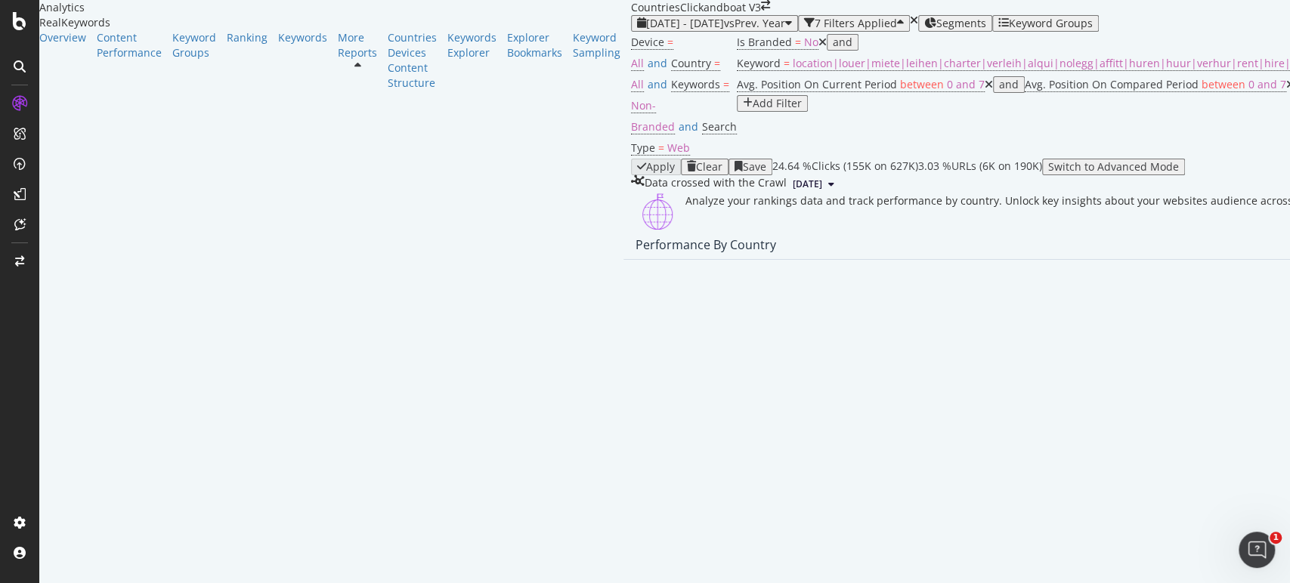
scroll to position [1427, 0]
